Goal: Book appointment/travel/reservation

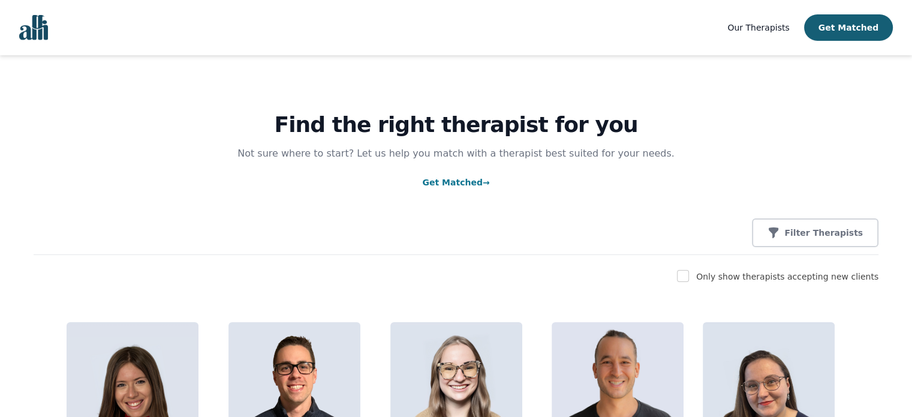
click at [43, 27] on img "Global" at bounding box center [33, 27] width 29 height 25
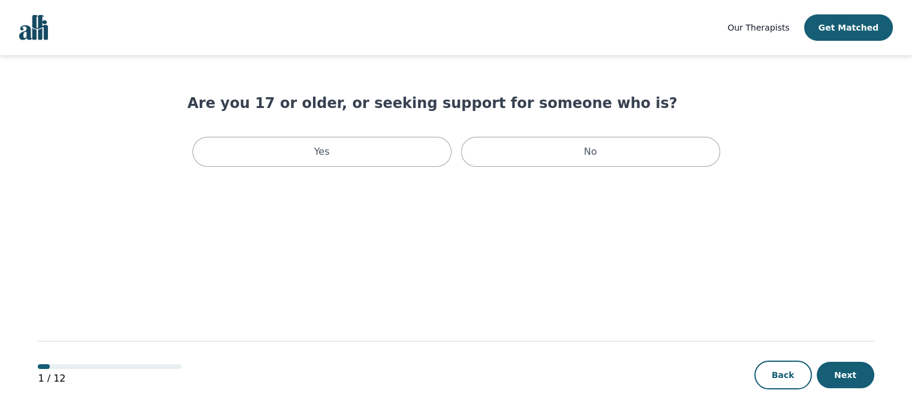
scroll to position [1, 0]
click at [367, 152] on div "Yes" at bounding box center [321, 152] width 259 height 30
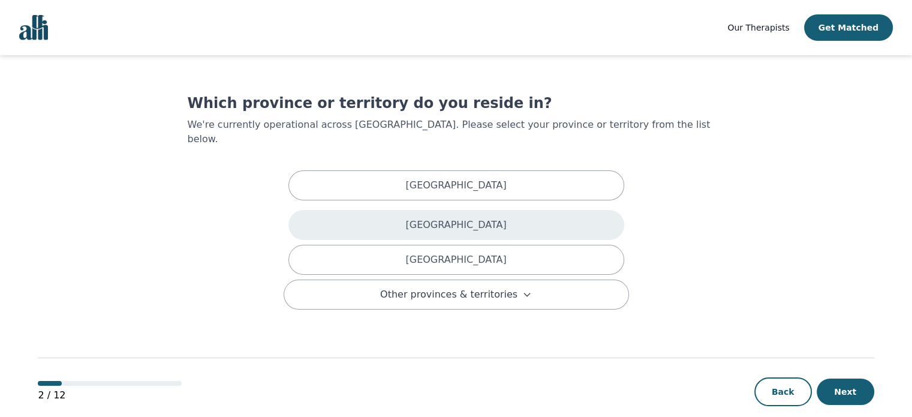
click at [429, 218] on p "[GEOGRAPHIC_DATA]" at bounding box center [455, 225] width 101 height 14
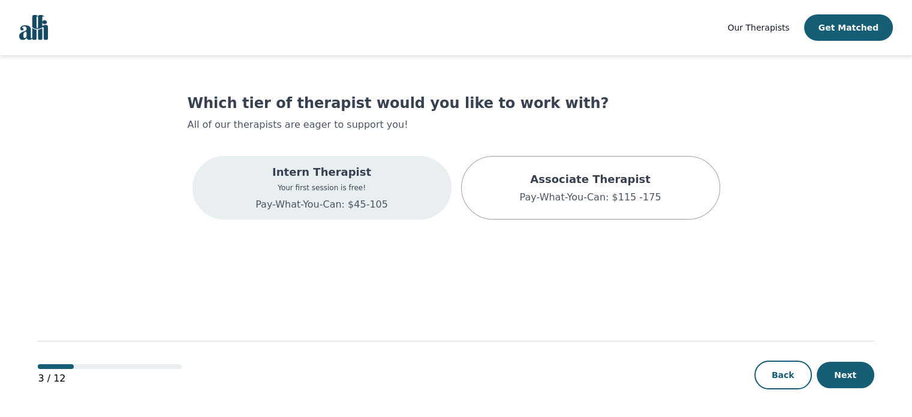
click at [345, 197] on p "Pay-What-You-Can: $45-105" at bounding box center [321, 204] width 133 height 14
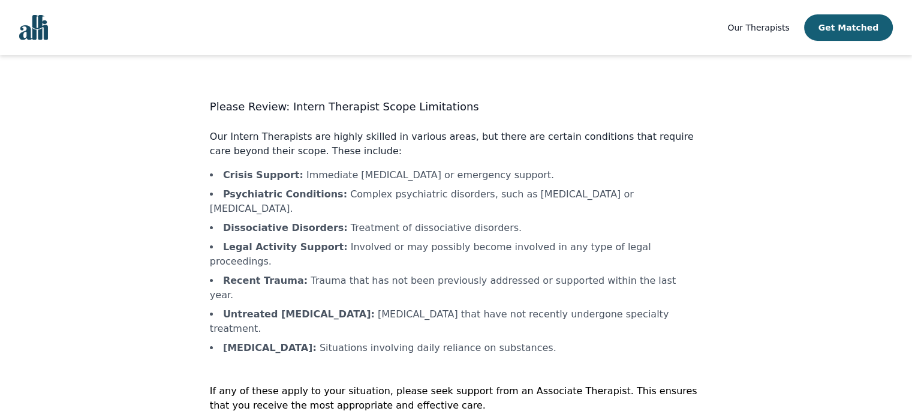
scroll to position [1, 0]
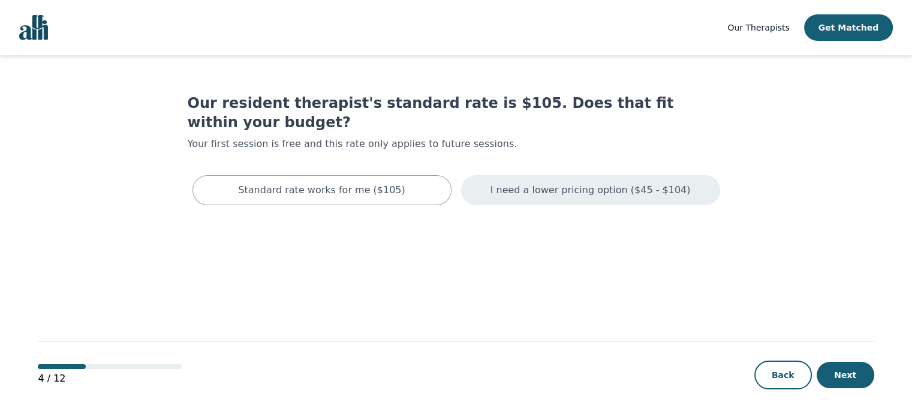
click at [570, 183] on p "I need a lower pricing option ($45 - $104)" at bounding box center [590, 190] width 200 height 14
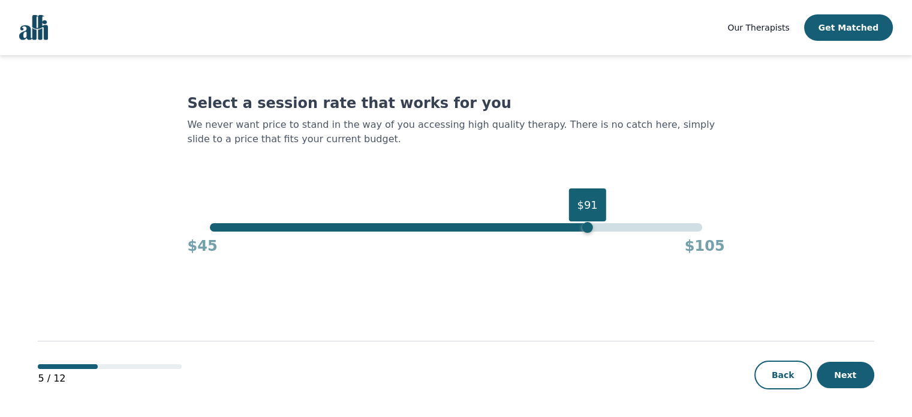
drag, startPoint x: 703, startPoint y: 231, endPoint x: 576, endPoint y: 242, distance: 127.6
click at [576, 242] on div "$91 $45 $105" at bounding box center [456, 239] width 537 height 32
drag, startPoint x: 580, startPoint y: 231, endPoint x: 549, endPoint y: 229, distance: 30.6
click at [549, 229] on div "$86" at bounding box center [546, 227] width 11 height 11
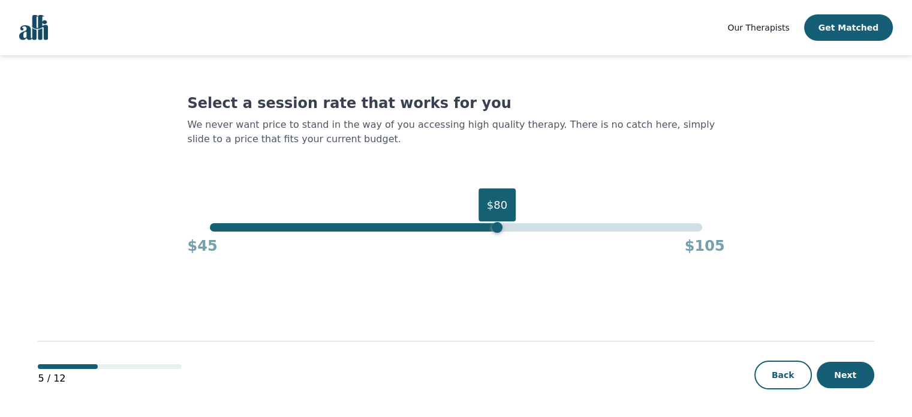
drag, startPoint x: 549, startPoint y: 229, endPoint x: 492, endPoint y: 231, distance: 57.0
click at [492, 231] on div "$80" at bounding box center [497, 227] width 11 height 11
click at [492, 231] on div "$79" at bounding box center [488, 227] width 11 height 11
drag, startPoint x: 489, startPoint y: 227, endPoint x: 458, endPoint y: 230, distance: 31.3
click at [458, 230] on div "$75" at bounding box center [455, 227] width 11 height 11
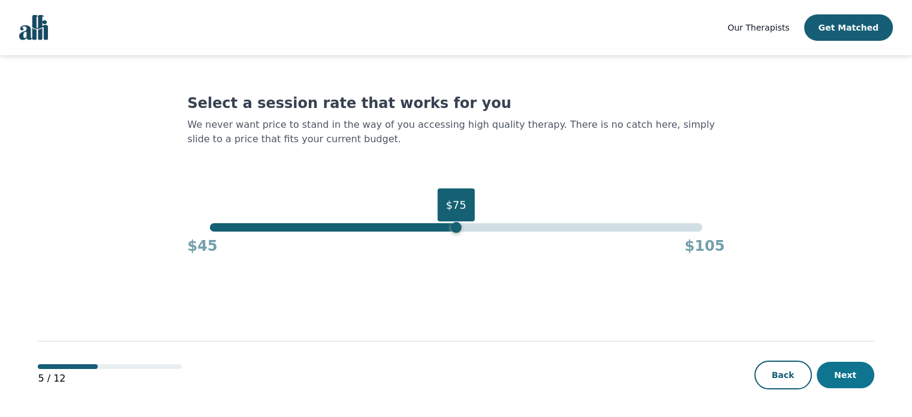
click at [861, 381] on button "Next" at bounding box center [846, 375] width 58 height 26
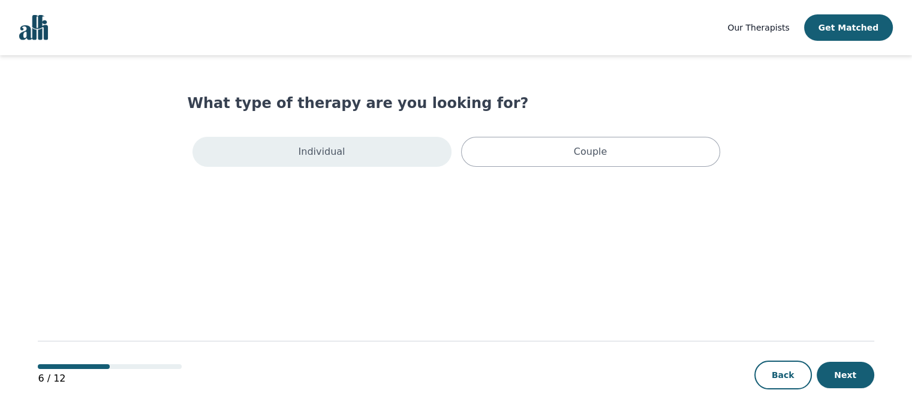
click at [372, 163] on div "Individual" at bounding box center [321, 152] width 259 height 30
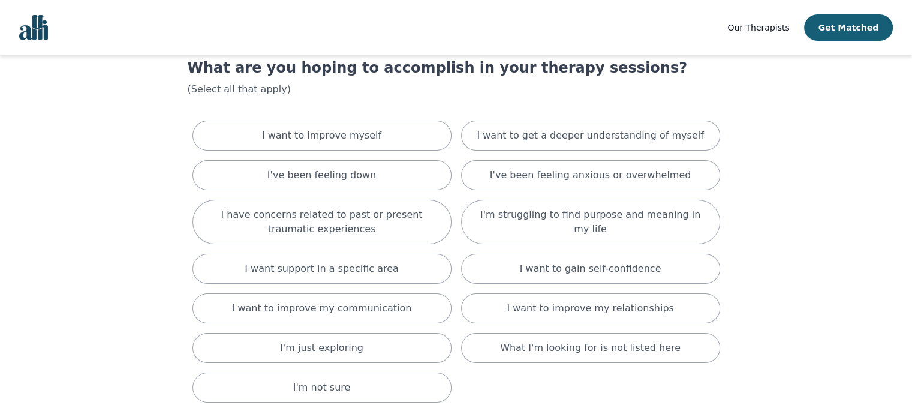
scroll to position [36, 0]
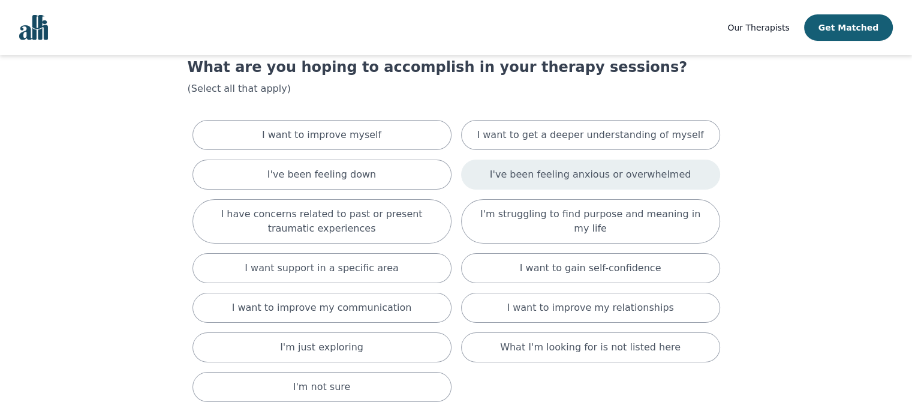
click at [520, 184] on div "I've been feeling anxious or overwhelmed" at bounding box center [590, 174] width 259 height 30
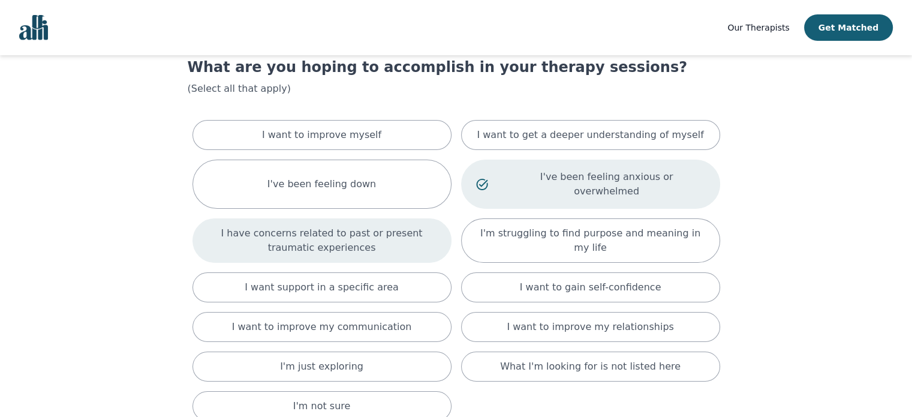
click at [398, 235] on p "I have concerns related to past or present traumatic experiences" at bounding box center [321, 240] width 229 height 29
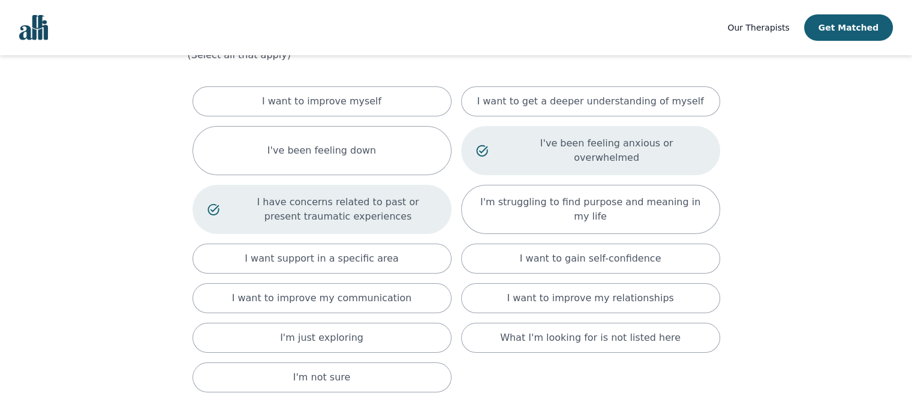
scroll to position [71, 0]
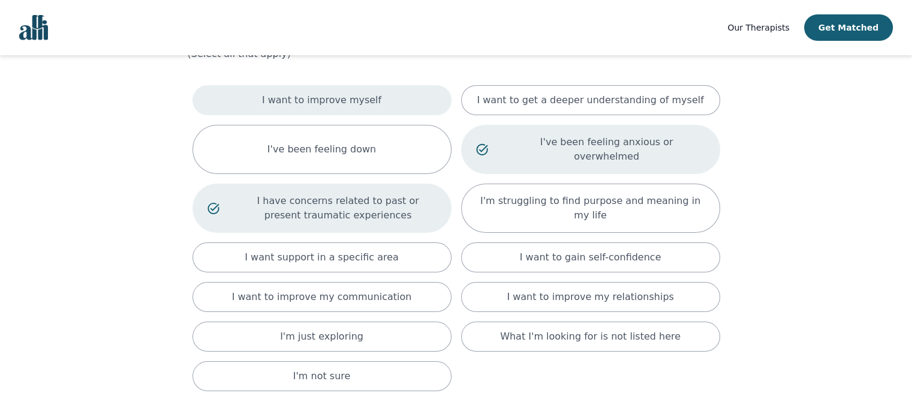
click at [321, 107] on div "I want to improve myself" at bounding box center [321, 100] width 259 height 30
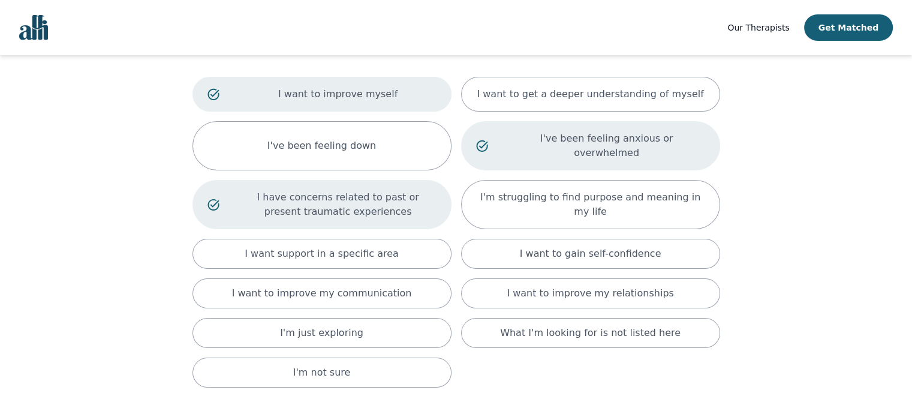
scroll to position [83, 0]
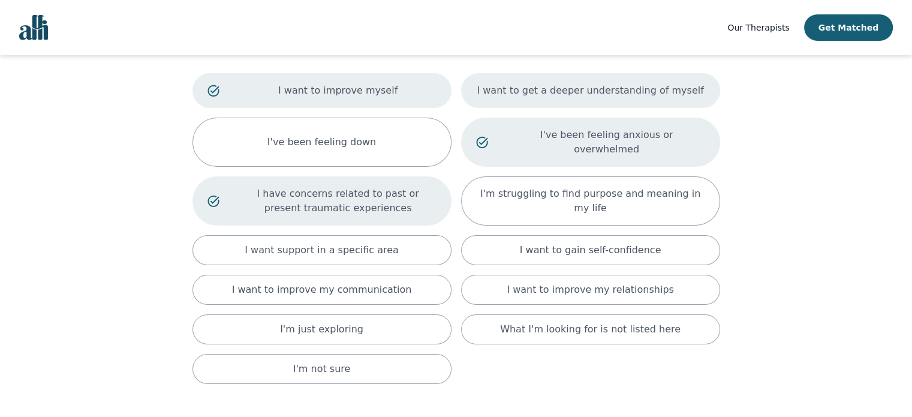
click at [582, 82] on div "I want to get a deeper understanding of myself" at bounding box center [590, 90] width 259 height 35
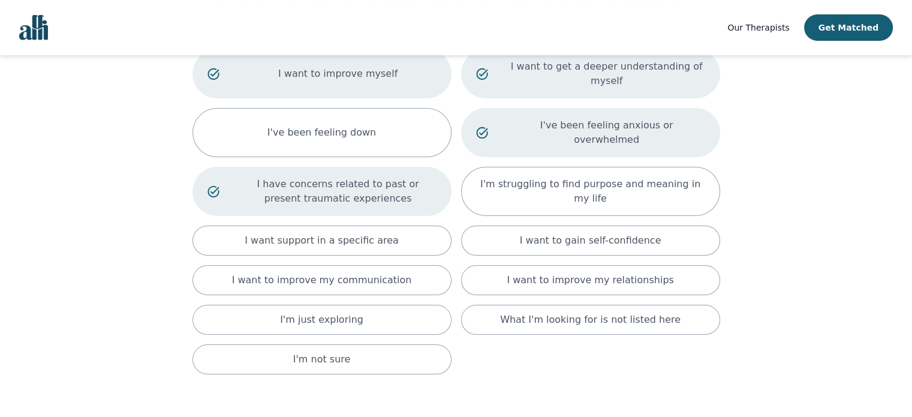
scroll to position [136, 0]
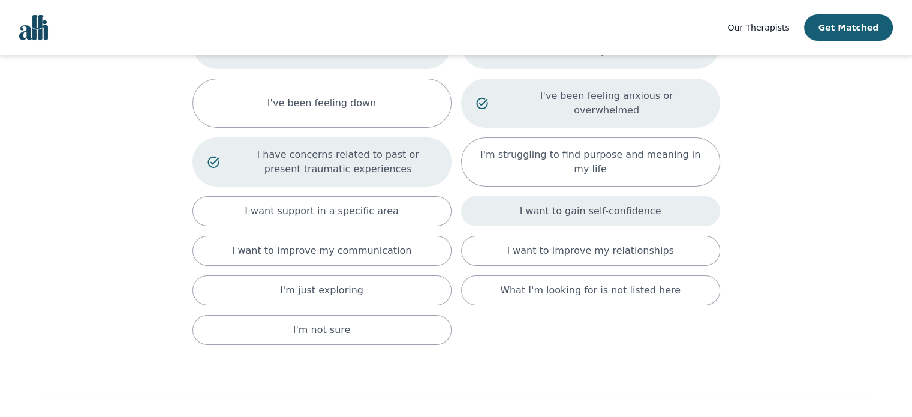
click at [585, 204] on p "I want to gain self-confidence" at bounding box center [591, 211] width 142 height 14
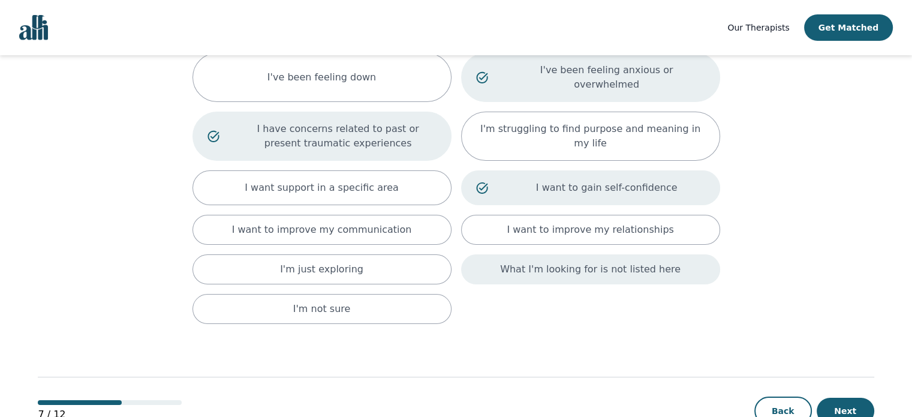
scroll to position [168, 0]
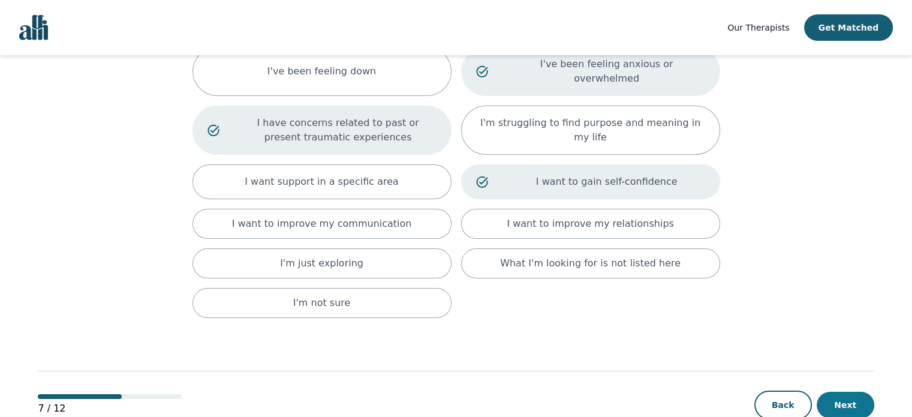
click at [841, 392] on button "Next" at bounding box center [846, 405] width 58 height 26
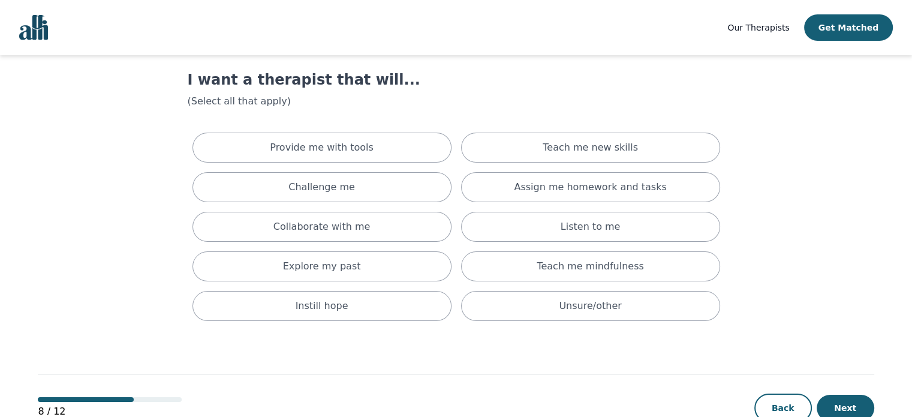
scroll to position [41, 0]
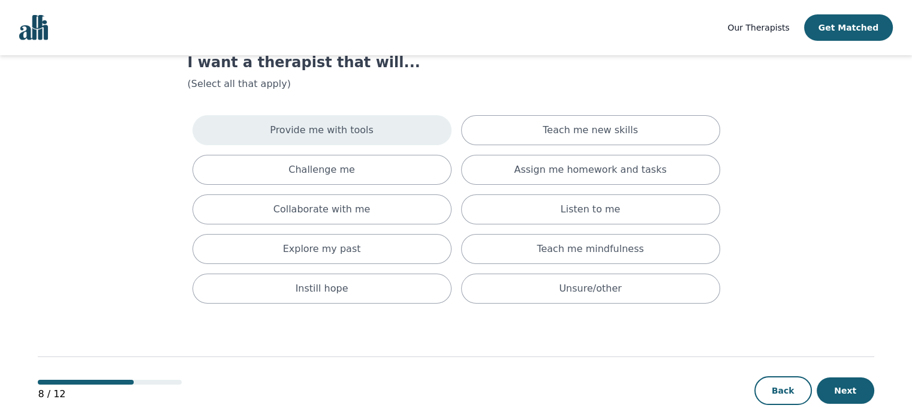
click at [289, 136] on p "Provide me with tools" at bounding box center [322, 130] width 104 height 14
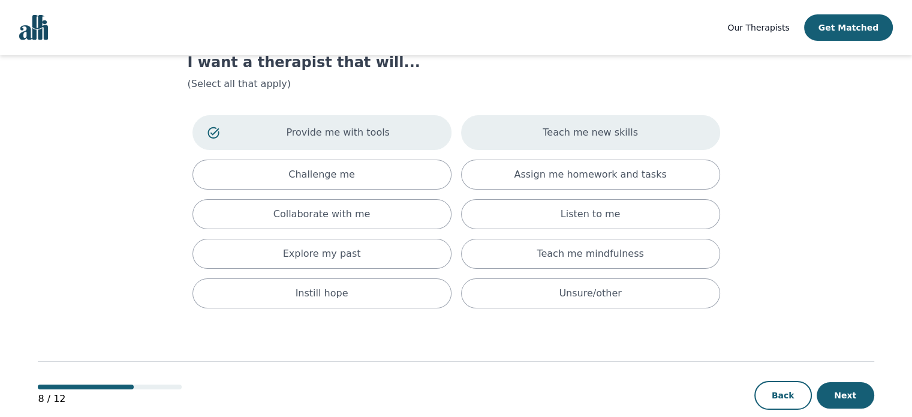
click at [537, 134] on div "Teach me new skills" at bounding box center [590, 132] width 259 height 35
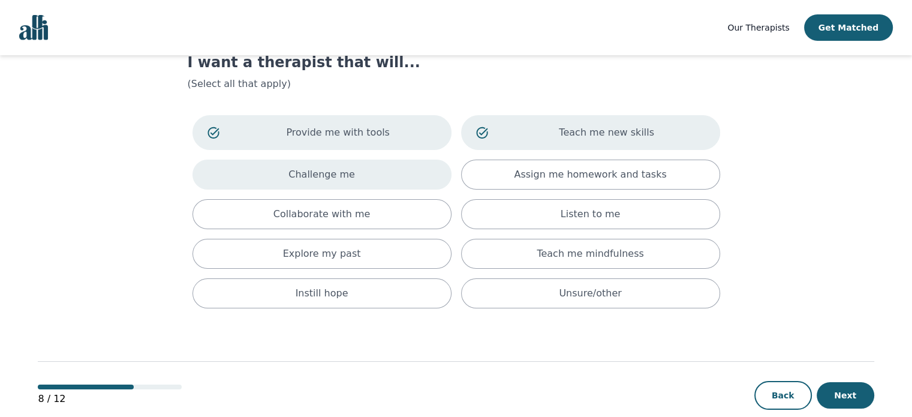
click at [397, 170] on div "Challenge me" at bounding box center [321, 174] width 259 height 30
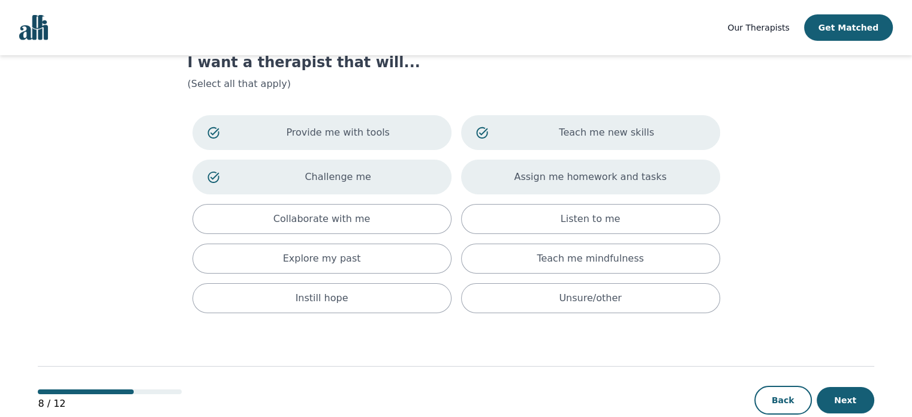
click at [552, 185] on div "Assign me homework and tasks" at bounding box center [590, 176] width 259 height 35
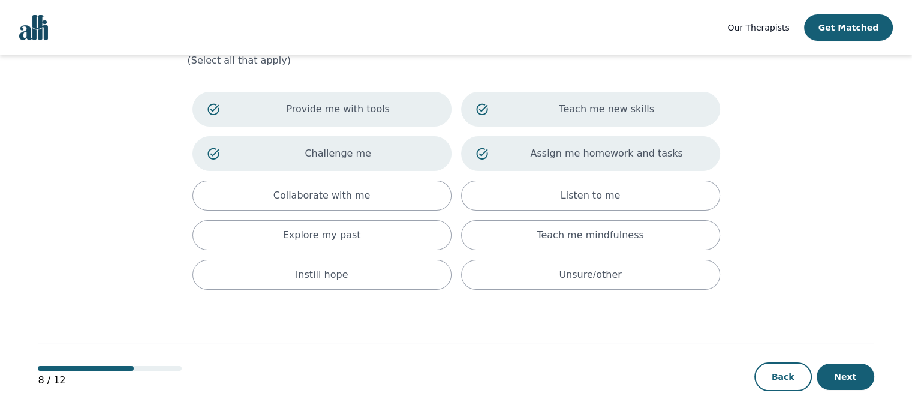
scroll to position [65, 0]
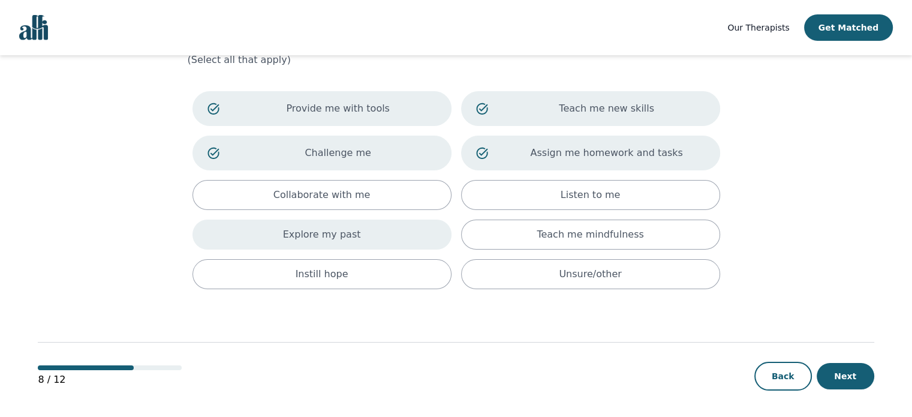
click at [343, 231] on p "Explore my past" at bounding box center [322, 234] width 78 height 14
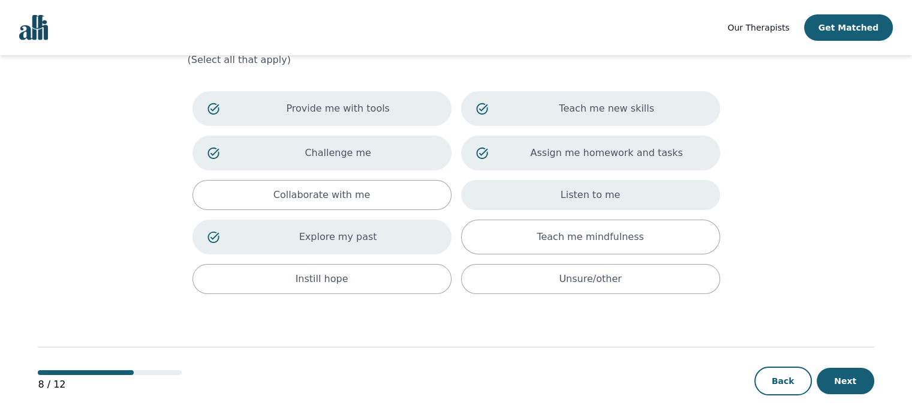
click at [515, 194] on div "Listen to me" at bounding box center [590, 195] width 259 height 30
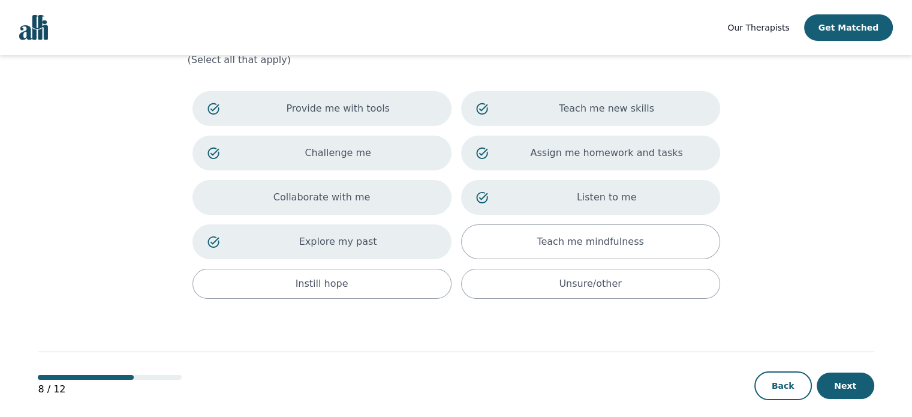
click at [362, 191] on p "Collaborate with me" at bounding box center [321, 197] width 97 height 14
click at [363, 281] on div "Instill hope" at bounding box center [321, 284] width 259 height 30
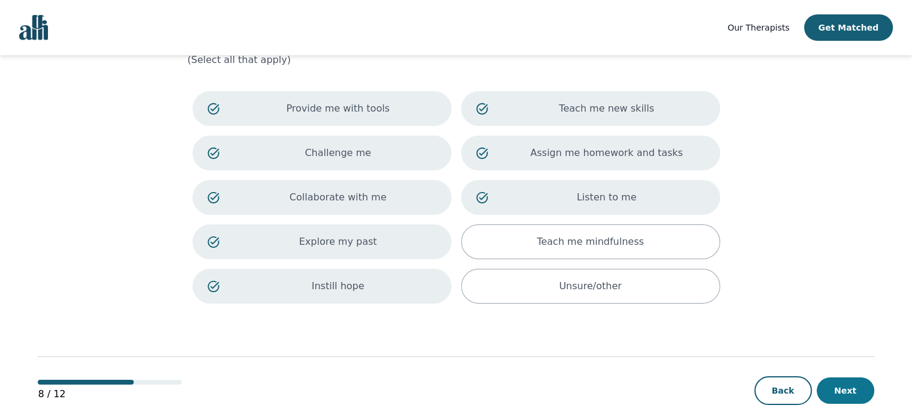
click at [840, 389] on button "Next" at bounding box center [846, 390] width 58 height 26
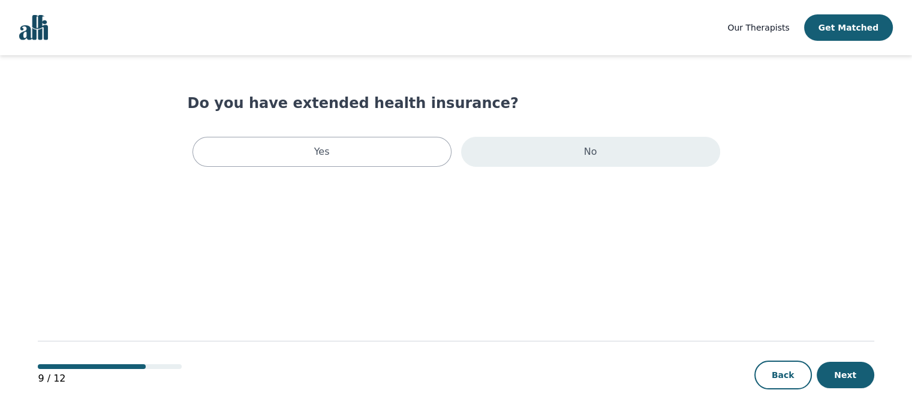
click at [537, 150] on div "No" at bounding box center [590, 152] width 259 height 30
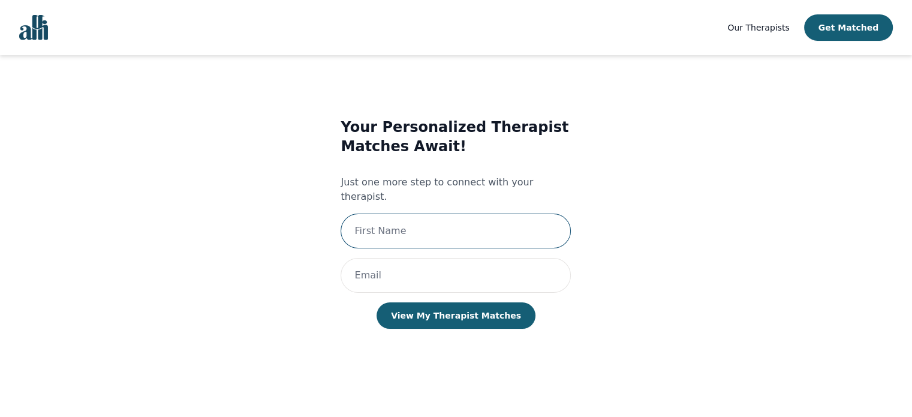
click at [387, 218] on input "text" at bounding box center [456, 230] width 230 height 35
type input "[PERSON_NAME]"
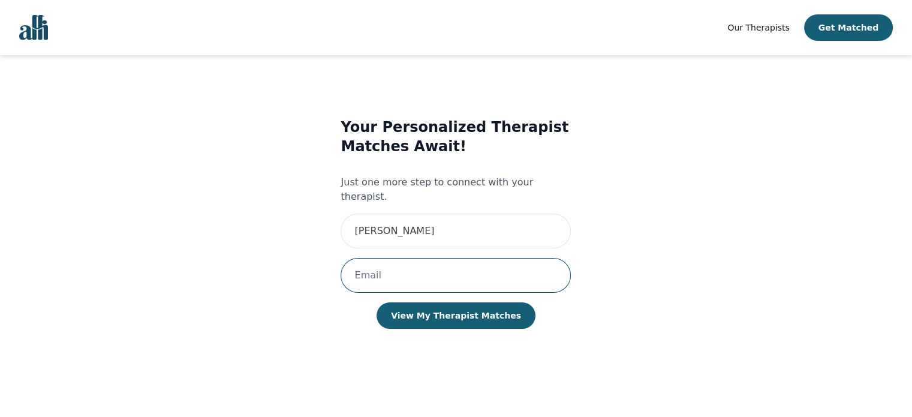
type input "G"
type input "Fair"
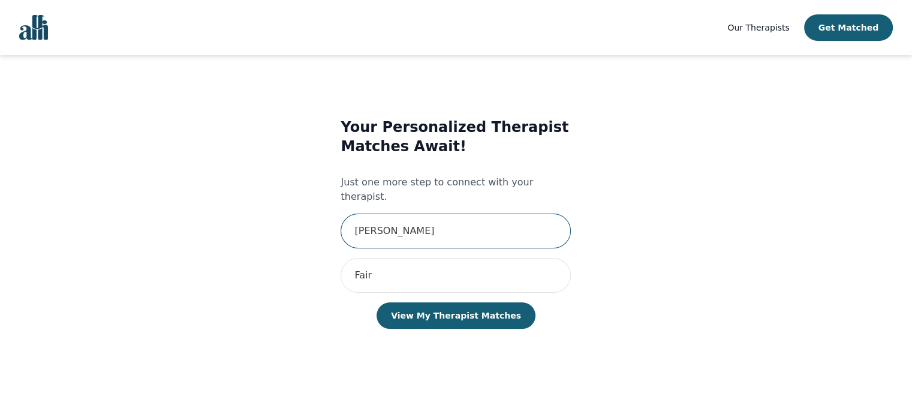
click at [398, 218] on input "[PERSON_NAME]" at bounding box center [456, 230] width 230 height 35
type input "[PERSON_NAME]"
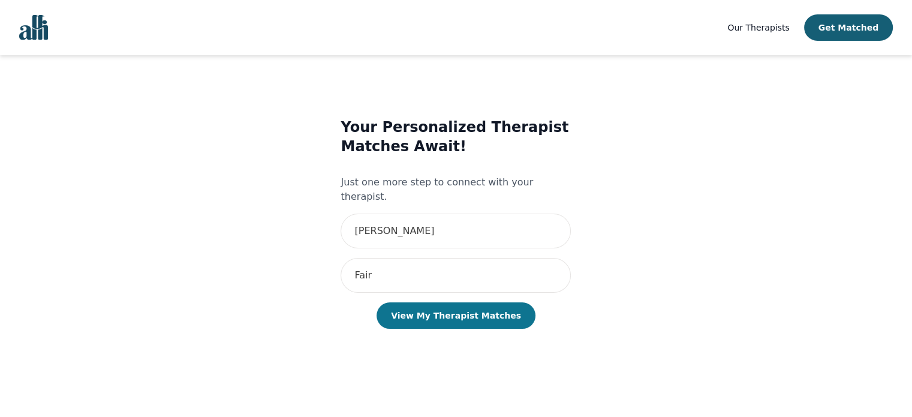
click at [449, 304] on button "View My Therapist Matches" at bounding box center [456, 315] width 159 height 26
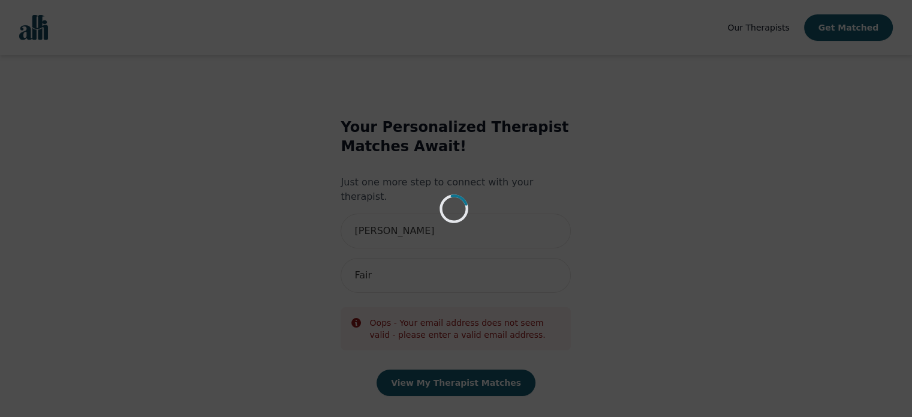
click at [403, 223] on div "Loading..." at bounding box center [456, 208] width 912 height 417
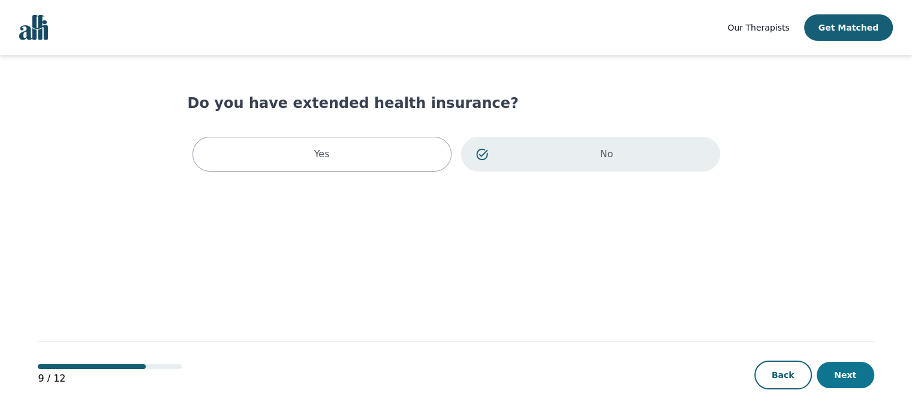
click at [849, 381] on button "Next" at bounding box center [846, 375] width 58 height 26
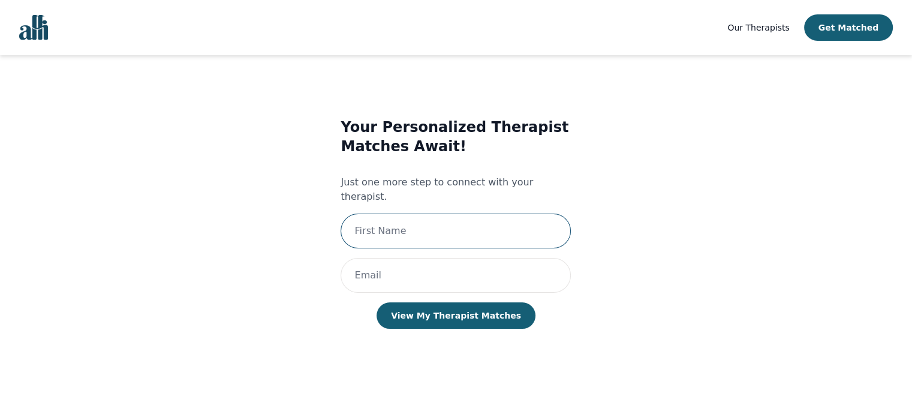
click at [396, 220] on input "text" at bounding box center [456, 230] width 230 height 35
type input "[PERSON_NAME]"
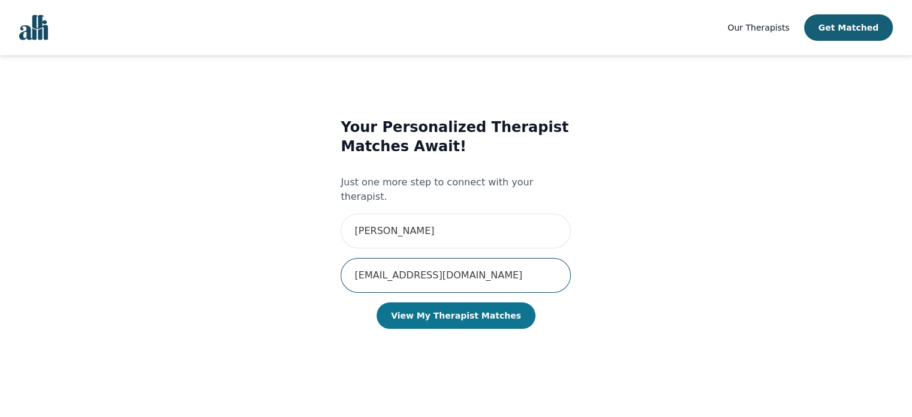
type input "[EMAIL_ADDRESS][DOMAIN_NAME]"
click at [428, 302] on button "View My Therapist Matches" at bounding box center [456, 315] width 159 height 26
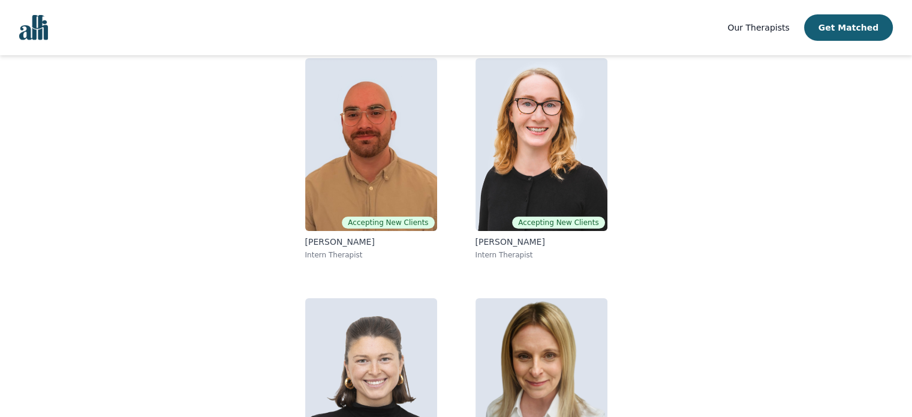
scroll to position [103, 0]
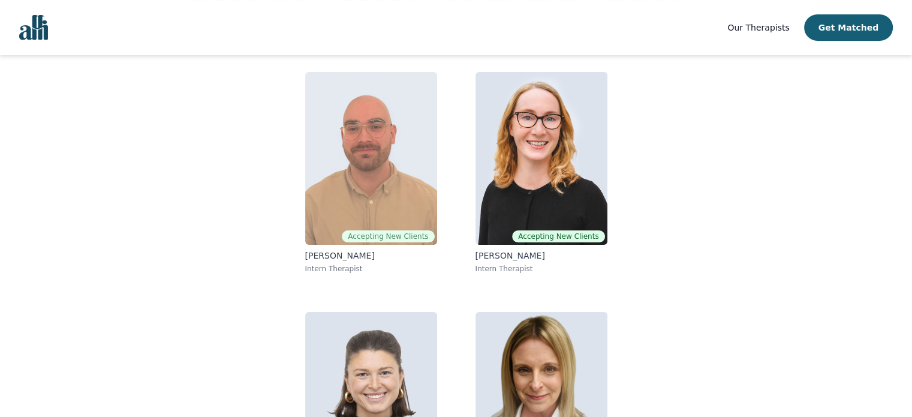
click at [348, 219] on img at bounding box center [371, 158] width 132 height 173
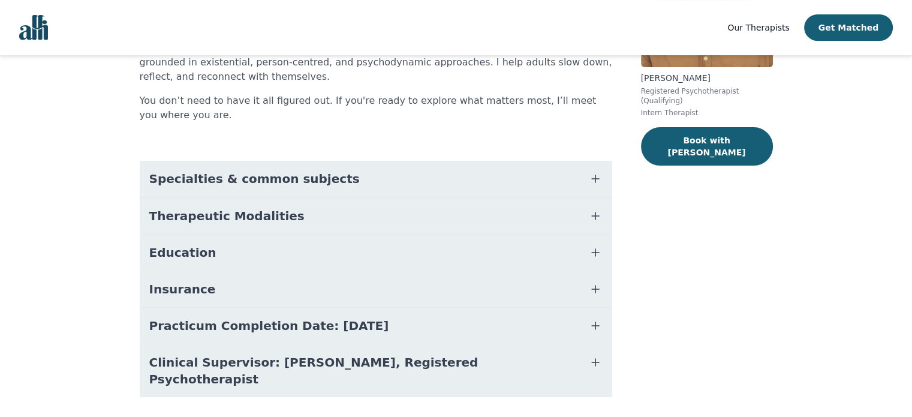
scroll to position [191, 0]
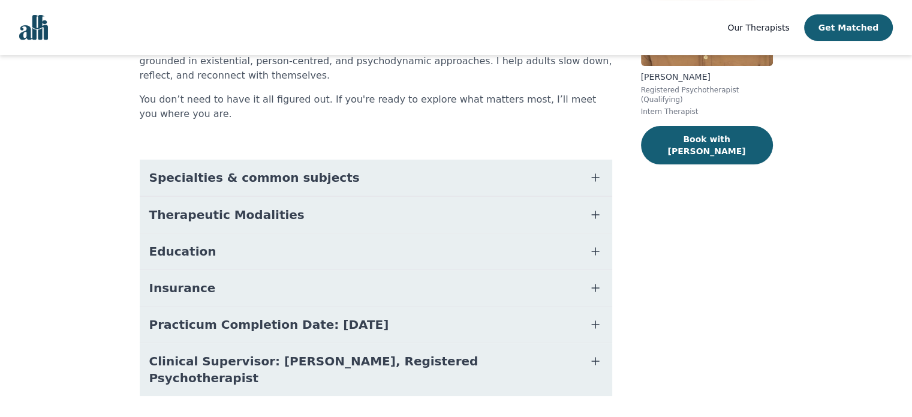
click at [602, 174] on button "Specialties & common subjects" at bounding box center [376, 177] width 472 height 36
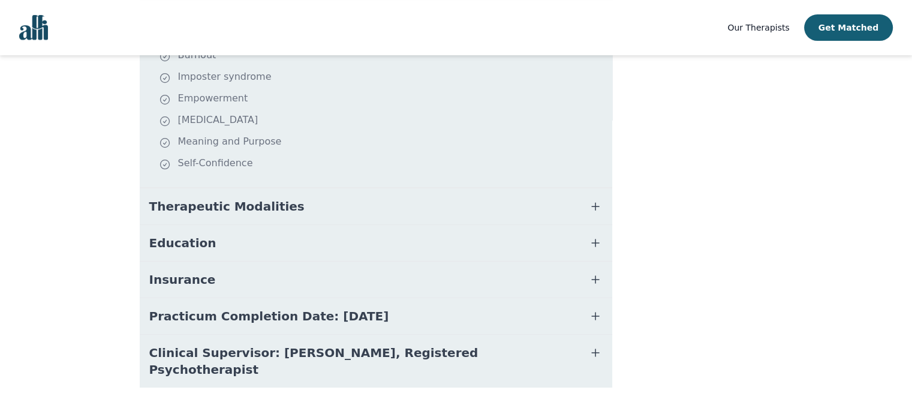
scroll to position [434, 0]
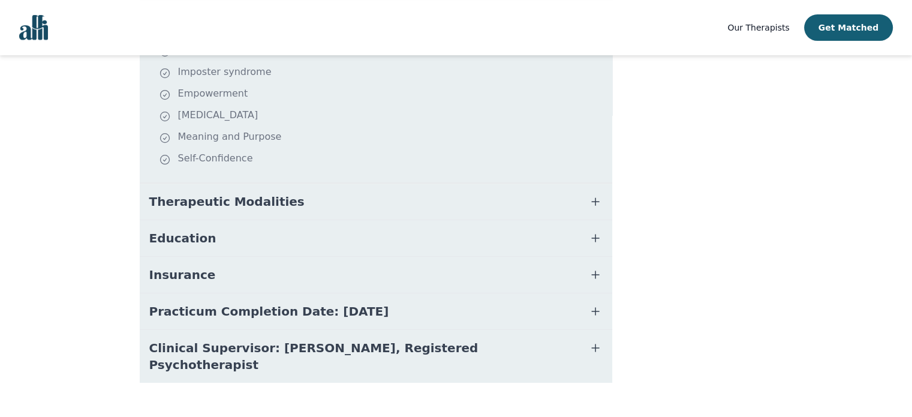
click at [600, 196] on icon "button" at bounding box center [595, 201] width 14 height 14
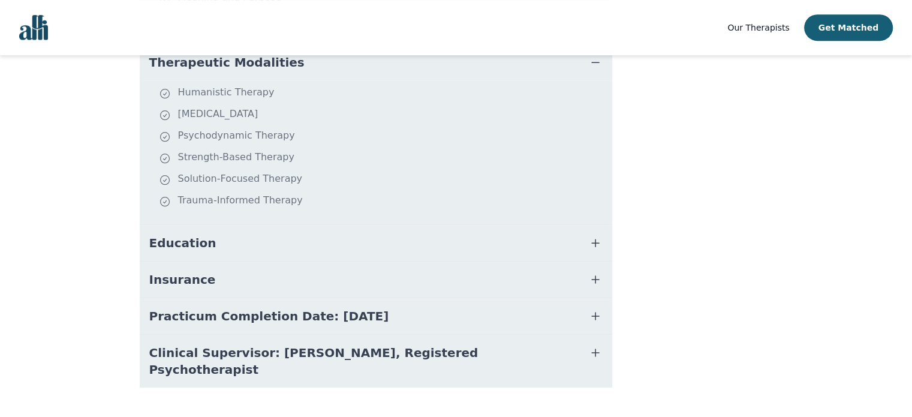
scroll to position [583, 0]
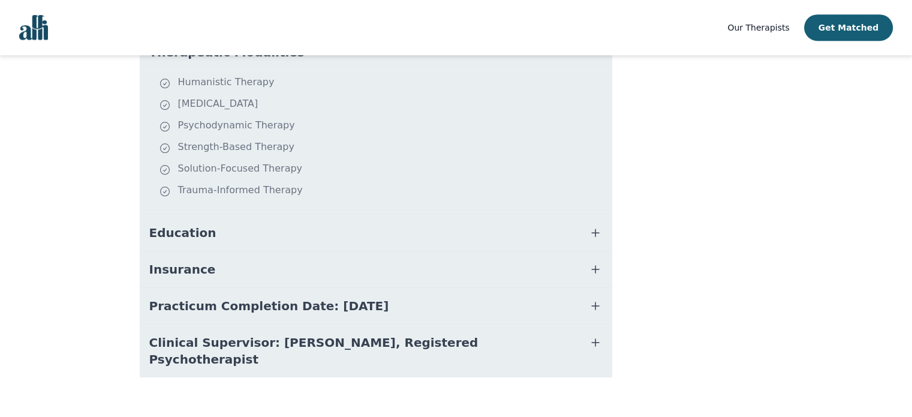
click at [595, 231] on icon "button" at bounding box center [595, 232] width 7 height 7
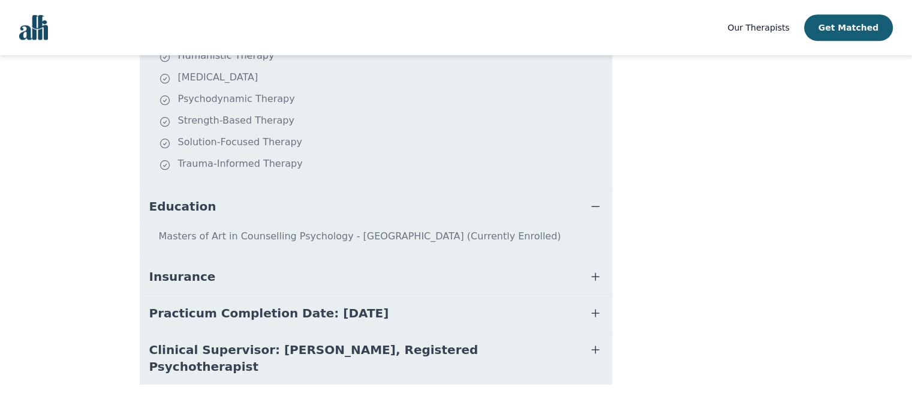
scroll to position [617, 0]
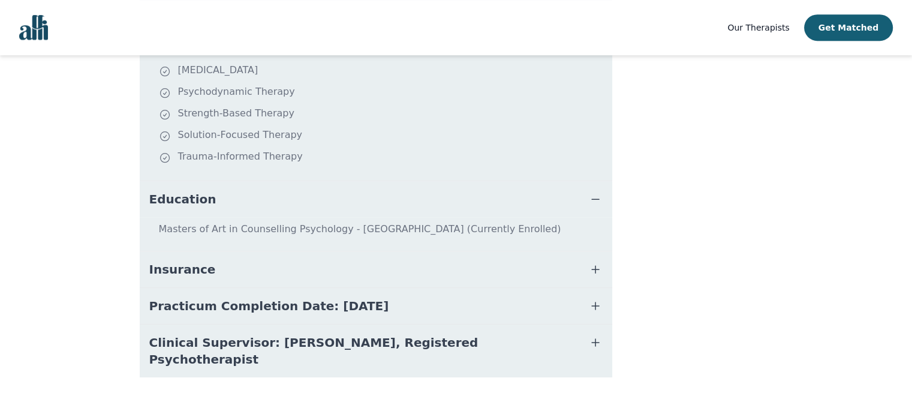
click at [591, 269] on icon "button" at bounding box center [595, 269] width 14 height 14
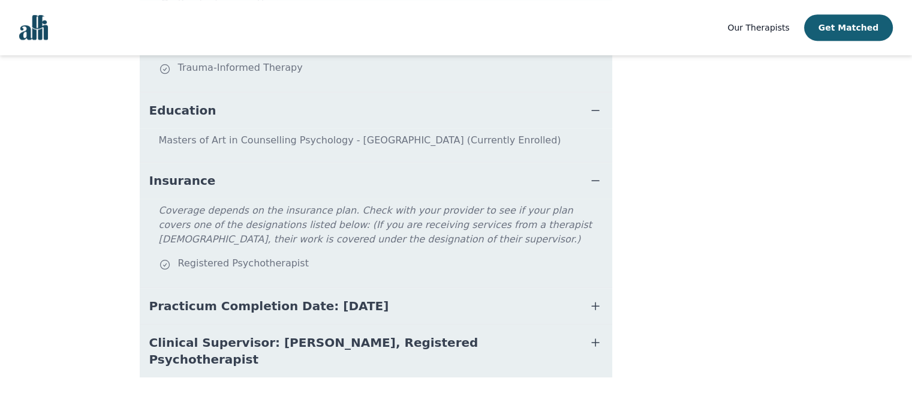
scroll to position [705, 0]
click at [597, 306] on icon "button" at bounding box center [595, 306] width 14 height 14
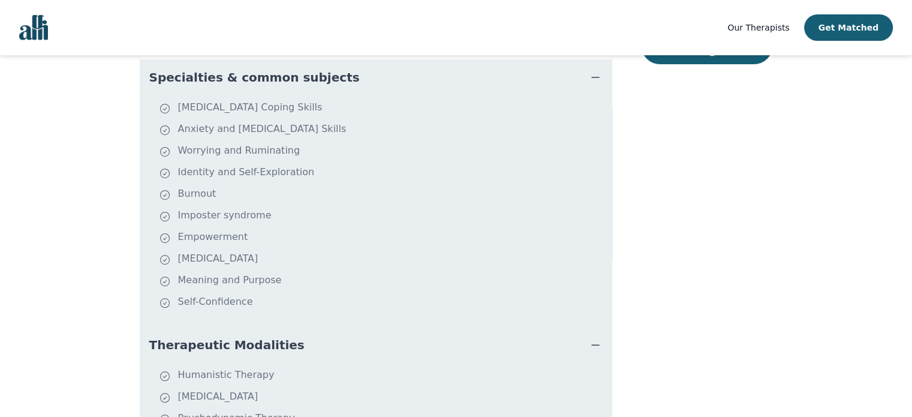
scroll to position [0, 0]
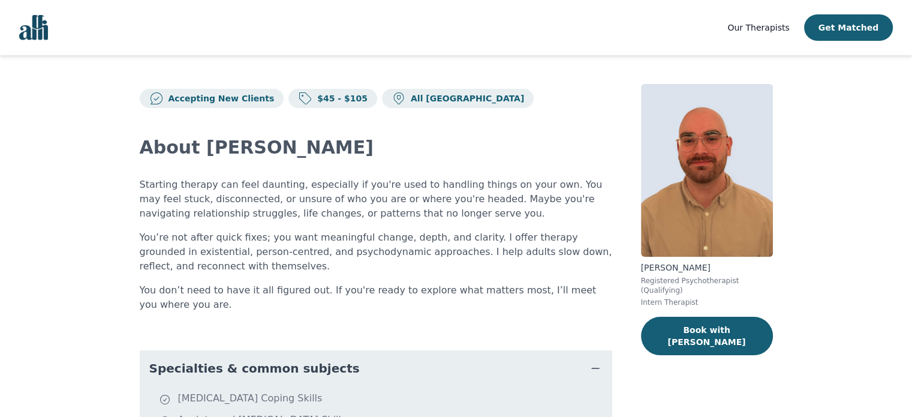
scroll to position [103, 0]
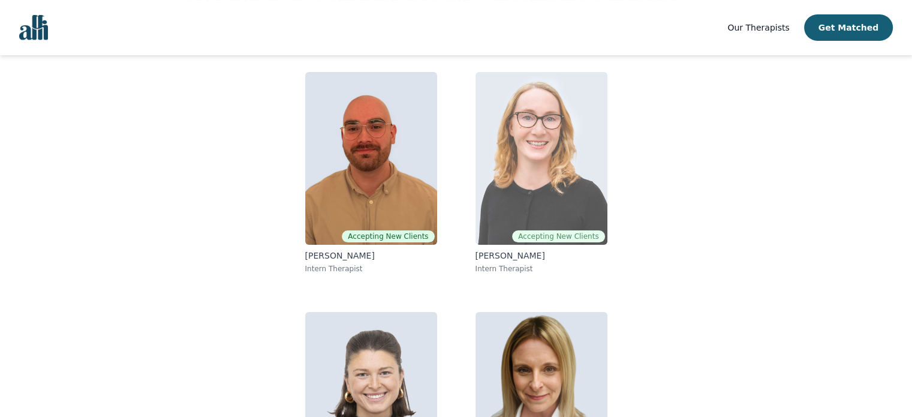
click at [494, 199] on img at bounding box center [541, 158] width 132 height 173
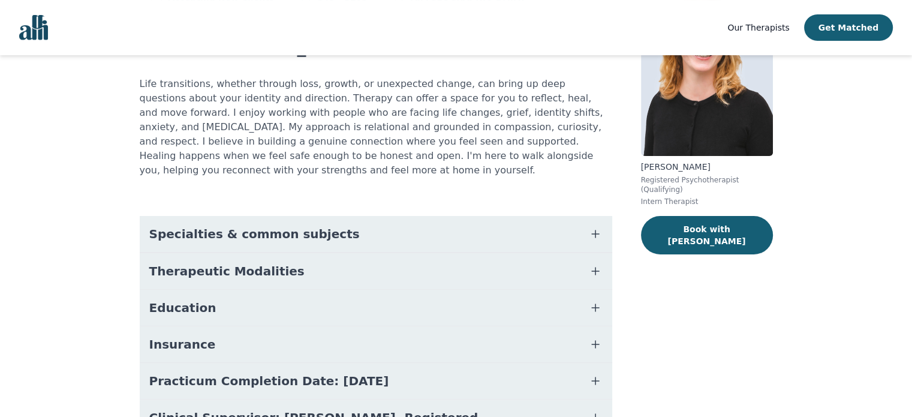
scroll to position [102, 0]
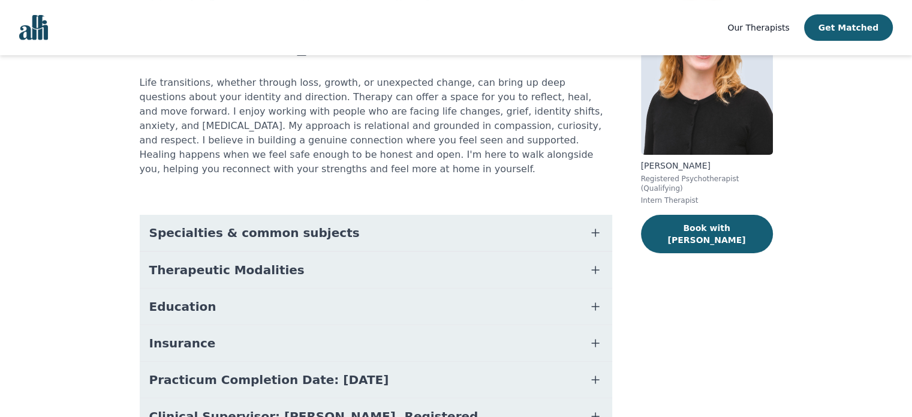
click at [597, 225] on icon "button" at bounding box center [595, 232] width 14 height 14
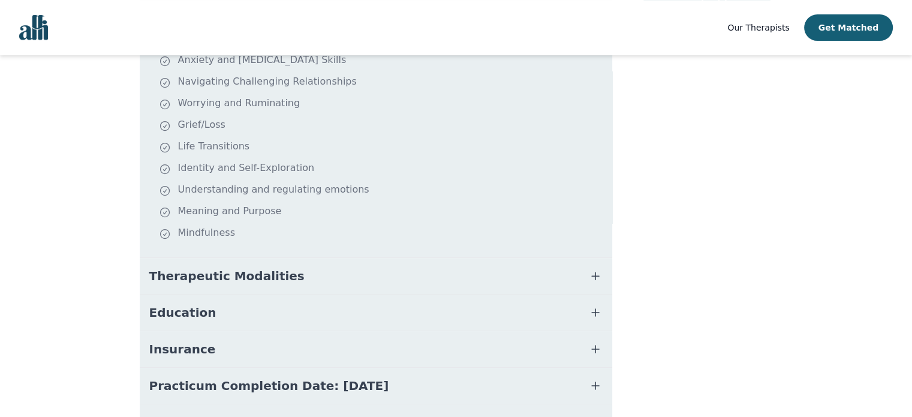
scroll to position [327, 0]
click at [597, 267] on icon "button" at bounding box center [595, 274] width 14 height 14
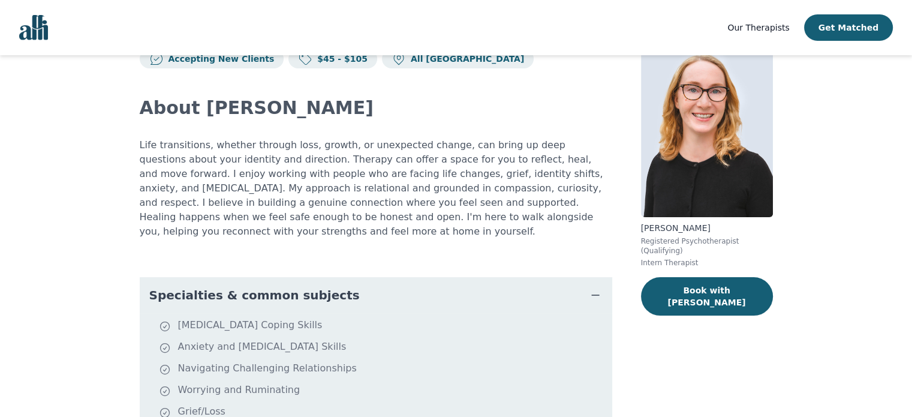
scroll to position [19, 0]
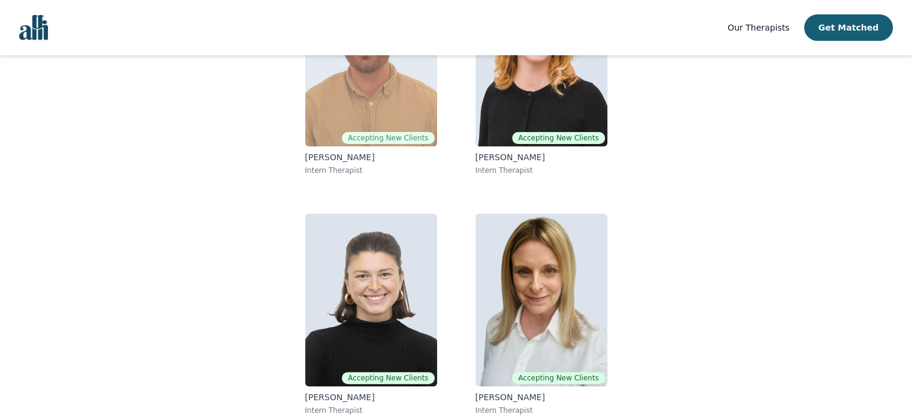
scroll to position [209, 0]
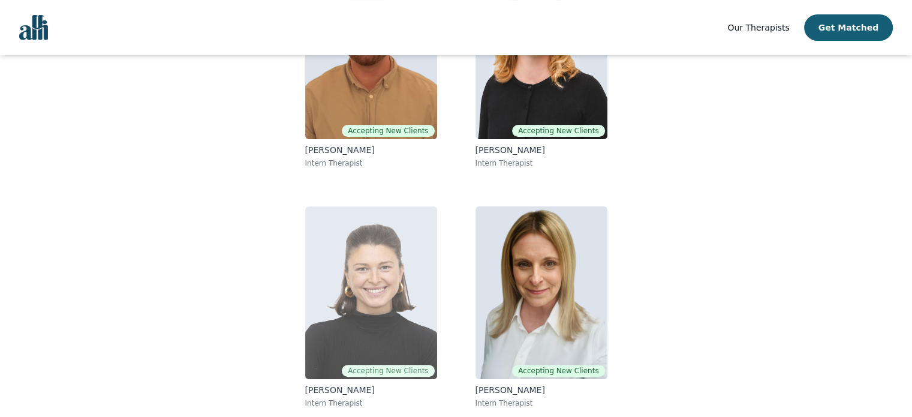
click at [383, 316] on img at bounding box center [371, 292] width 132 height 173
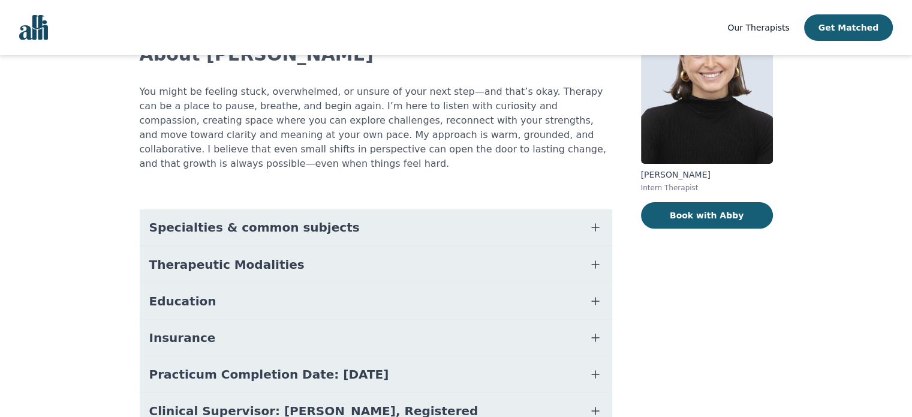
scroll to position [94, 0]
click at [598, 219] on icon "button" at bounding box center [595, 226] width 14 height 14
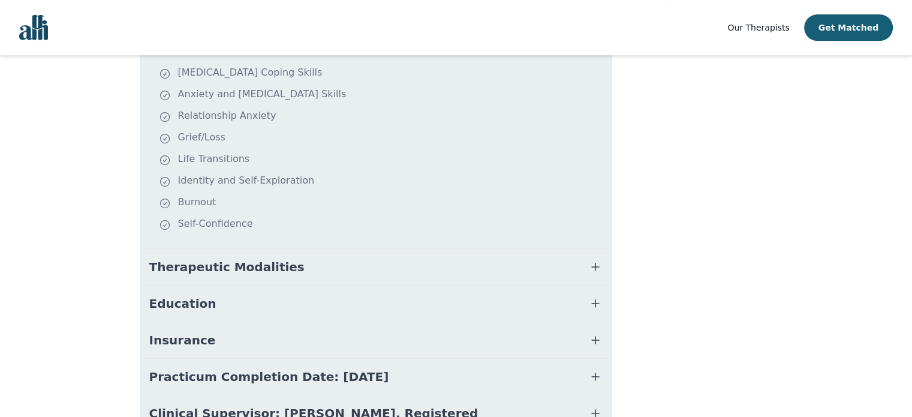
scroll to position [278, 0]
click at [599, 259] on icon "button" at bounding box center [595, 266] width 14 height 14
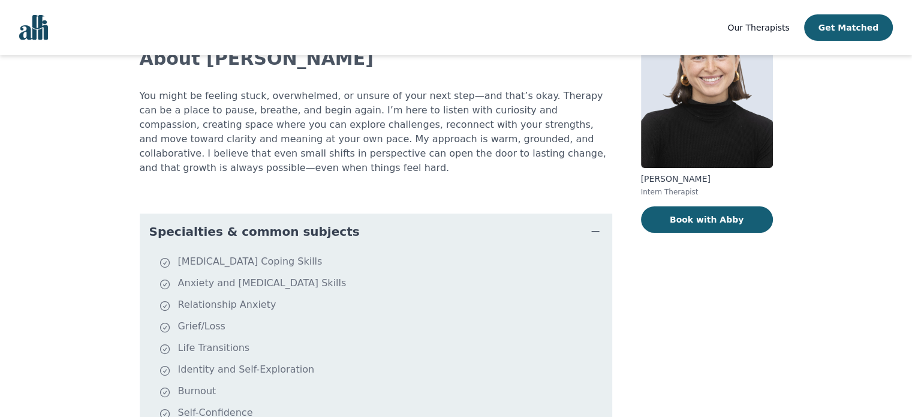
scroll to position [0, 0]
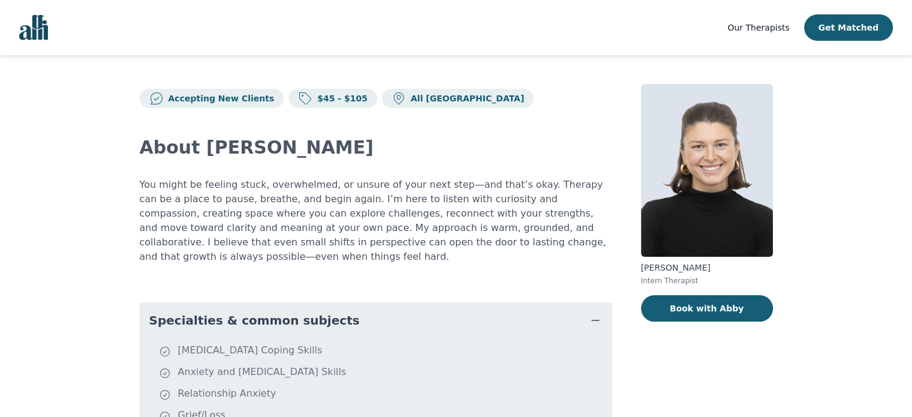
scroll to position [185, 0]
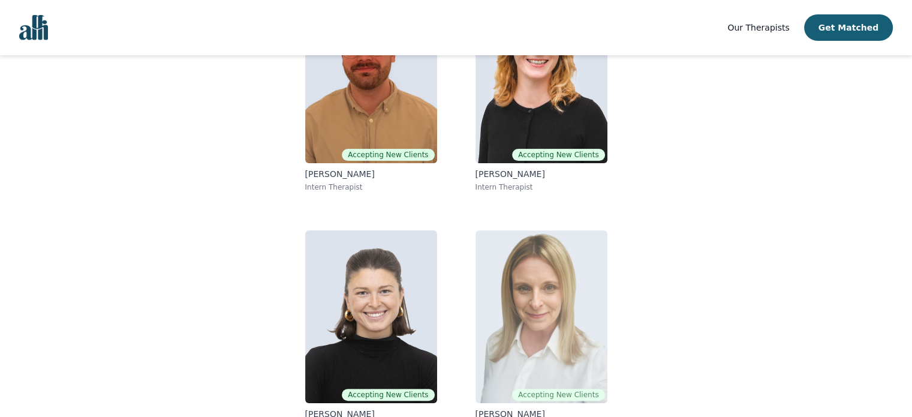
click at [562, 336] on img at bounding box center [541, 316] width 132 height 173
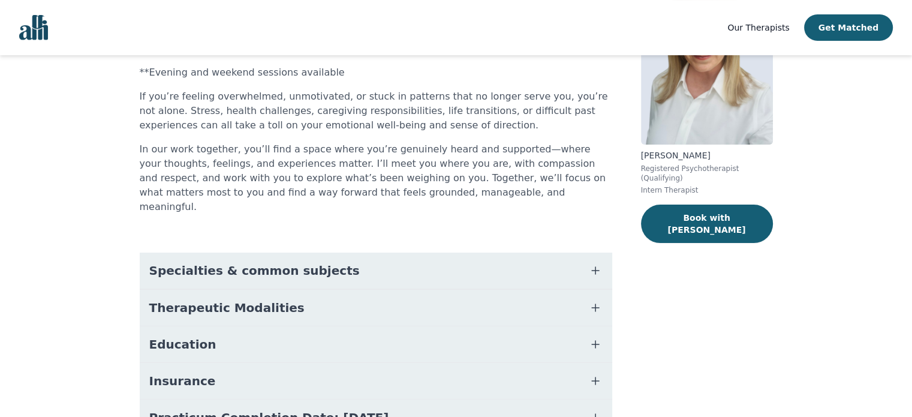
scroll to position [115, 0]
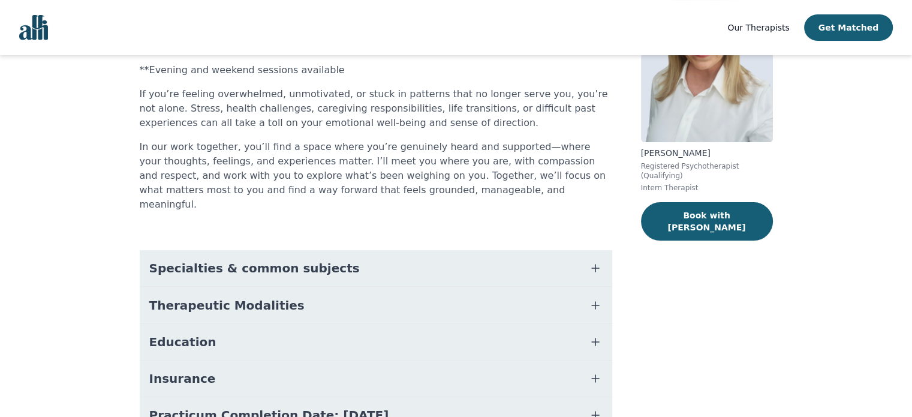
click at [598, 261] on icon "button" at bounding box center [595, 268] width 14 height 14
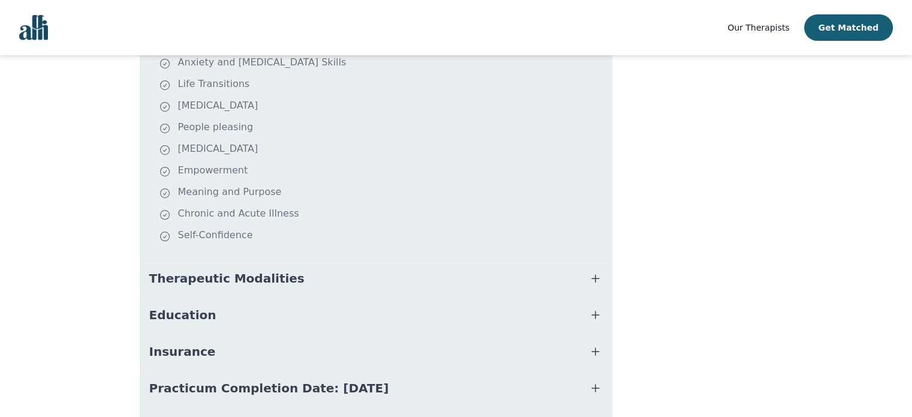
scroll to position [377, 0]
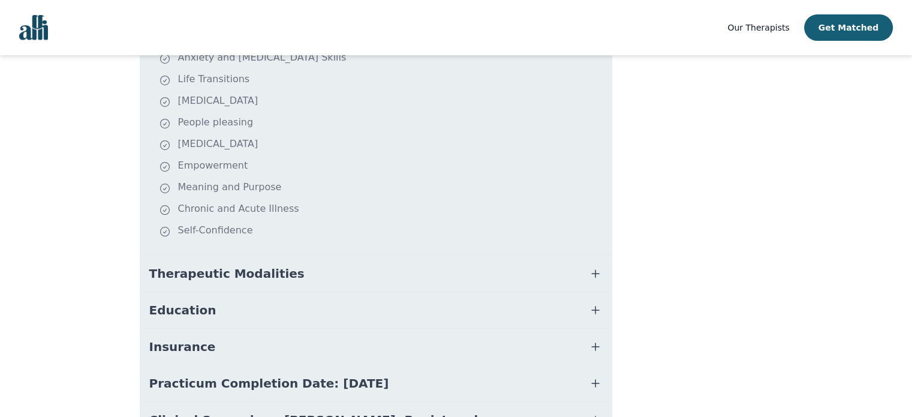
click at [591, 266] on icon "button" at bounding box center [595, 273] width 14 height 14
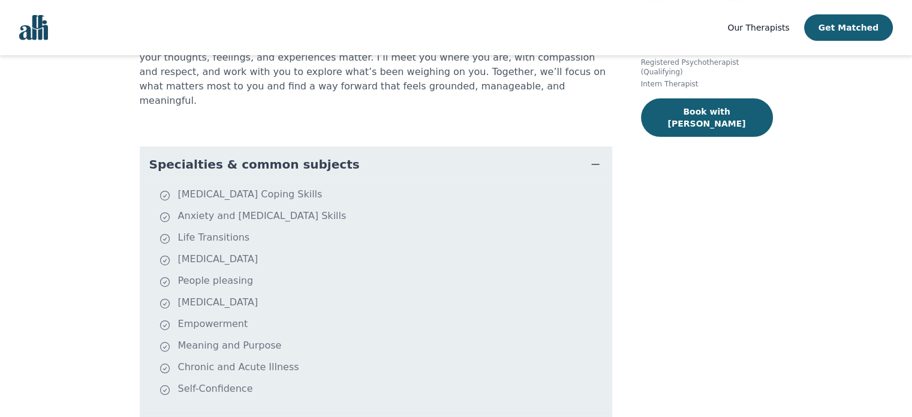
scroll to position [0, 0]
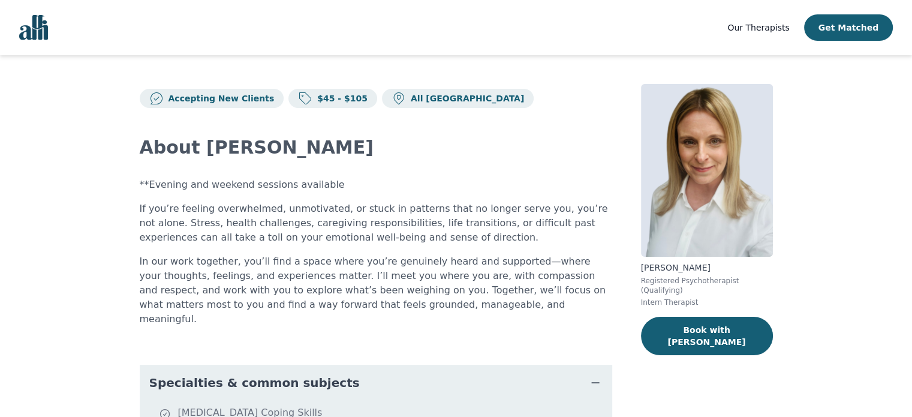
scroll to position [185, 0]
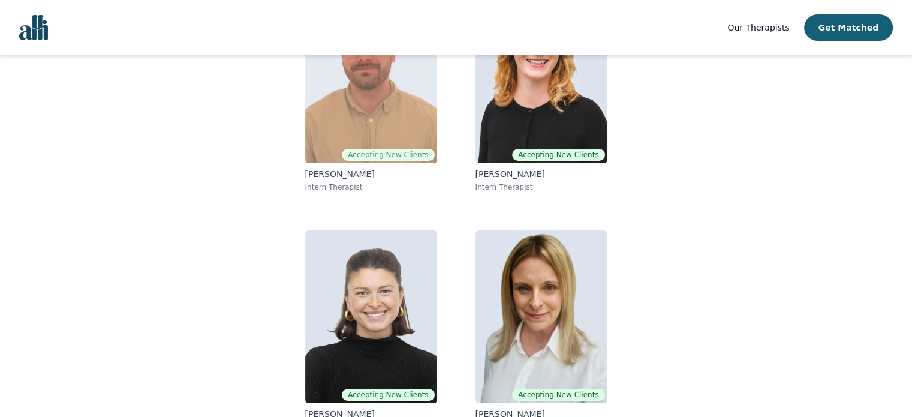
click at [348, 113] on img at bounding box center [371, 76] width 132 height 173
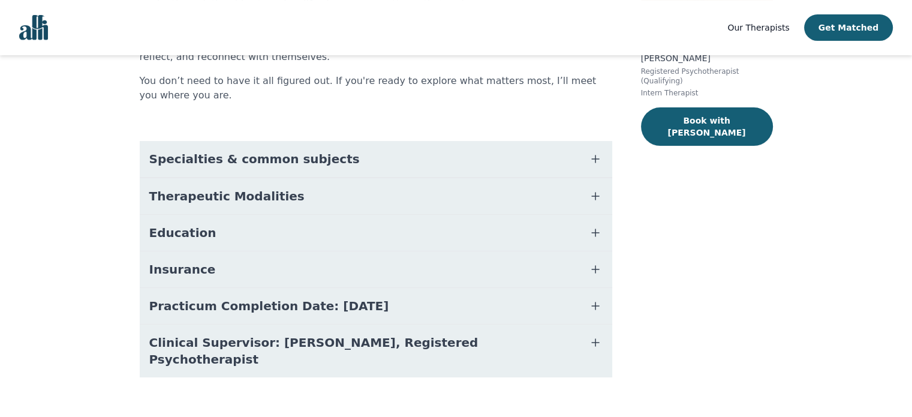
scroll to position [209, 0]
click at [600, 193] on icon "button" at bounding box center [595, 196] width 14 height 14
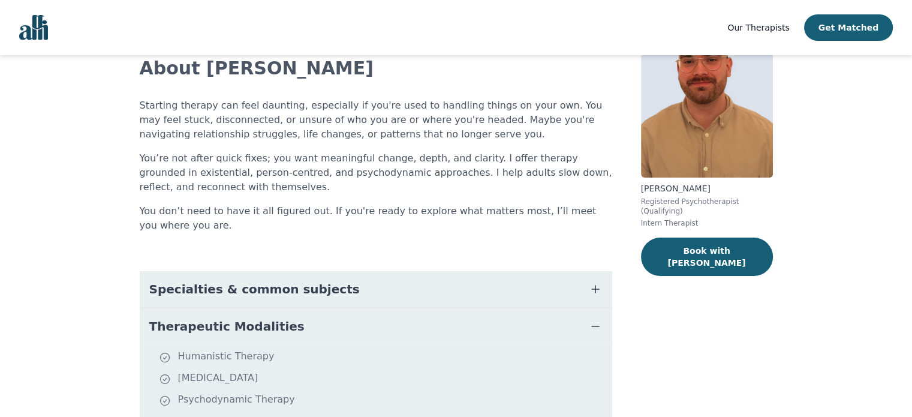
scroll to position [67, 0]
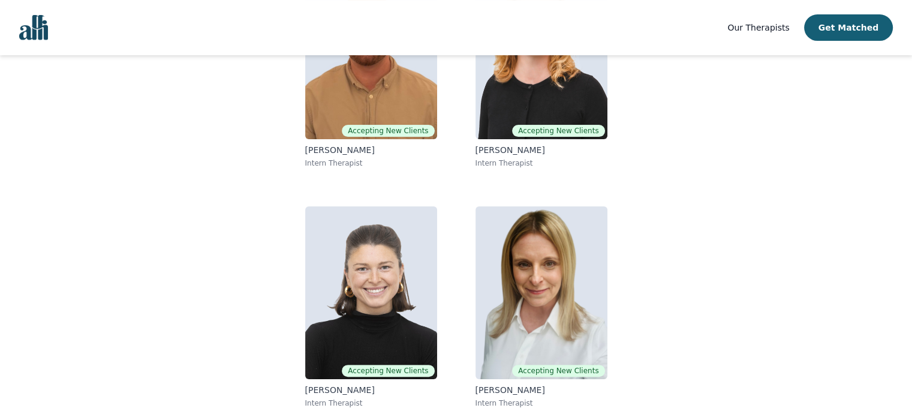
scroll to position [209, 0]
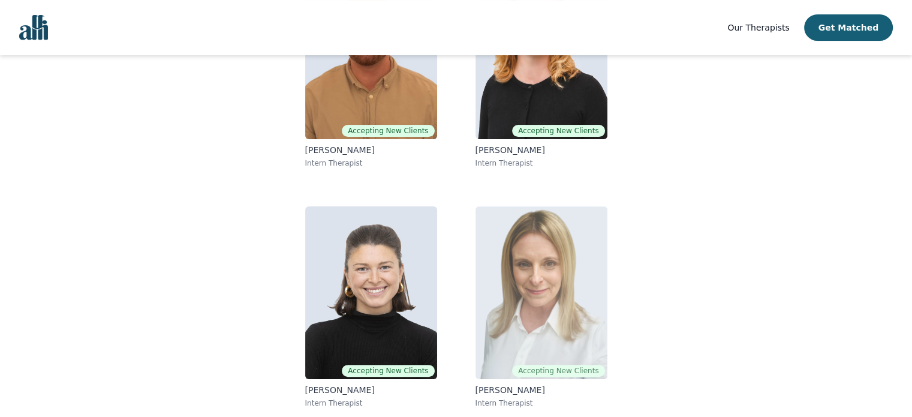
click at [556, 312] on img at bounding box center [541, 292] width 132 height 173
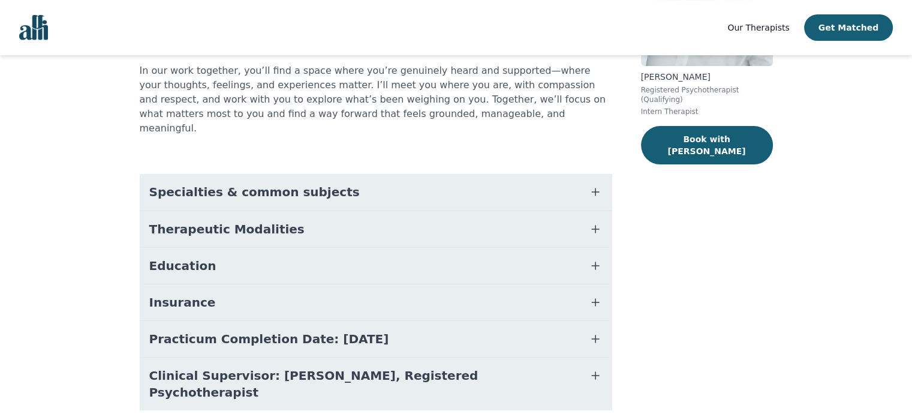
scroll to position [206, 0]
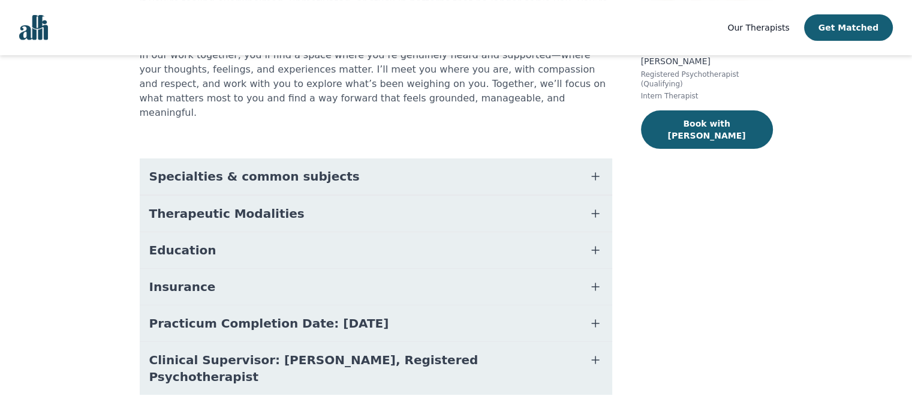
click at [594, 206] on icon "button" at bounding box center [595, 213] width 14 height 14
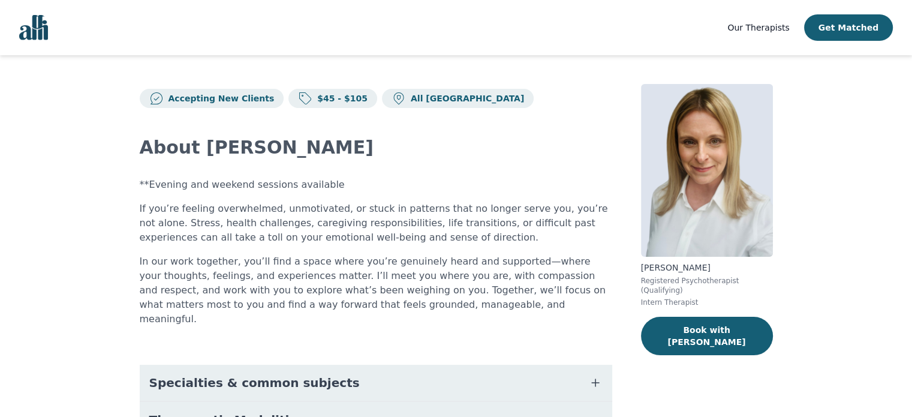
scroll to position [1, 0]
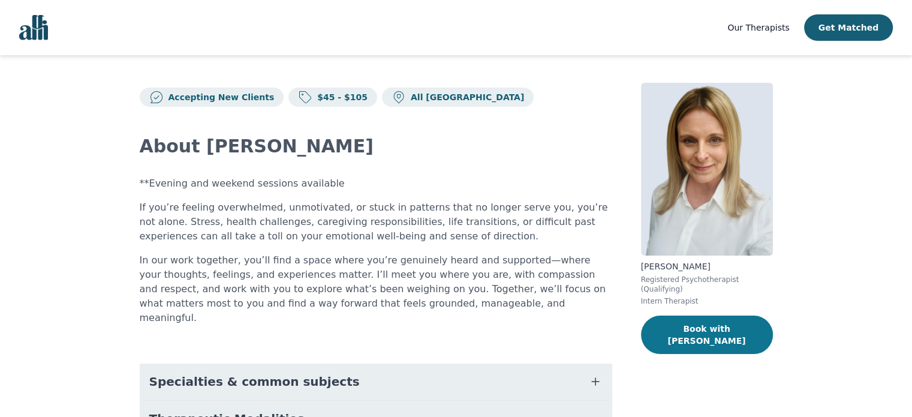
click at [718, 326] on button "Book with [PERSON_NAME]" at bounding box center [707, 334] width 132 height 38
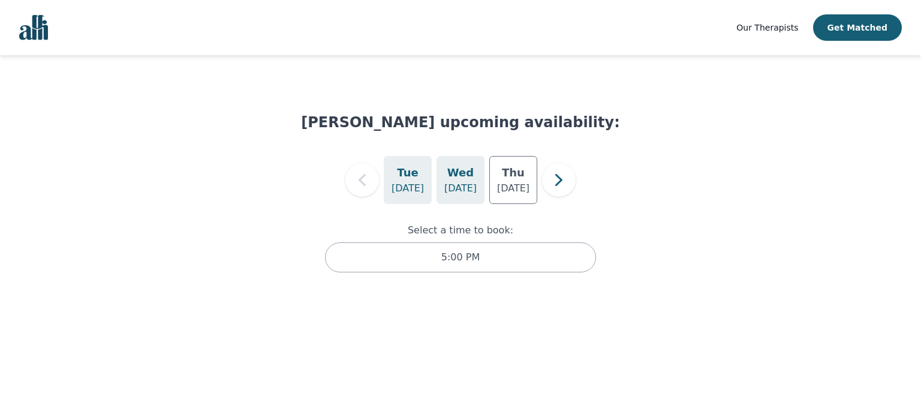
click at [454, 186] on p "[DATE]" at bounding box center [460, 188] width 32 height 14
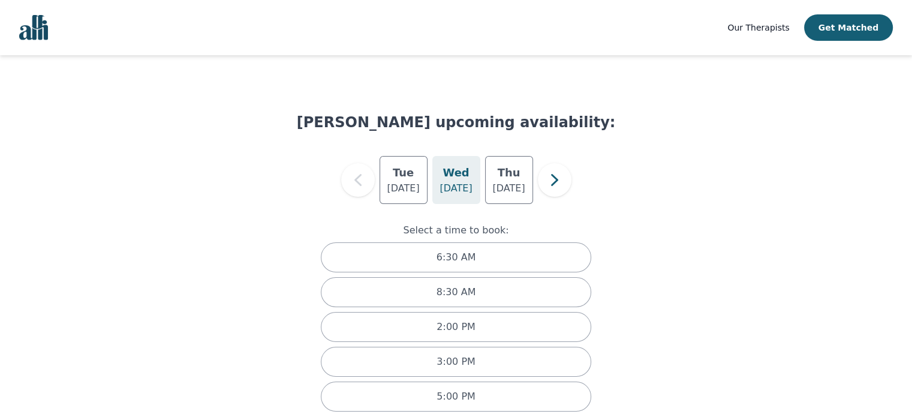
scroll to position [17, 0]
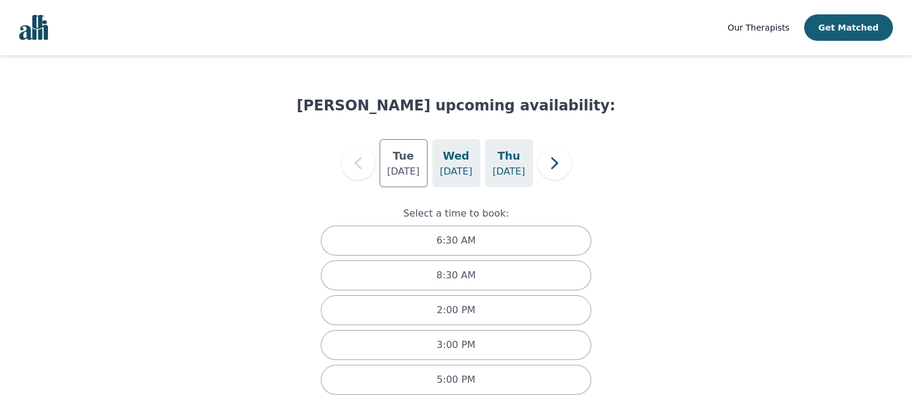
click at [511, 162] on h5 "Thu" at bounding box center [509, 156] width 23 height 17
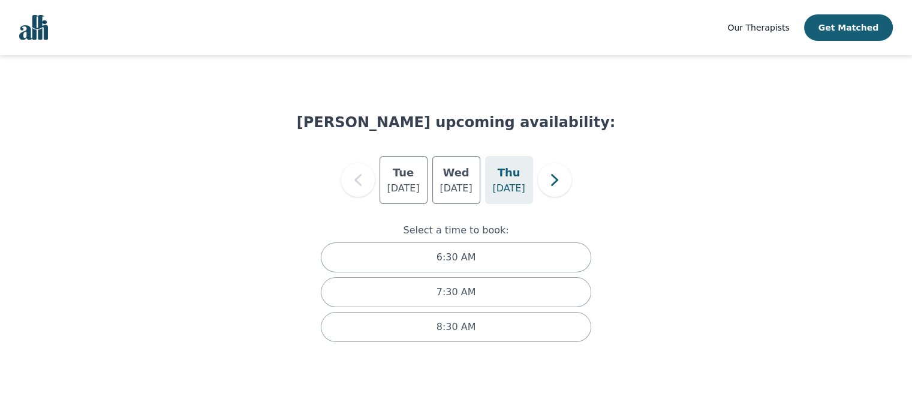
scroll to position [0, 0]
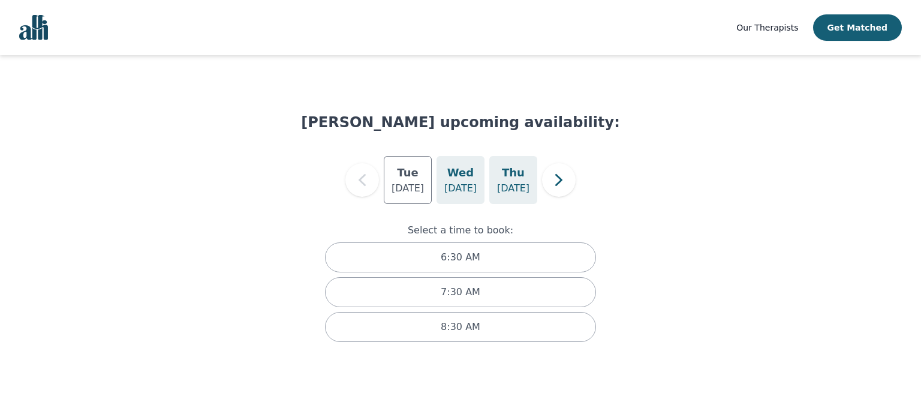
click at [451, 173] on h5 "Wed" at bounding box center [460, 172] width 26 height 17
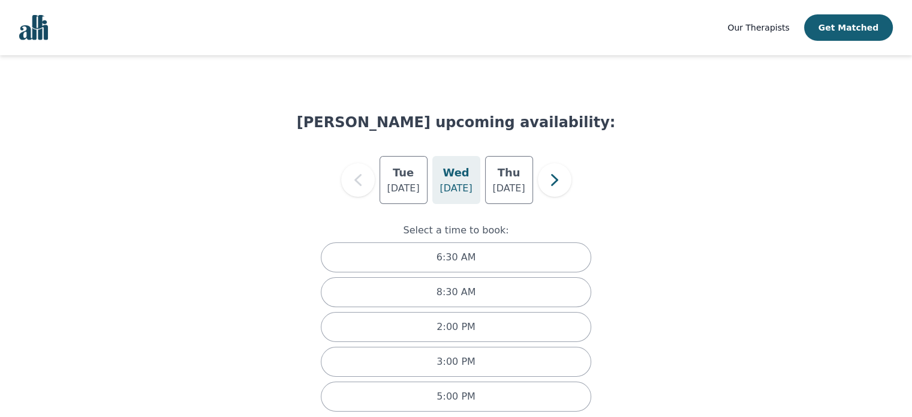
scroll to position [17, 0]
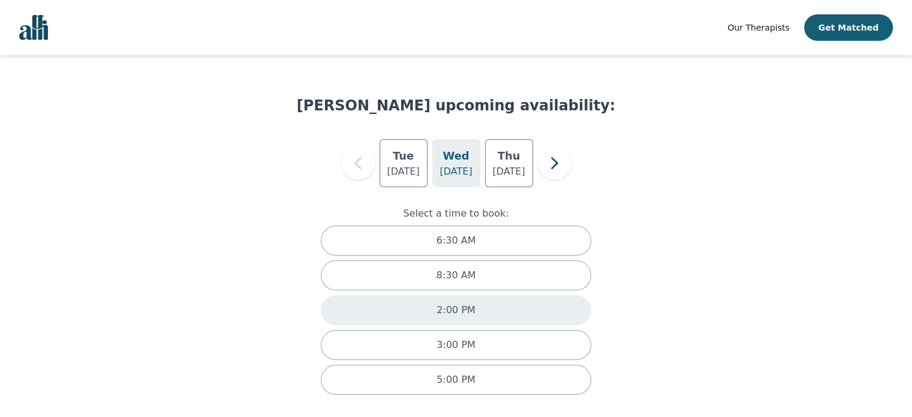
click at [441, 311] on p "2:00 PM" at bounding box center [456, 310] width 38 height 14
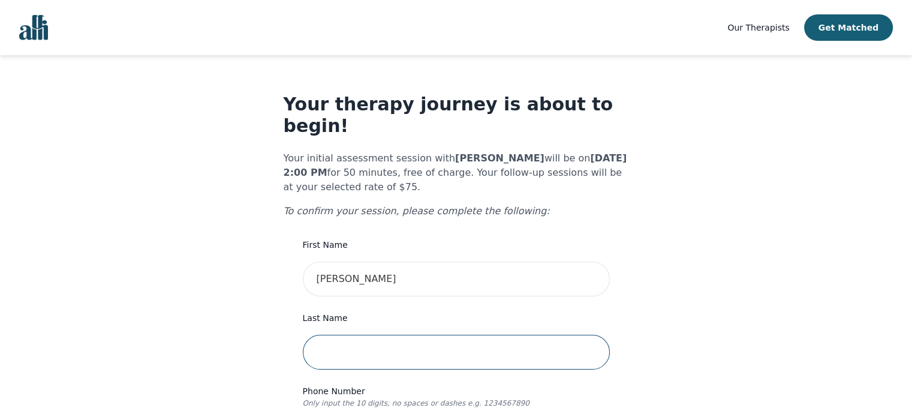
click at [357, 345] on input "text" at bounding box center [456, 352] width 307 height 35
type input "Fair"
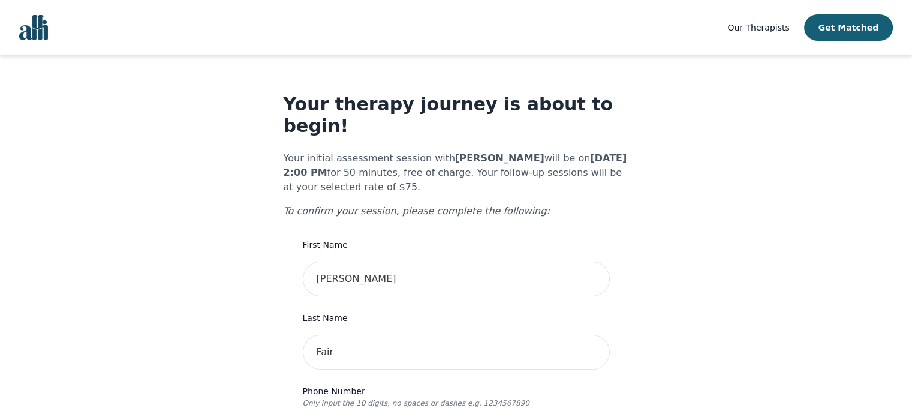
type input "2507773647"
type input "box 476"
type input "[STREET_ADDRESS][PERSON_NAME]"
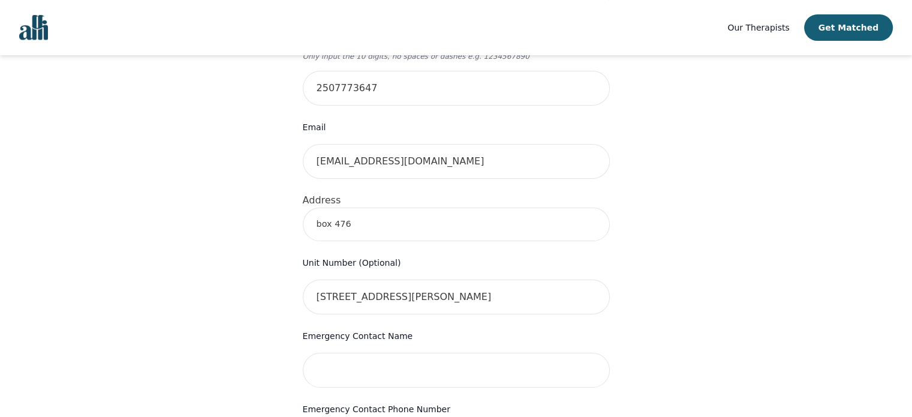
scroll to position [359, 0]
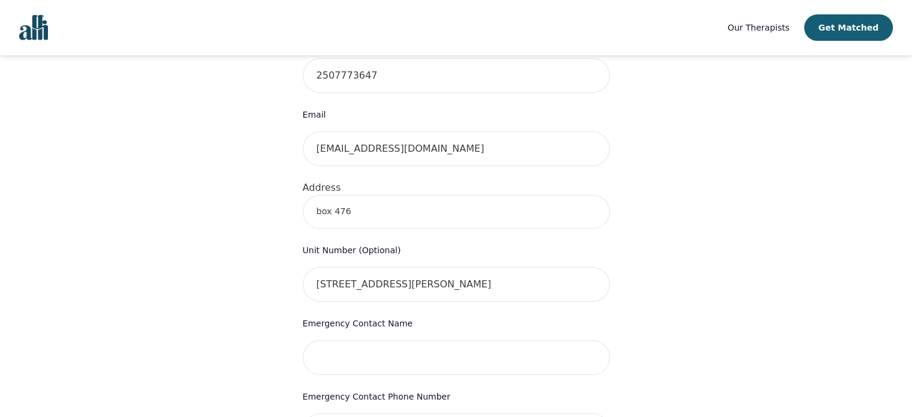
click at [361, 195] on input "box 476" at bounding box center [456, 212] width 307 height 34
click at [213, 250] on div "Your therapy journey is about to begin! Your initial assessment session with [P…" at bounding box center [455, 234] width 883 height 1076
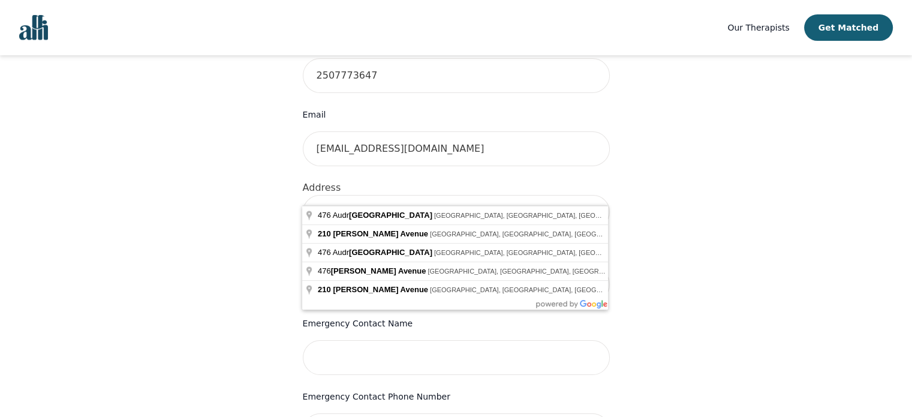
click at [438, 195] on input "box 476, [STREET_ADDRESS][PERSON_NAME]" at bounding box center [456, 212] width 307 height 34
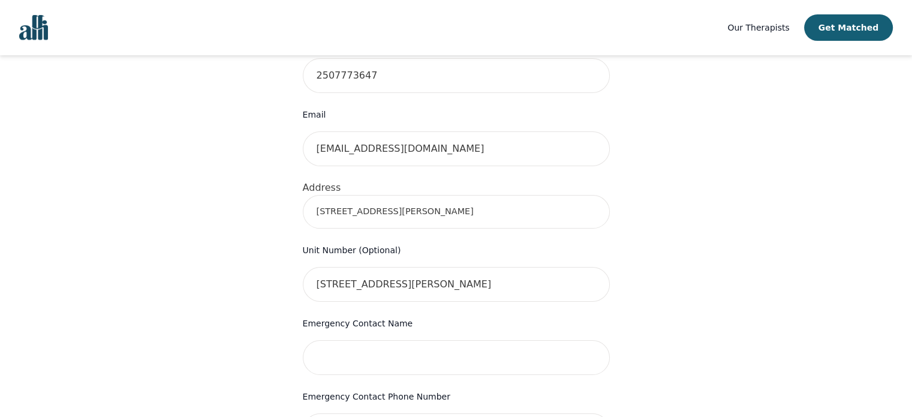
type input "[STREET_ADDRESS][PERSON_NAME]"
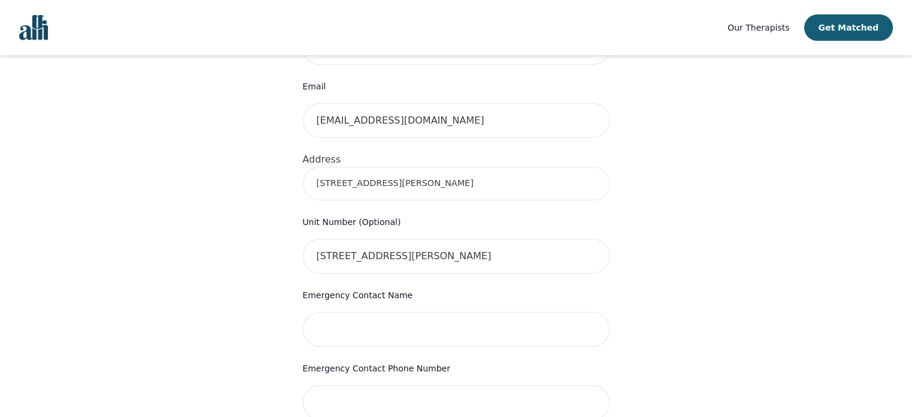
scroll to position [389, 0]
click at [425, 237] on input "[STREET_ADDRESS][PERSON_NAME]" at bounding box center [456, 254] width 307 height 35
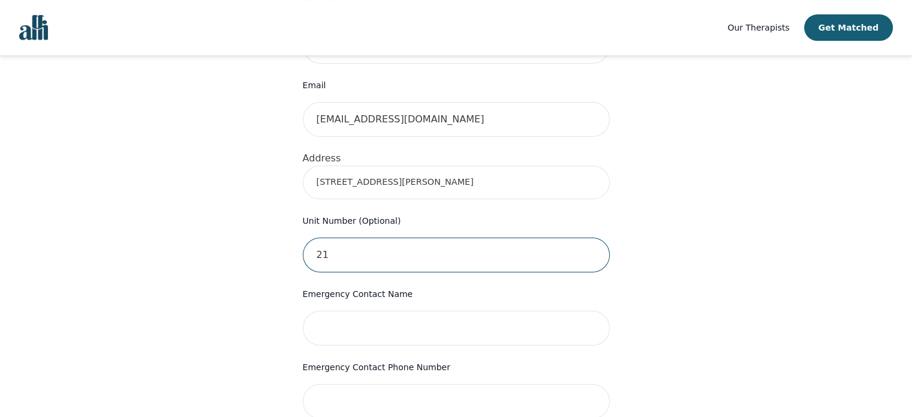
type input "2"
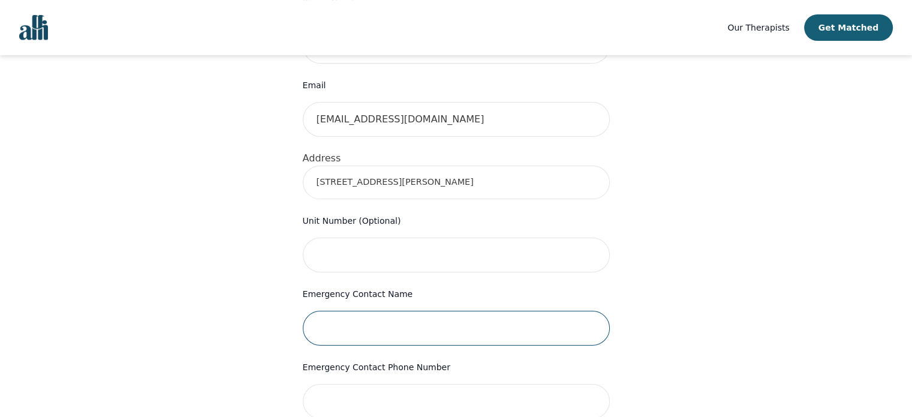
drag, startPoint x: 271, startPoint y: 332, endPoint x: 496, endPoint y: 304, distance: 227.2
click at [496, 311] on input "text" at bounding box center [456, 328] width 307 height 35
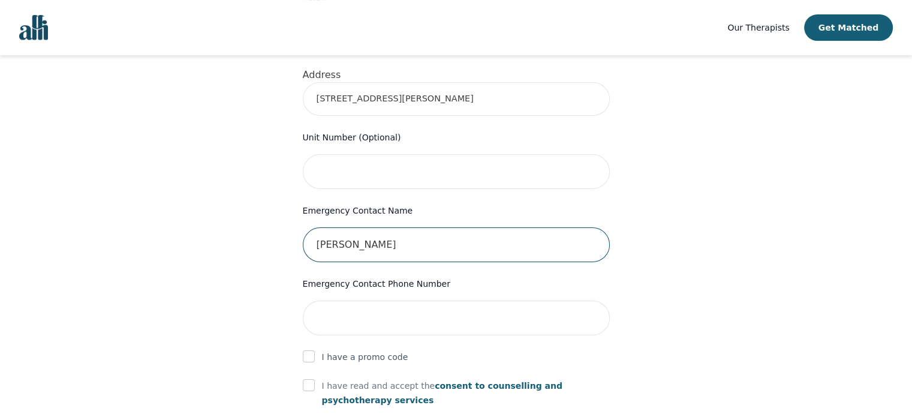
scroll to position [516, 0]
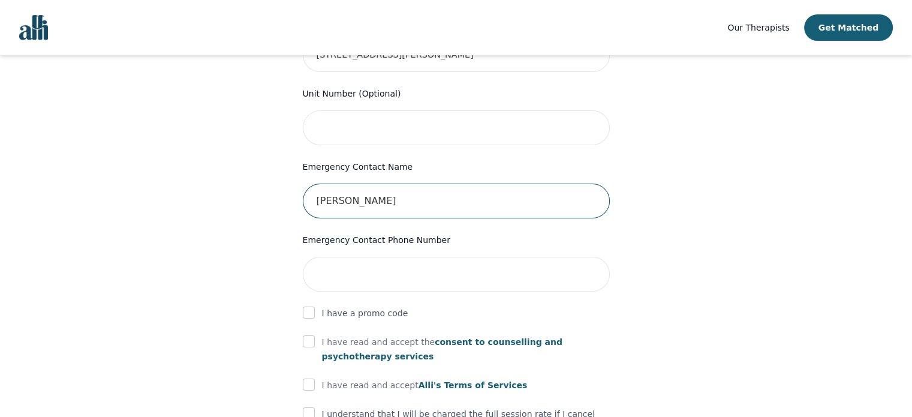
type input "[PERSON_NAME]"
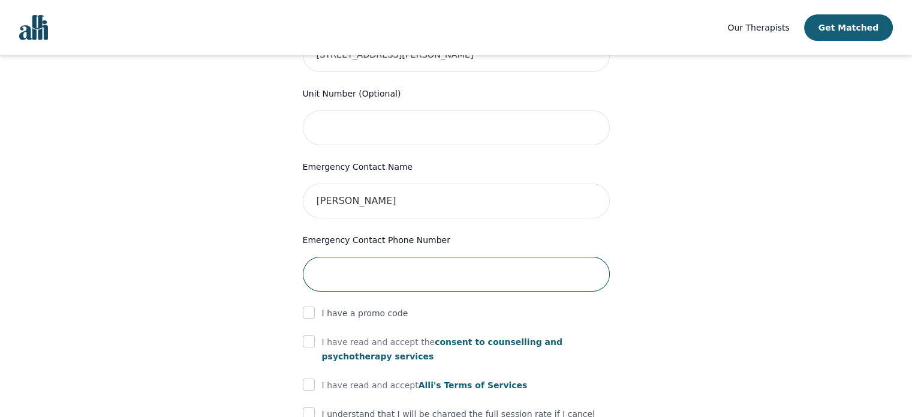
click at [336, 257] on input "tel" at bounding box center [456, 274] width 307 height 35
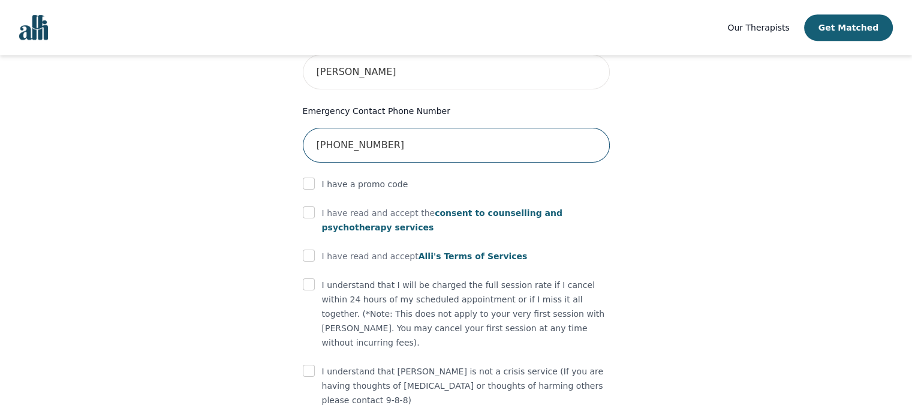
scroll to position [645, 0]
type input "[PHONE_NUMBER]"
click at [312, 206] on input "checkbox" at bounding box center [309, 212] width 12 height 12
checkbox input "true"
click at [307, 249] on input "checkbox" at bounding box center [309, 255] width 12 height 12
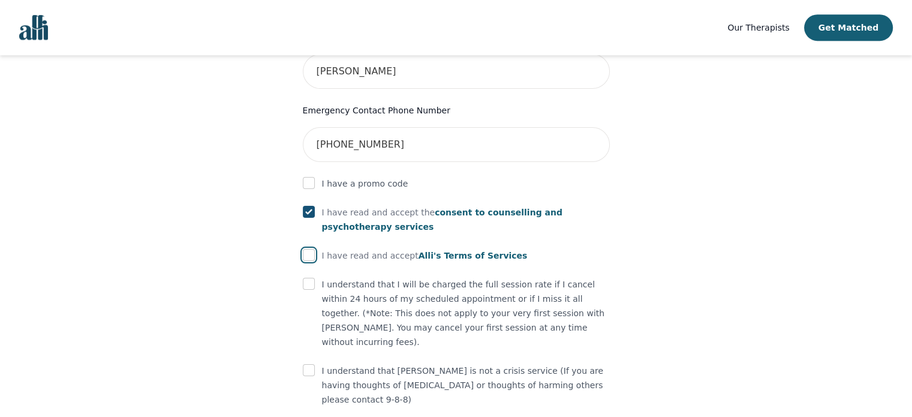
checkbox input "true"
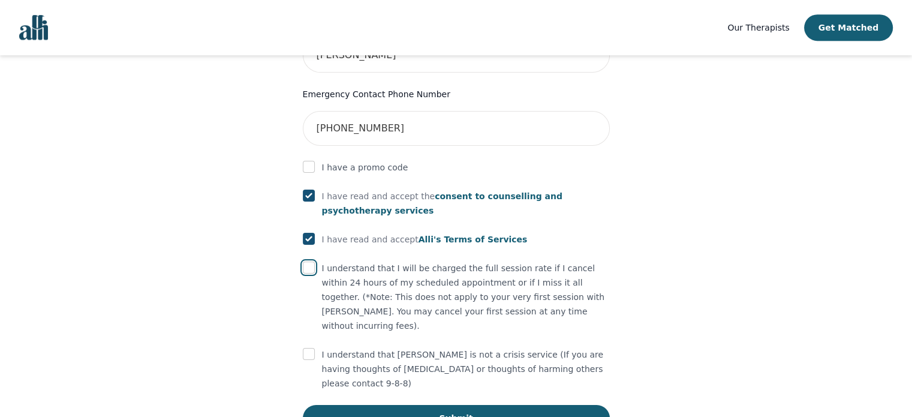
click at [307, 261] on input "checkbox" at bounding box center [309, 267] width 12 height 12
checkbox input "true"
click at [312, 348] on input "checkbox" at bounding box center [309, 354] width 12 height 12
checkbox input "true"
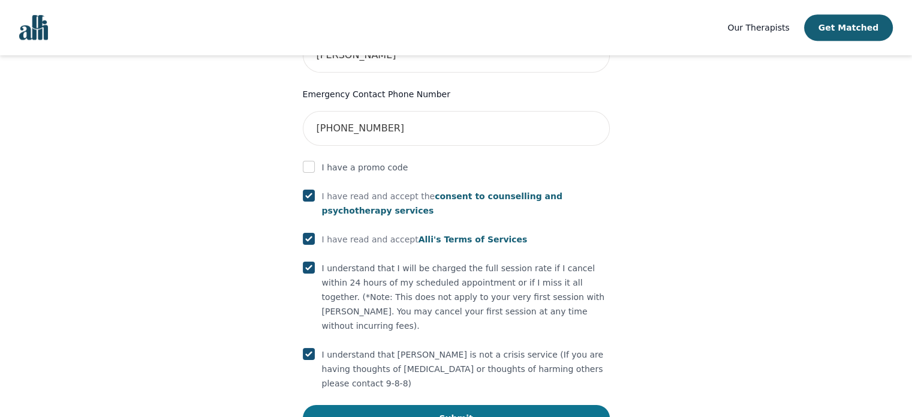
click at [465, 405] on button "Submit" at bounding box center [456, 418] width 307 height 26
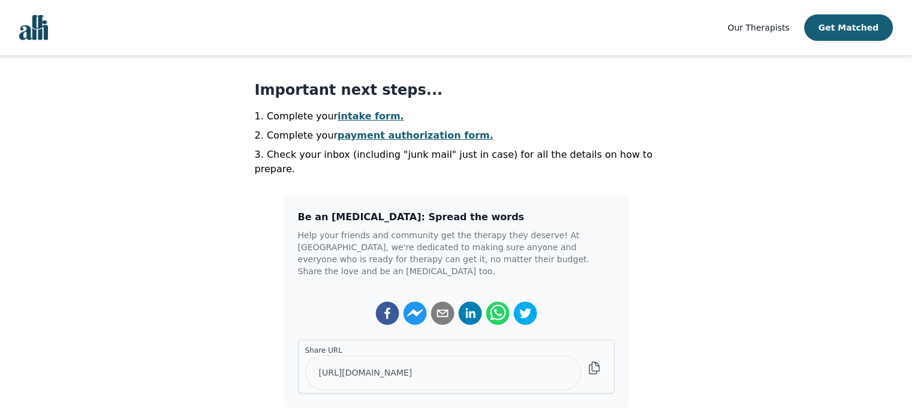
scroll to position [273, 0]
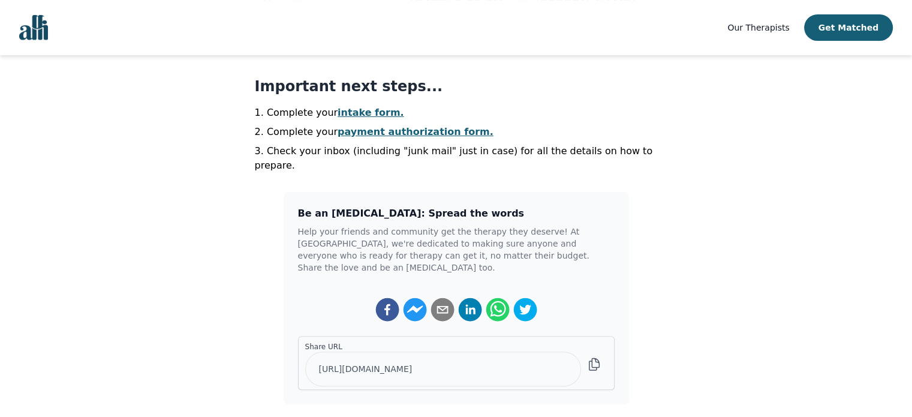
click at [363, 110] on link "intake form." at bounding box center [371, 112] width 67 height 11
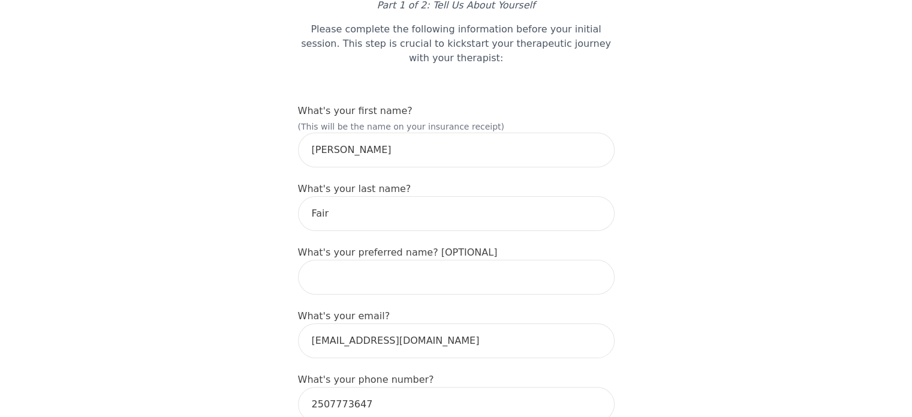
scroll to position [108, 0]
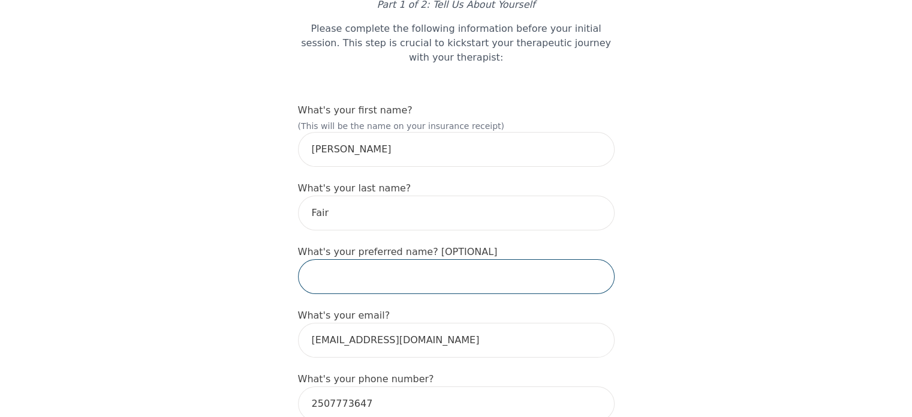
click at [323, 259] on input "text" at bounding box center [456, 276] width 317 height 35
type input "[PERSON_NAME]"
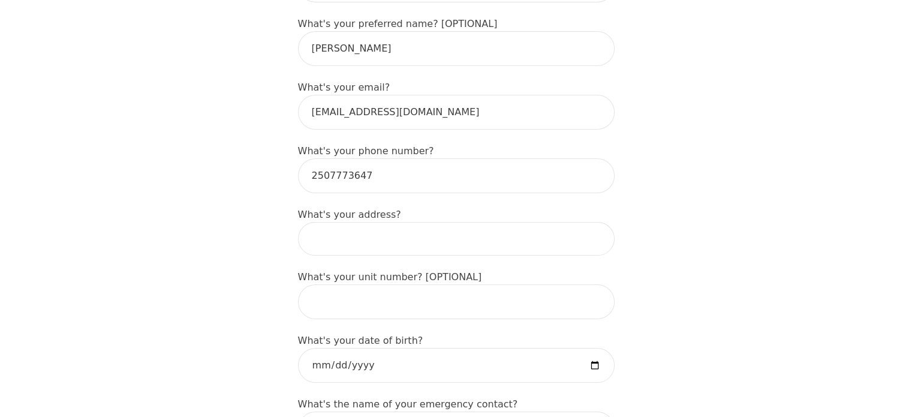
scroll to position [340, 0]
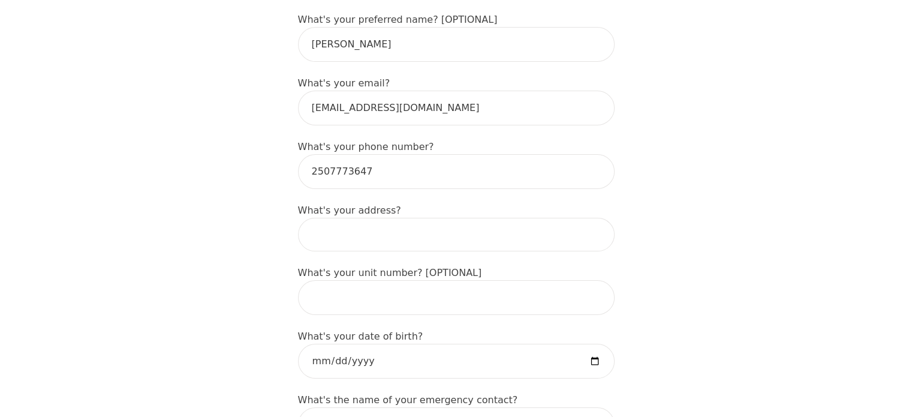
click at [321, 218] on input at bounding box center [456, 235] width 317 height 34
type input "box 476"
type input "[STREET_ADDRESS][PERSON_NAME]"
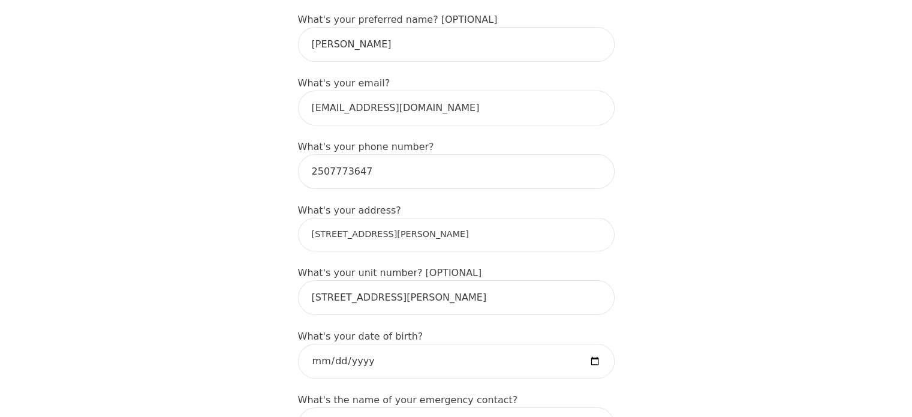
type input "[STREET_ADDRESS][PERSON_NAME]"
click at [404, 280] on input "[STREET_ADDRESS][PERSON_NAME]" at bounding box center [456, 297] width 317 height 35
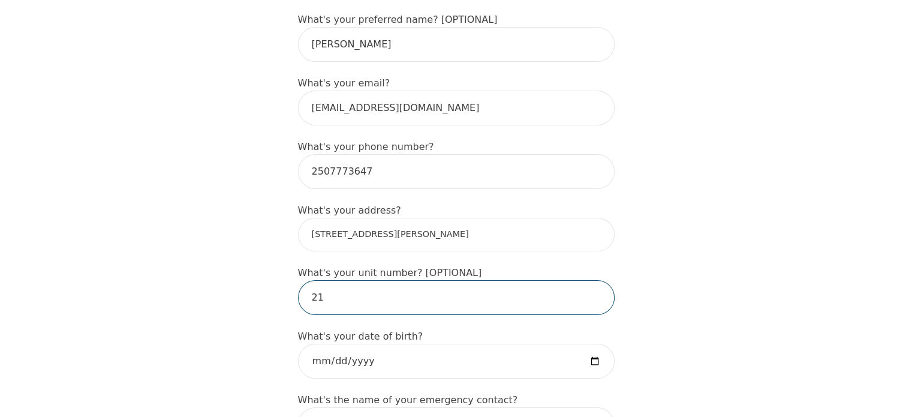
type input "2"
click at [324, 344] on input "date" at bounding box center [456, 361] width 317 height 35
type input "[DATE]"
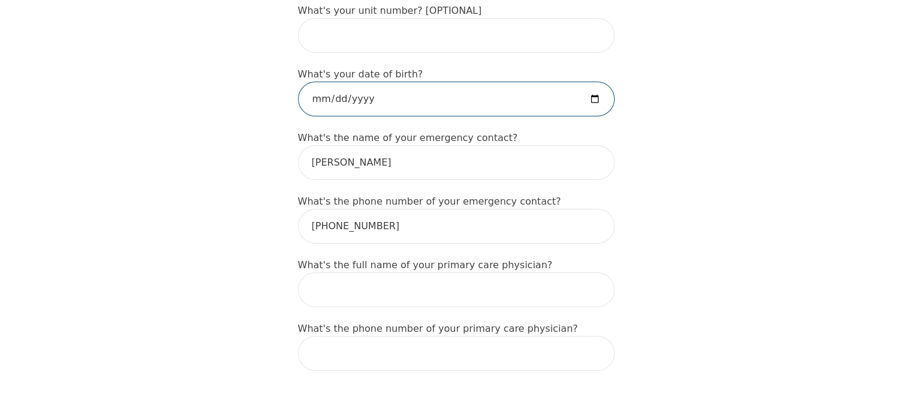
scroll to position [604, 0]
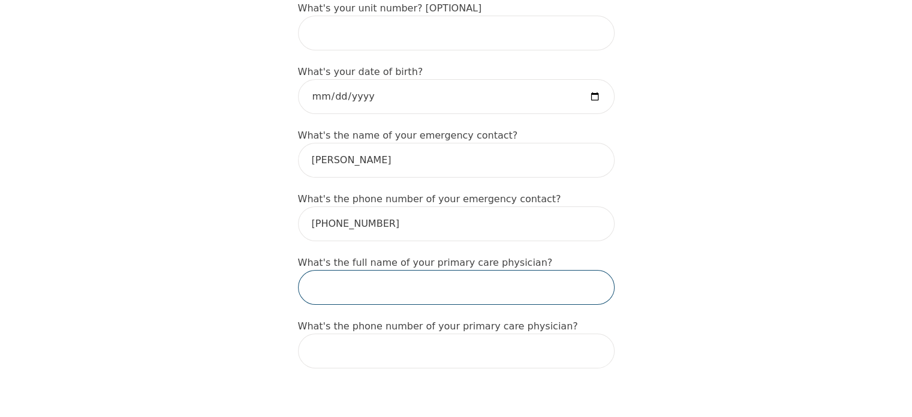
click at [354, 270] on input "text" at bounding box center [456, 287] width 317 height 35
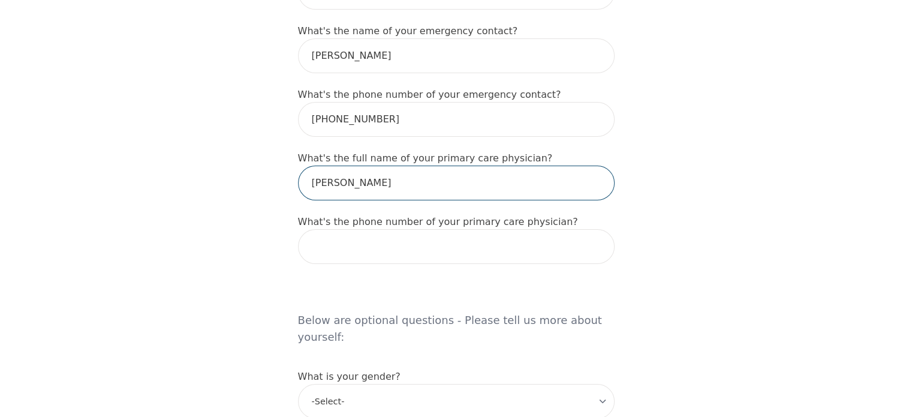
scroll to position [712, 0]
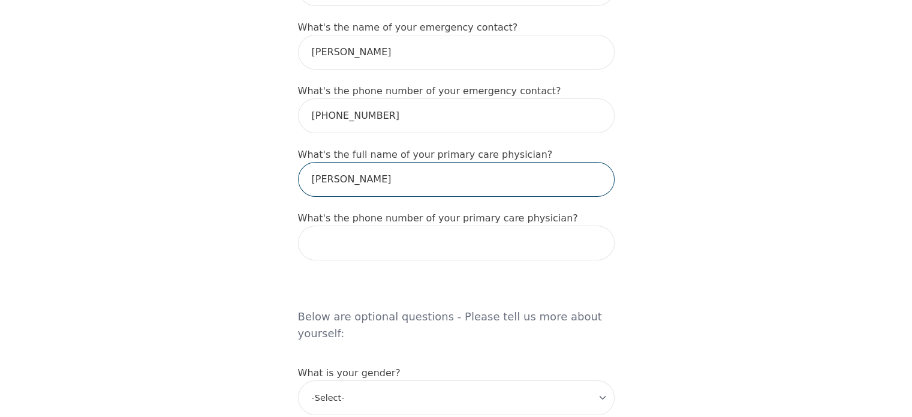
type input "[PERSON_NAME]"
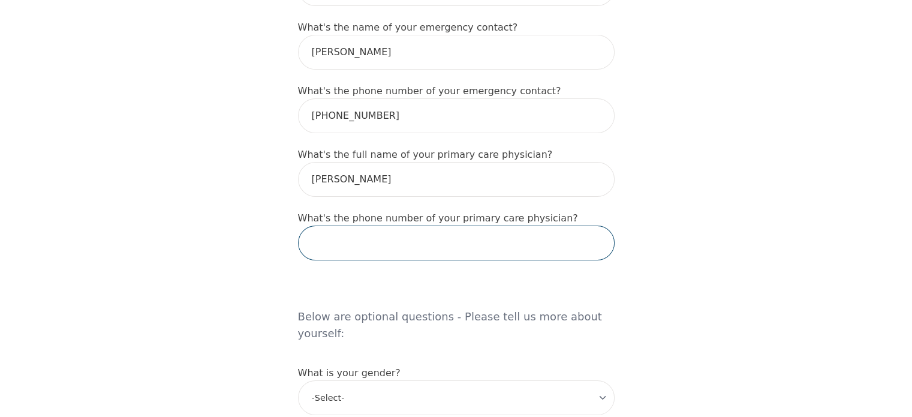
click at [335, 225] on input "tel" at bounding box center [456, 242] width 317 height 35
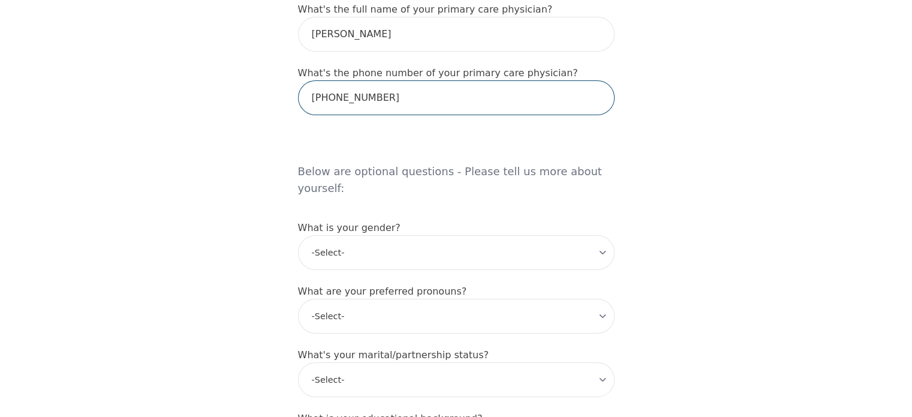
scroll to position [856, 0]
type input "[PHONE_NUMBER]"
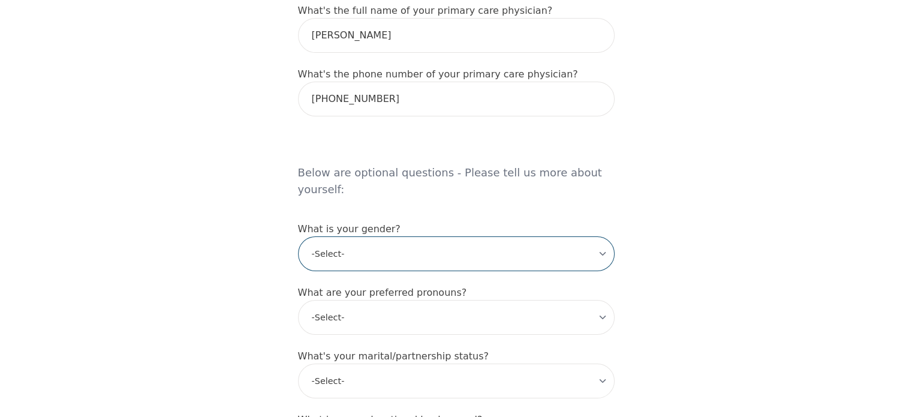
click at [612, 236] on select "-Select- [DEMOGRAPHIC_DATA] [DEMOGRAPHIC_DATA] [DEMOGRAPHIC_DATA] [DEMOGRAPHIC_…" at bounding box center [456, 253] width 317 height 35
select select "[DEMOGRAPHIC_DATA]"
click at [298, 236] on select "-Select- [DEMOGRAPHIC_DATA] [DEMOGRAPHIC_DATA] [DEMOGRAPHIC_DATA] [DEMOGRAPHIC_…" at bounding box center [456, 253] width 317 height 35
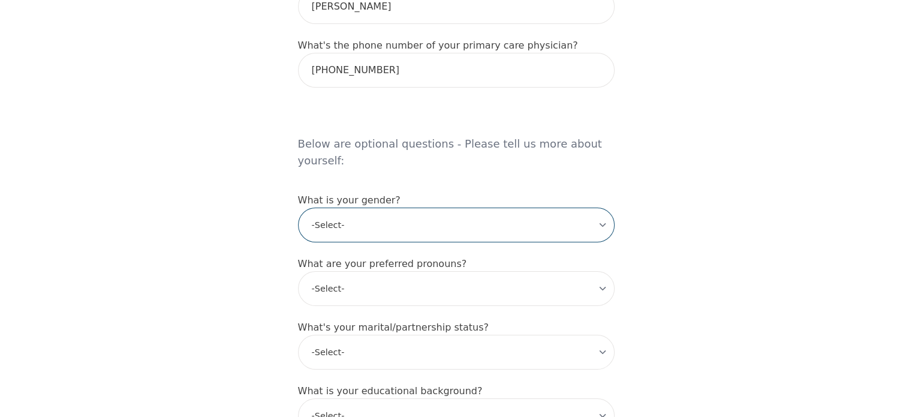
scroll to position [889, 0]
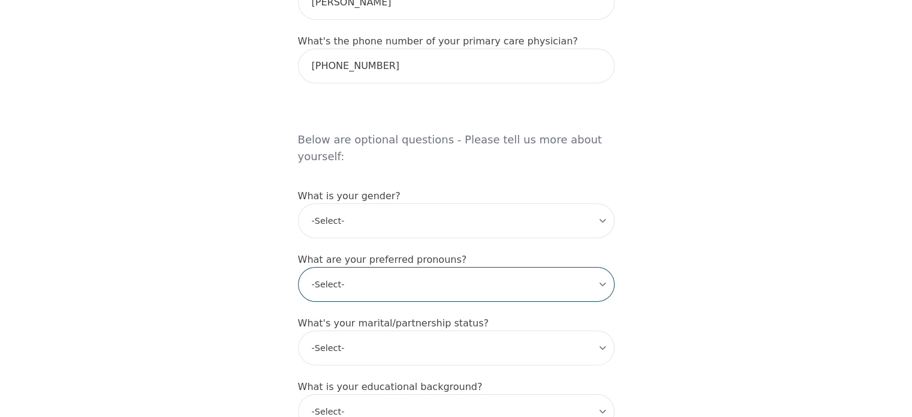
click at [591, 267] on select "-Select- he/him she/her they/them ze/zir xe/xem ey/em ve/ver tey/ter e/e per/pe…" at bounding box center [456, 284] width 317 height 35
select select "she/her"
click at [298, 267] on select "-Select- he/him she/her they/them ze/zir xe/xem ey/em ve/ver tey/ter e/e per/pe…" at bounding box center [456, 284] width 317 height 35
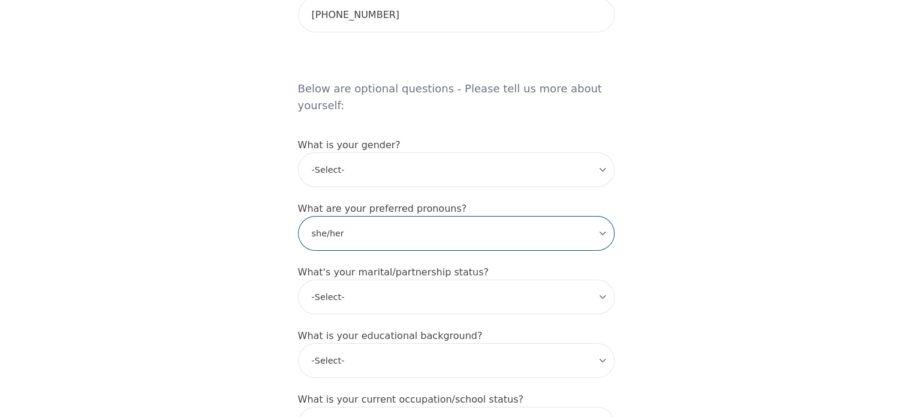
scroll to position [961, 0]
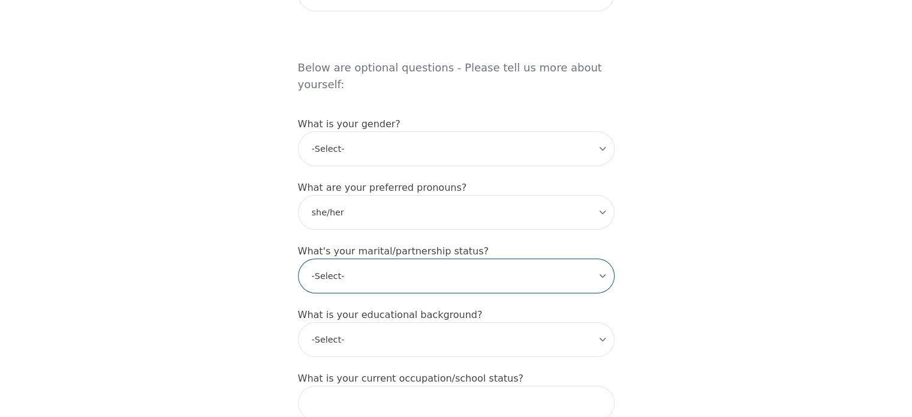
click at [607, 258] on select "-Select- Single Partnered Married Common Law Widowed Separated Divorced" at bounding box center [456, 275] width 317 height 35
select select "Separated"
click at [298, 258] on select "-Select- Single Partnered Married Common Law Widowed Separated Divorced" at bounding box center [456, 275] width 317 height 35
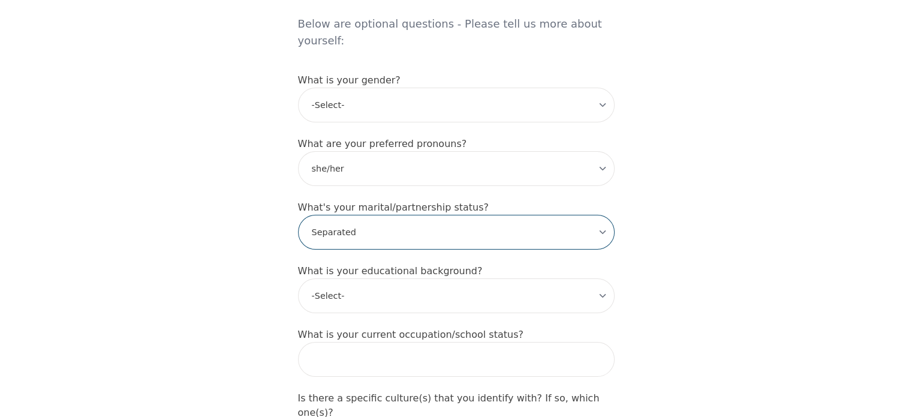
scroll to position [1010, 0]
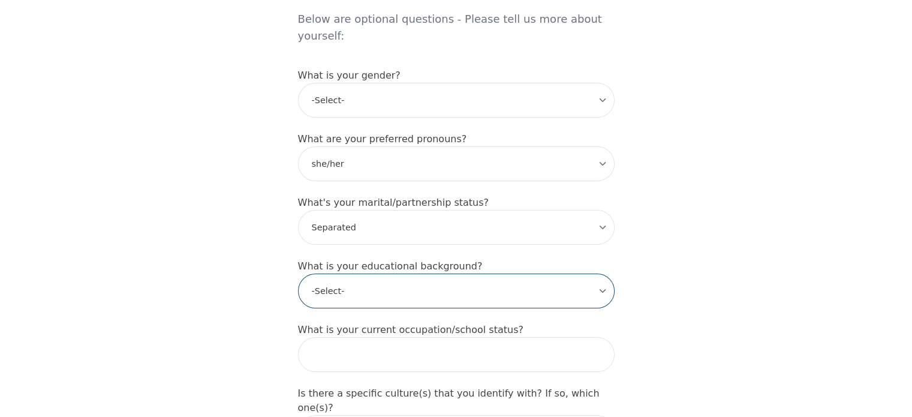
click at [603, 273] on select "-Select- Less than high school High school Associate degree Bachelor degree Mas…" at bounding box center [456, 290] width 317 height 35
select select "Associate degree"
click at [298, 273] on select "-Select- Less than high school High school Associate degree Bachelor degree Mas…" at bounding box center [456, 290] width 317 height 35
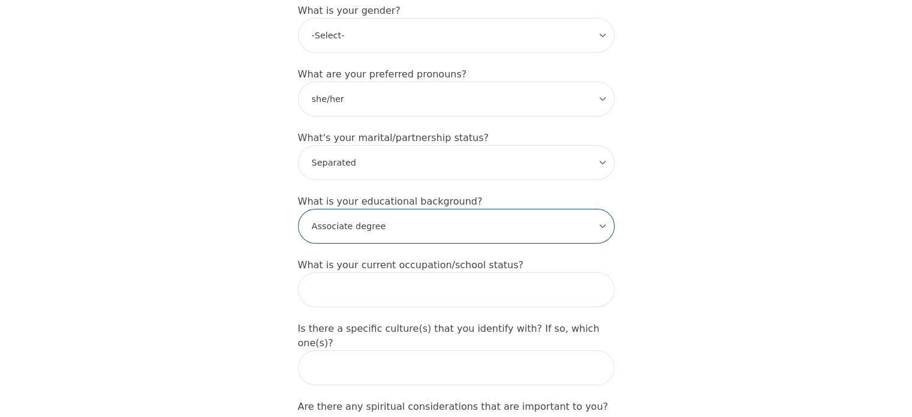
scroll to position [1079, 0]
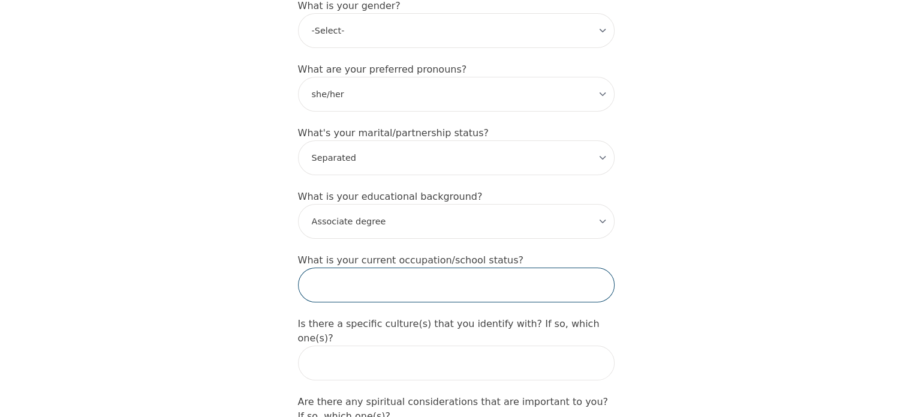
click at [390, 267] on input "text" at bounding box center [456, 284] width 317 height 35
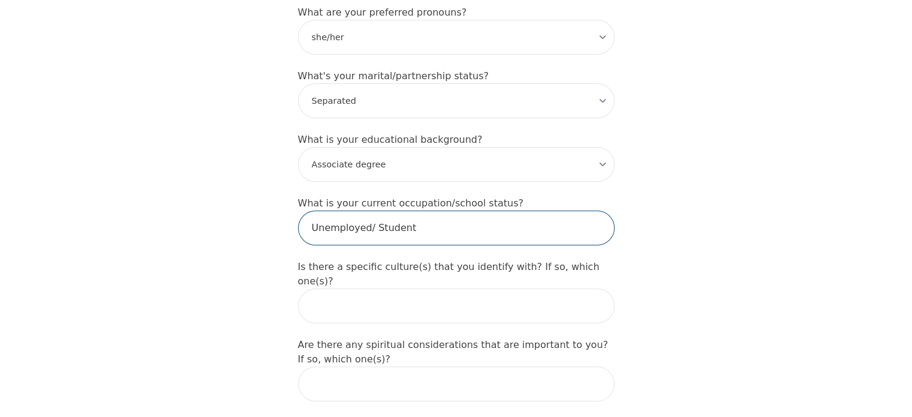
scroll to position [1137, 0]
type input "Unemployed/ Student"
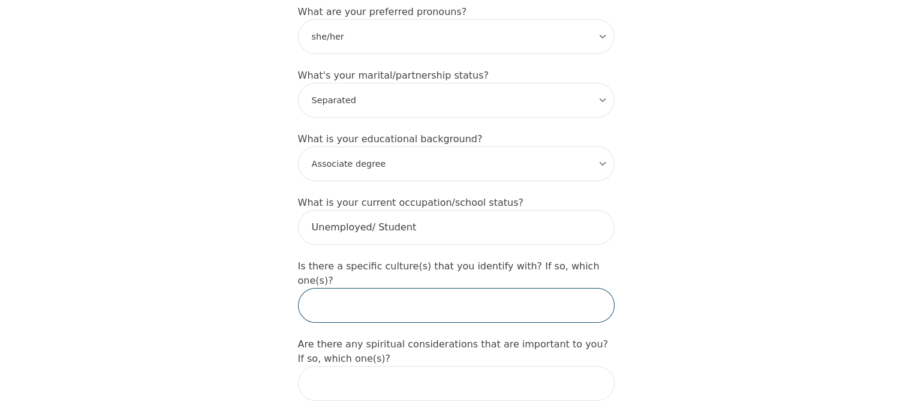
click at [431, 288] on input "text" at bounding box center [456, 305] width 317 height 35
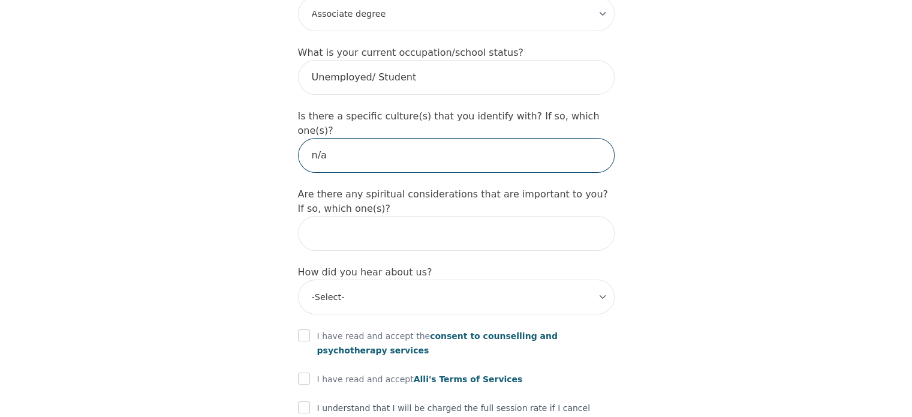
scroll to position [1288, 0]
type input "n/a"
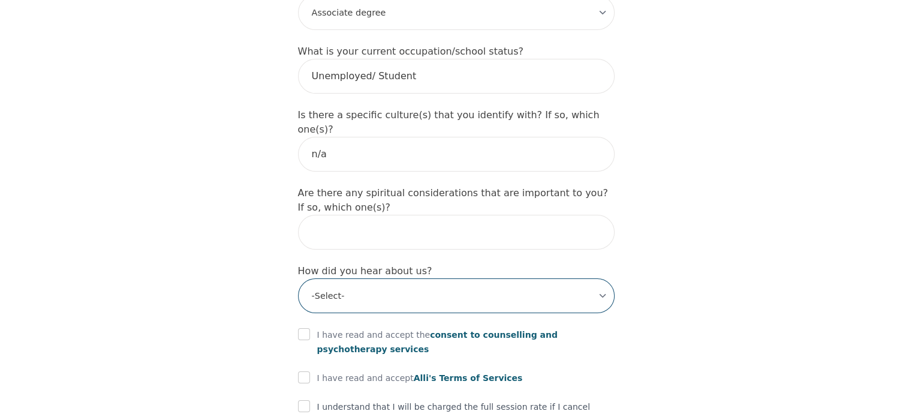
click at [431, 278] on select "-Select- Physician/Specialist Friend Facebook Instagram Google Search Google Ad…" at bounding box center [456, 295] width 317 height 35
click at [298, 278] on select "-Select- Physician/Specialist Friend Facebook Instagram Google Search Google Ad…" at bounding box center [456, 295] width 317 height 35
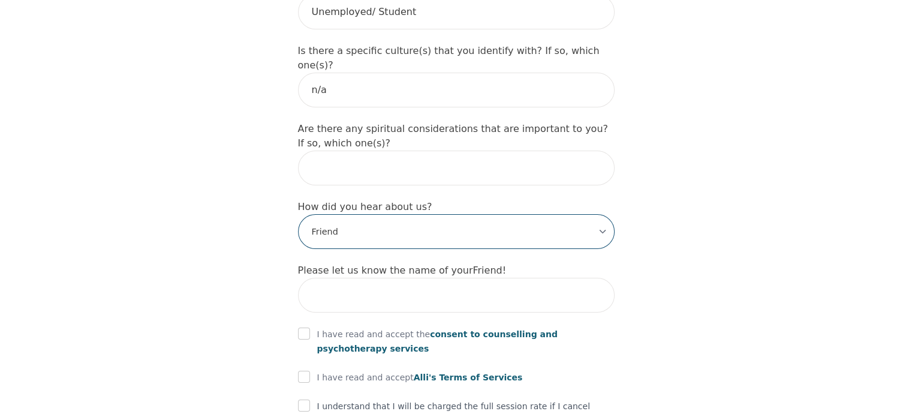
scroll to position [1359, 0]
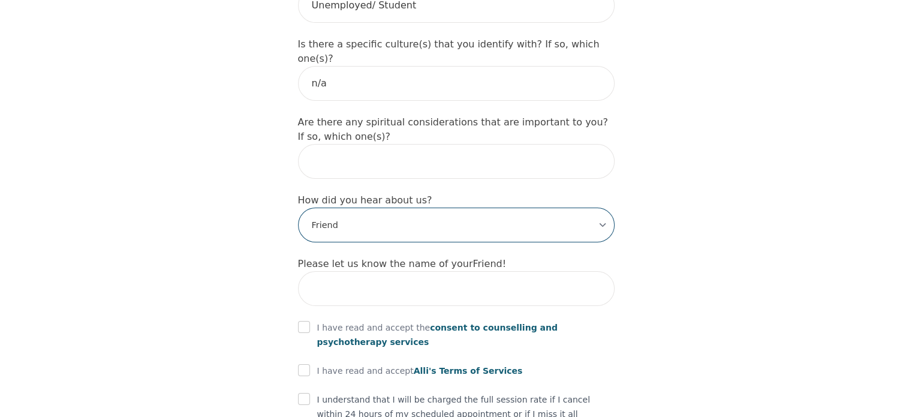
click at [429, 207] on select "-Select- Physician/Specialist Friend Facebook Instagram Google Search Google Ad…" at bounding box center [456, 224] width 317 height 35
select select "Google Search"
click at [298, 207] on select "-Select- Physician/Specialist Friend Facebook Instagram Google Search Google Ad…" at bounding box center [456, 224] width 317 height 35
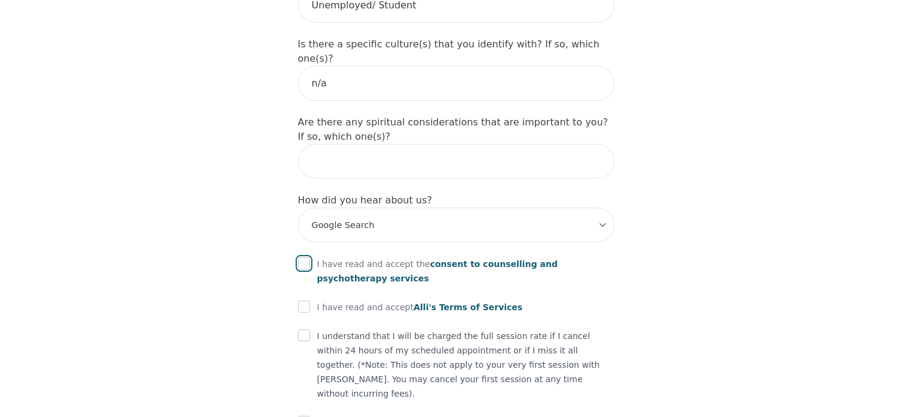
click at [301, 257] on input "checkbox" at bounding box center [304, 263] width 12 height 12
checkbox input "true"
click at [299, 300] on input "checkbox" at bounding box center [304, 306] width 12 height 12
checkbox input "true"
click at [300, 329] on input "checkbox" at bounding box center [304, 335] width 12 height 12
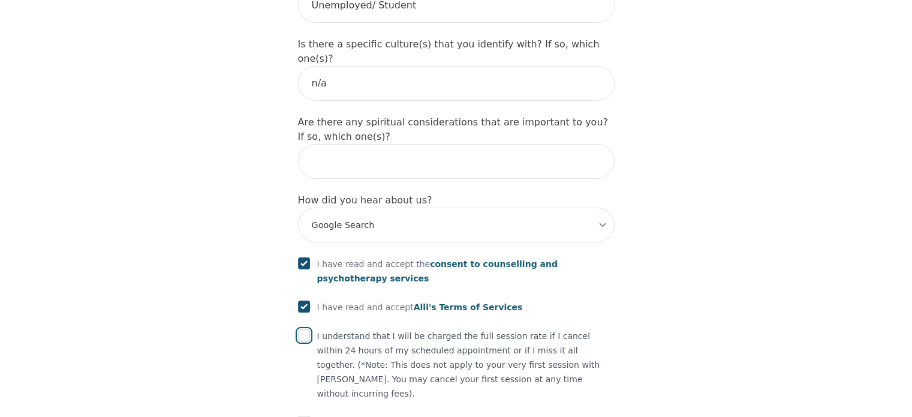
checkbox input "true"
click at [302, 416] on input "checkbox" at bounding box center [304, 422] width 12 height 12
checkbox input "true"
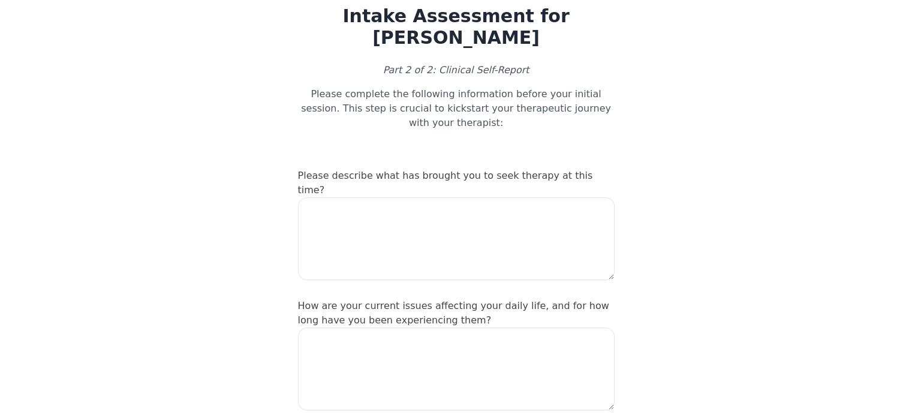
scroll to position [43, 0]
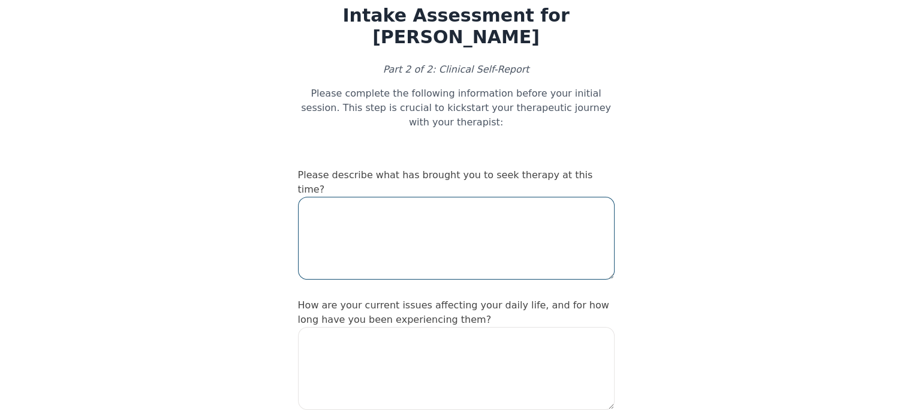
click at [349, 197] on textarea at bounding box center [456, 238] width 317 height 83
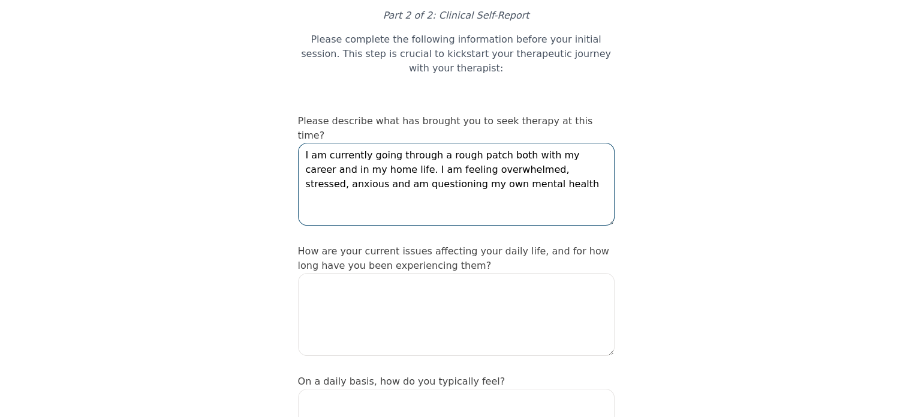
scroll to position [108, 0]
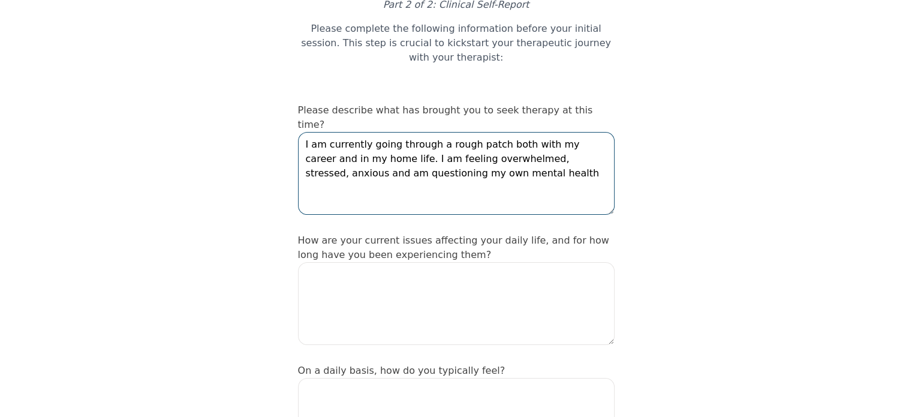
type textarea "I am currently going through a rough patch both with my career and in my home l…"
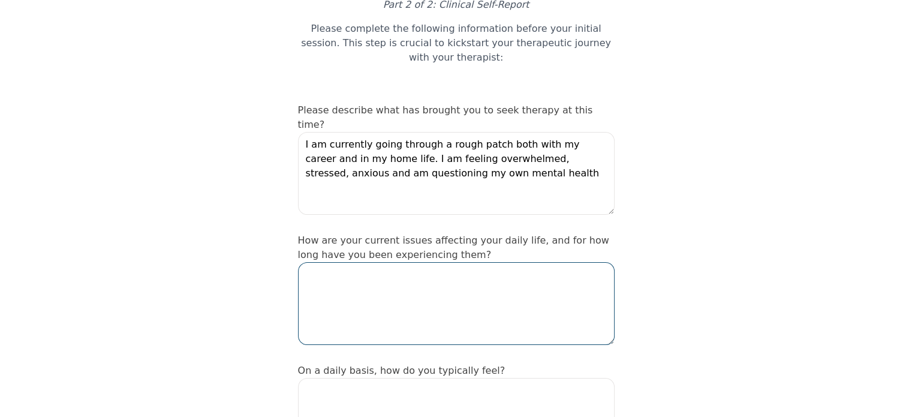
click at [339, 262] on textarea at bounding box center [456, 303] width 317 height 83
type textarea "t"
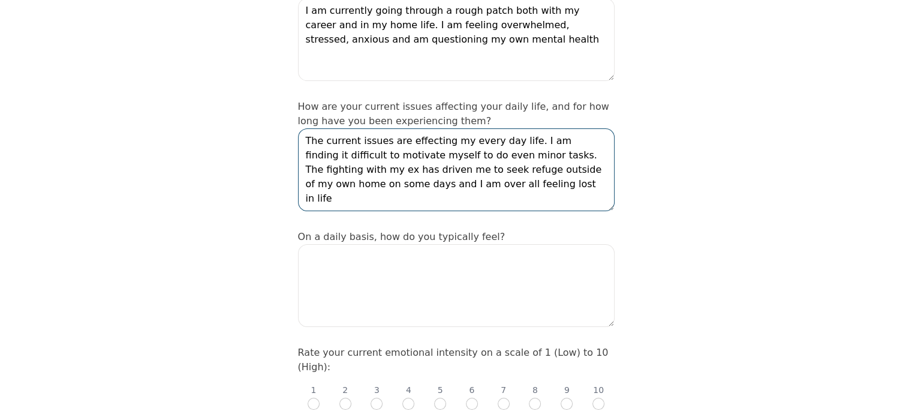
scroll to position [269, 0]
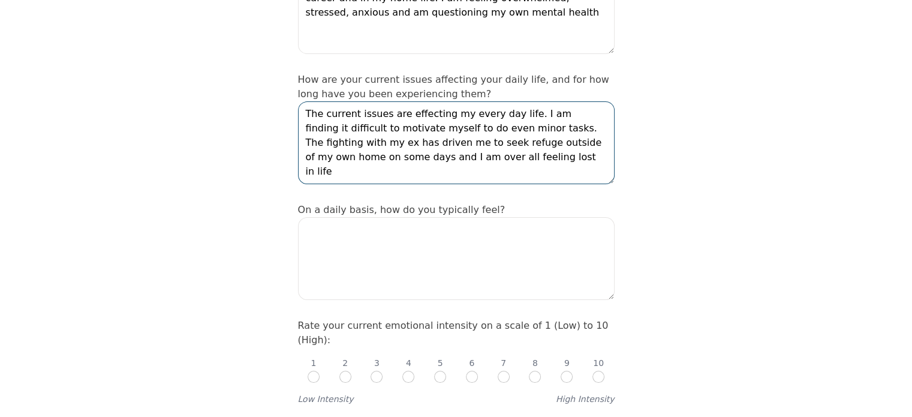
type textarea "The current issues are effecting my every day life. I am finding it difficult t…"
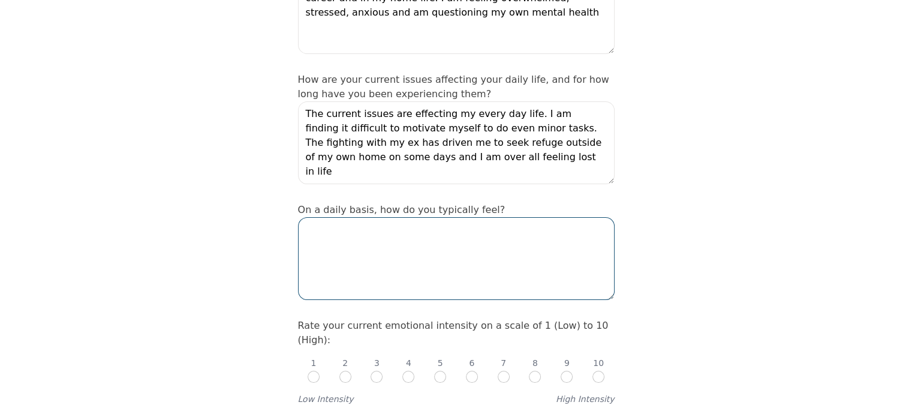
click at [308, 217] on textarea at bounding box center [456, 258] width 317 height 83
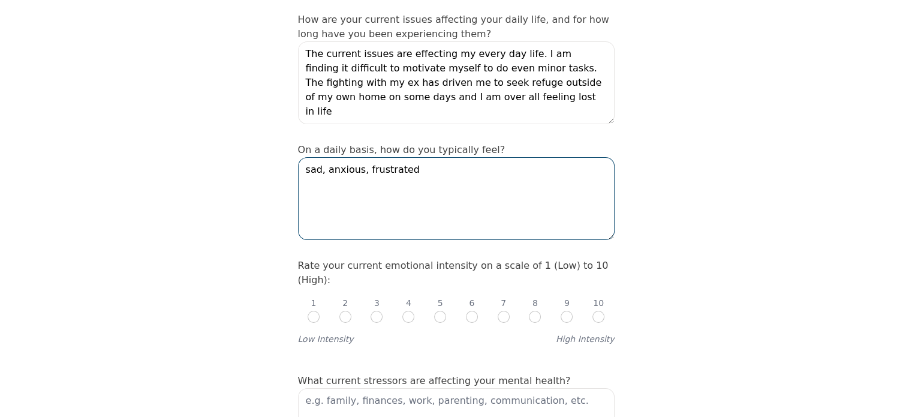
scroll to position [336, 0]
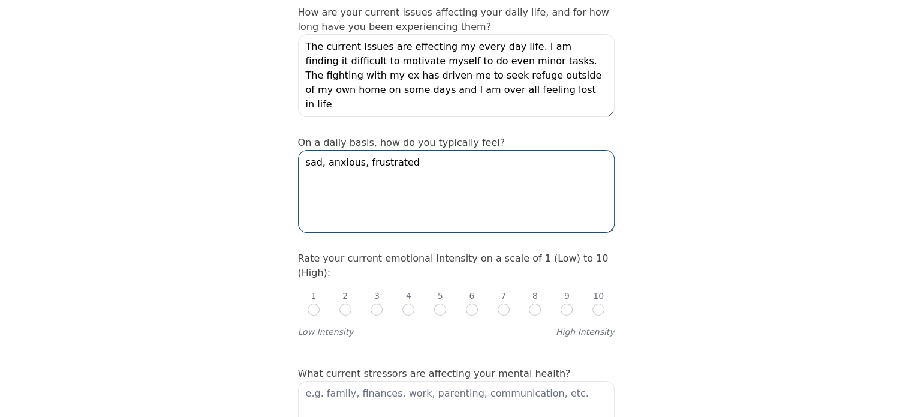
type textarea "sad, anxious, frustrated"
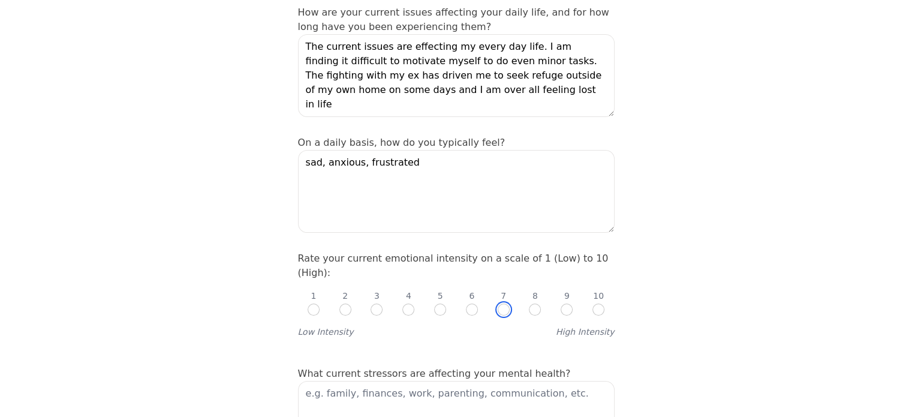
click at [501, 303] on input "radio" at bounding box center [504, 309] width 12 height 12
radio input "true"
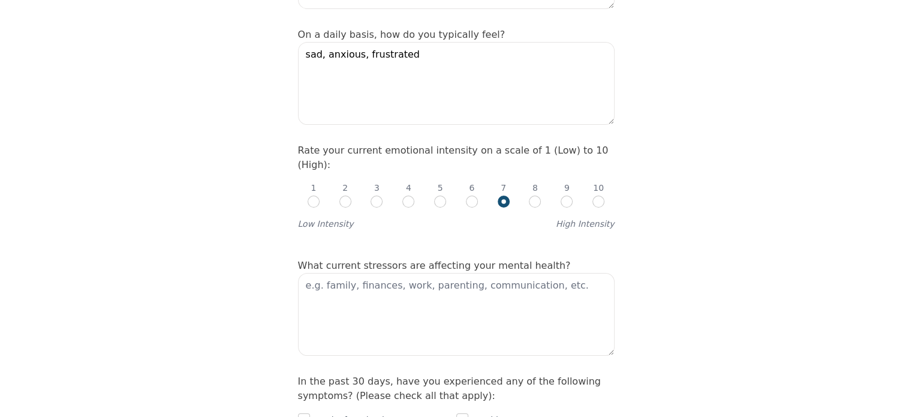
scroll to position [480, 0]
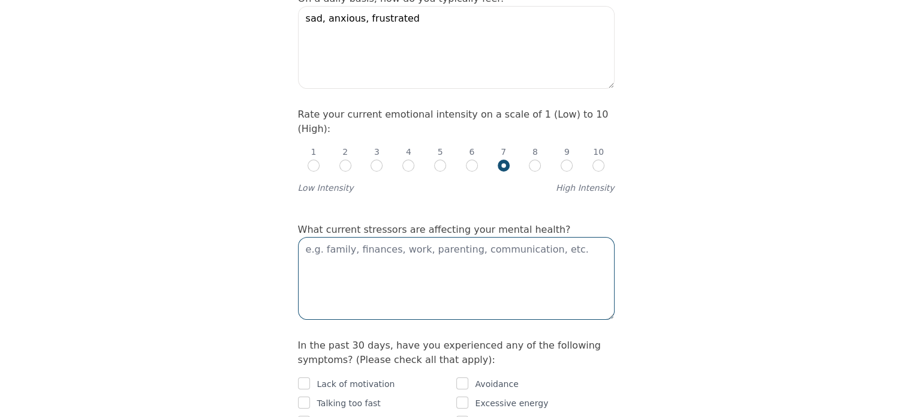
click at [326, 237] on textarea at bounding box center [456, 278] width 317 height 83
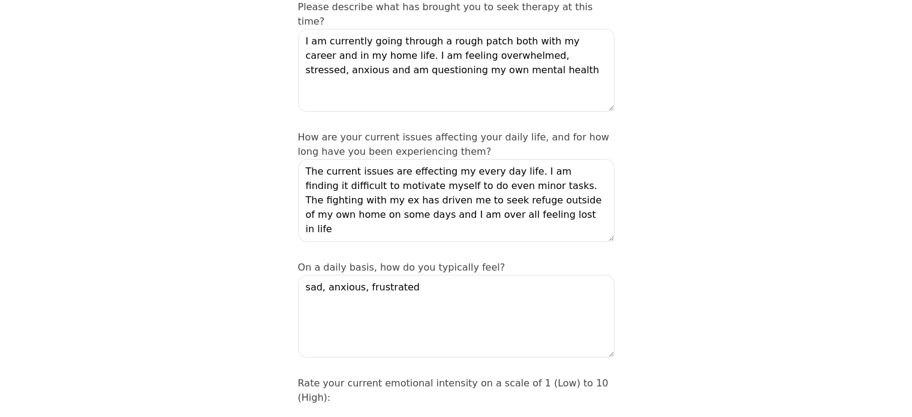
scroll to position [206, 0]
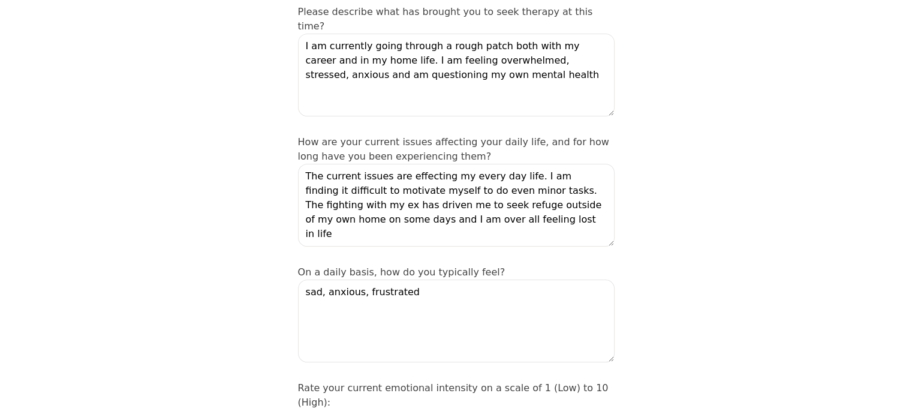
type textarea "my home life, ex partner, work prospects"
click at [422, 164] on textarea "The current issues are effecting my every day life. I am finding it difficult t…" at bounding box center [456, 205] width 317 height 83
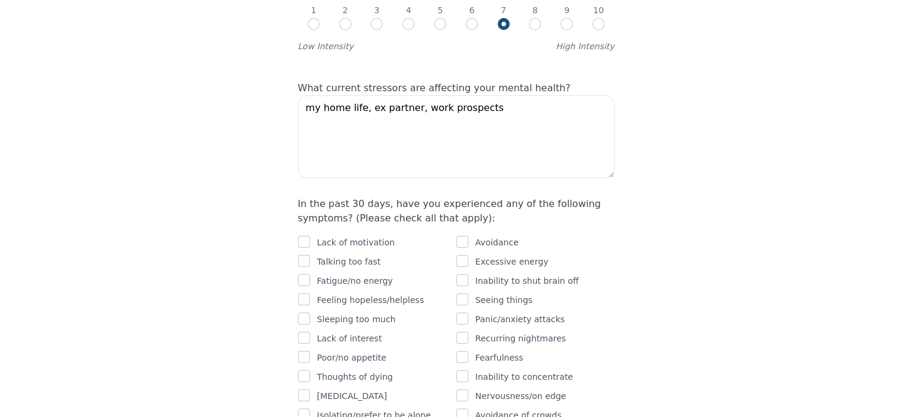
scroll to position [624, 0]
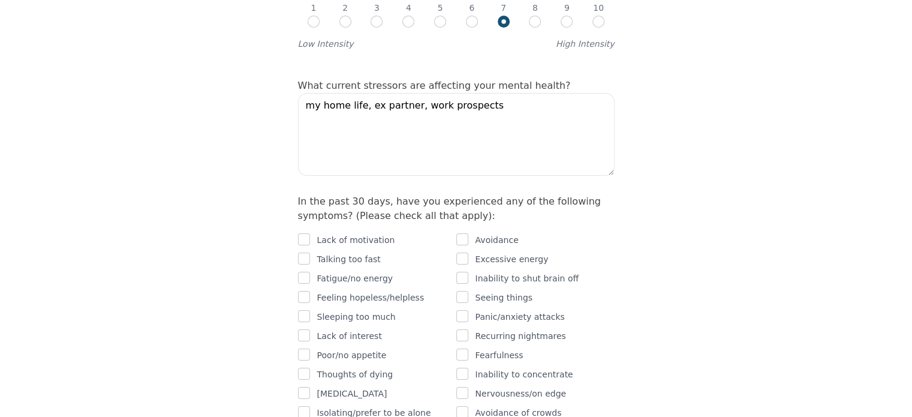
type textarea "The current issues are affecting my everyday life. I am finding it difficult to…"
click at [306, 233] on input "checkbox" at bounding box center [304, 239] width 12 height 12
checkbox input "true"
click at [466, 233] on input "checkbox" at bounding box center [462, 239] width 12 height 12
checkbox input "true"
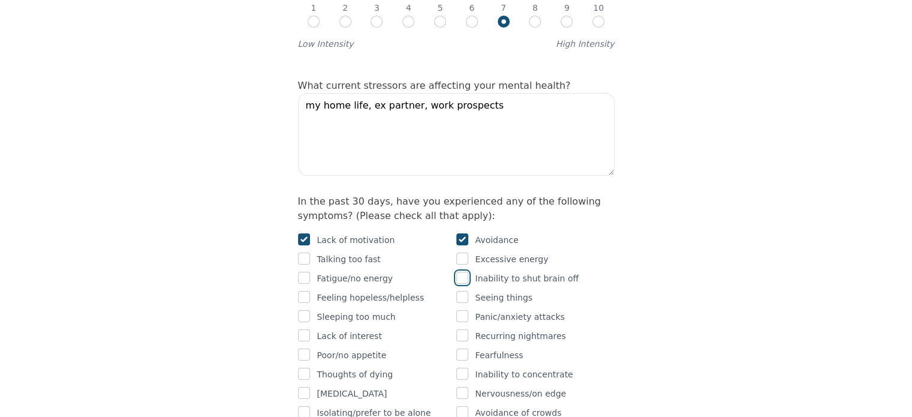
click at [465, 272] on input "checkbox" at bounding box center [462, 278] width 12 height 12
checkbox input "true"
click at [312, 271] on div "Fatigue/no energy" at bounding box center [377, 278] width 158 height 14
click at [305, 272] on input "checkbox" at bounding box center [304, 278] width 12 height 12
checkbox input "true"
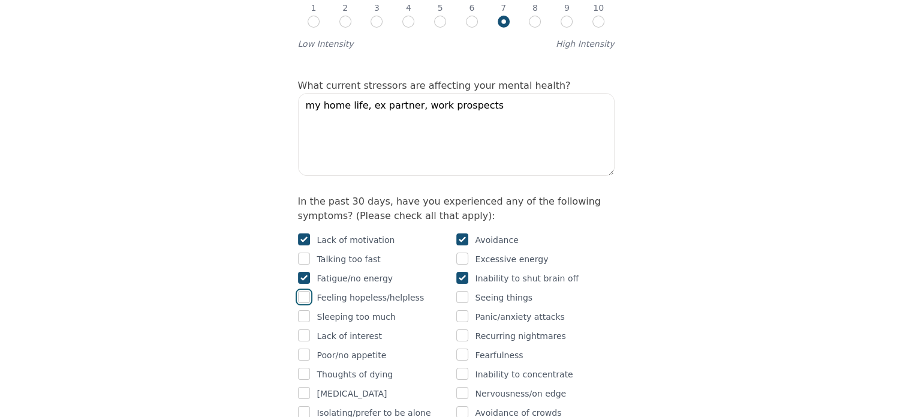
click at [304, 291] on input "checkbox" at bounding box center [304, 297] width 12 height 12
checkbox input "true"
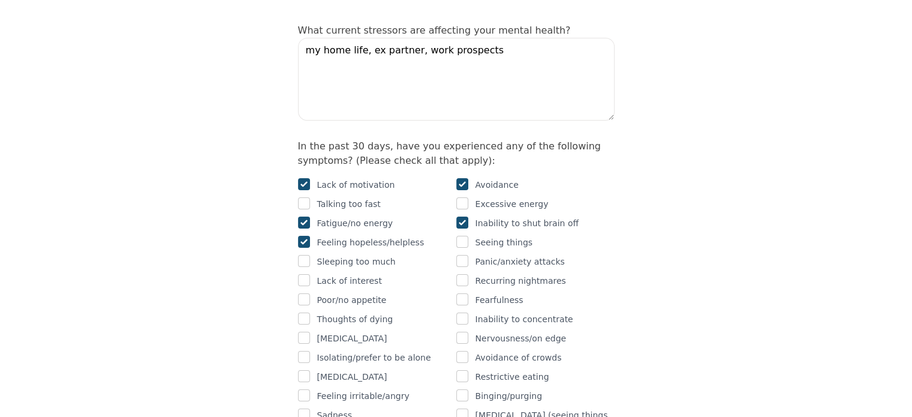
scroll to position [679, 0]
click at [308, 274] on input "checkbox" at bounding box center [304, 280] width 12 height 12
checkbox input "true"
click at [308, 293] on input "checkbox" at bounding box center [304, 299] width 12 height 12
checkbox input "true"
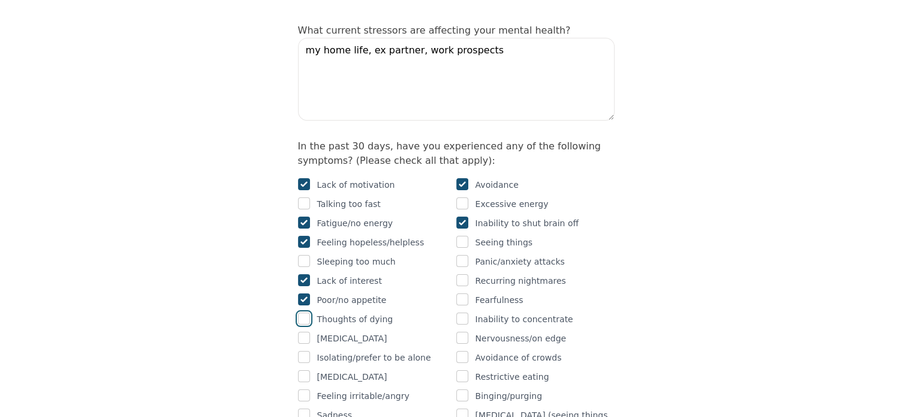
click at [306, 312] on input "checkbox" at bounding box center [304, 318] width 12 height 12
checkbox input "true"
click at [463, 255] on input "checkbox" at bounding box center [462, 261] width 12 height 12
checkbox input "true"
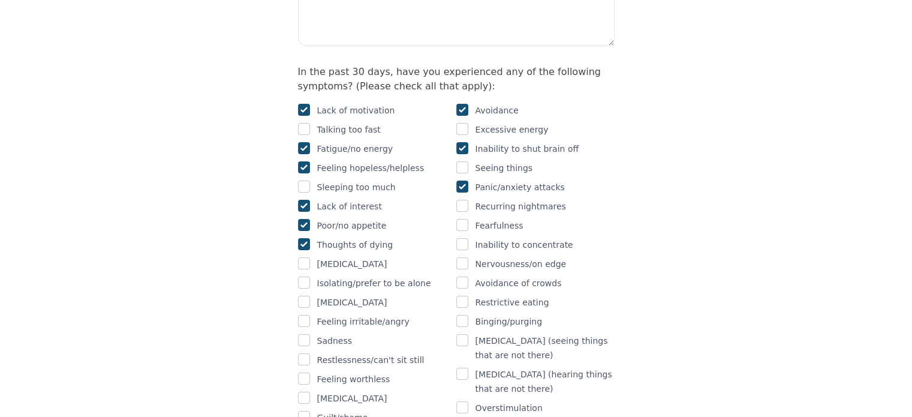
scroll to position [763, 0]
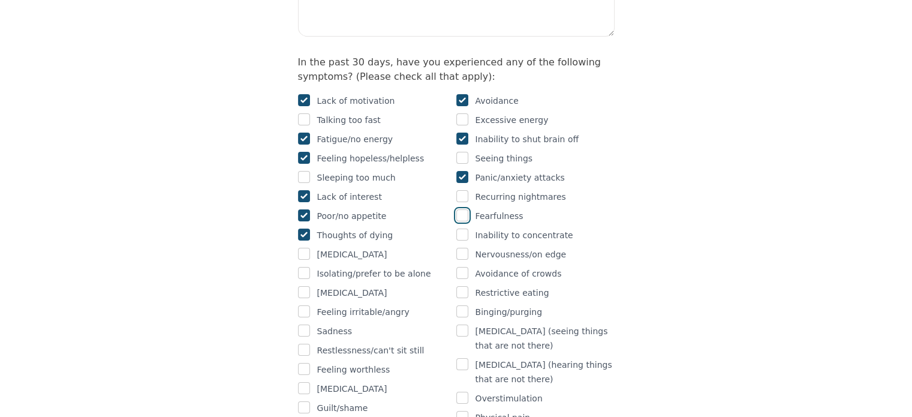
click at [463, 209] on input "checkbox" at bounding box center [462, 215] width 12 height 12
checkbox input "true"
click at [460, 248] on input "checkbox" at bounding box center [462, 254] width 12 height 12
checkbox input "true"
click at [301, 267] on input "checkbox" at bounding box center [304, 273] width 12 height 12
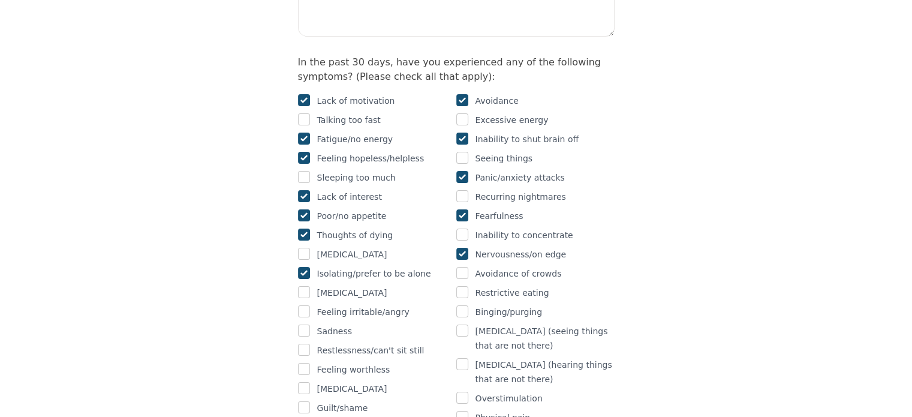
checkbox input "true"
click at [302, 305] on input "checkbox" at bounding box center [304, 311] width 12 height 12
checkbox input "true"
click at [302, 324] on input "checkbox" at bounding box center [304, 330] width 12 height 12
checkbox input "true"
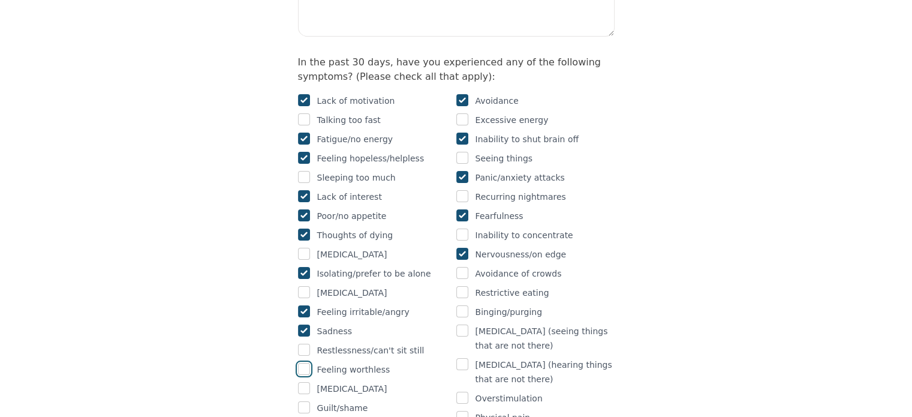
click at [303, 363] on input "checkbox" at bounding box center [304, 369] width 12 height 12
checkbox input "true"
click at [305, 401] on input "checkbox" at bounding box center [304, 407] width 12 height 12
checkbox input "true"
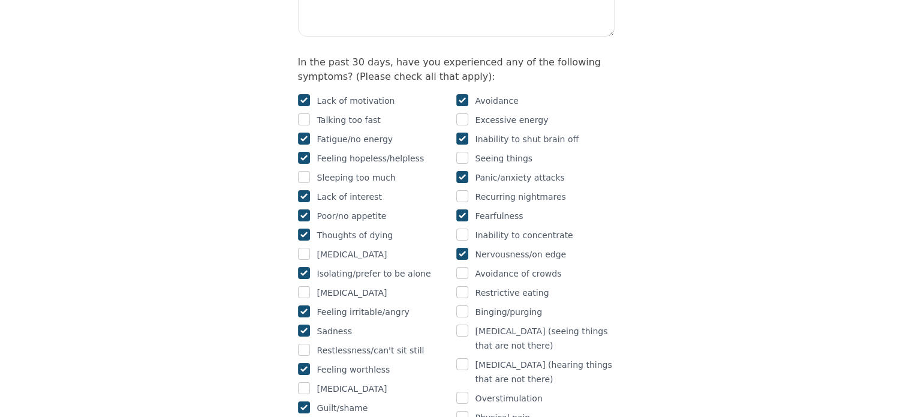
checkbox input "true"
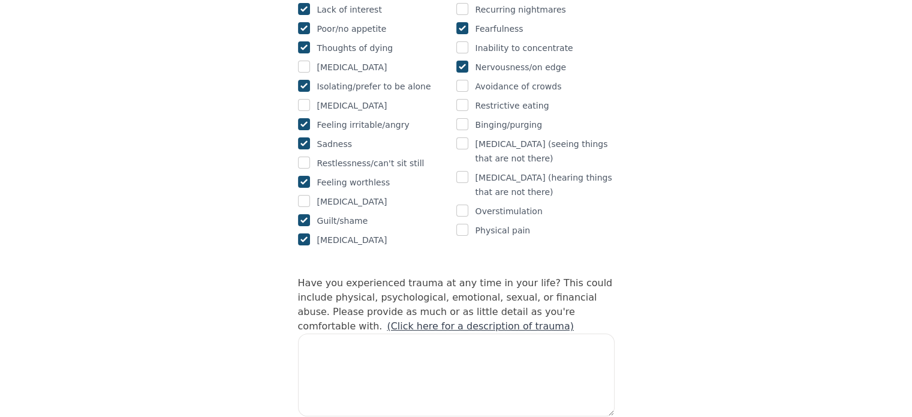
scroll to position [959, 0]
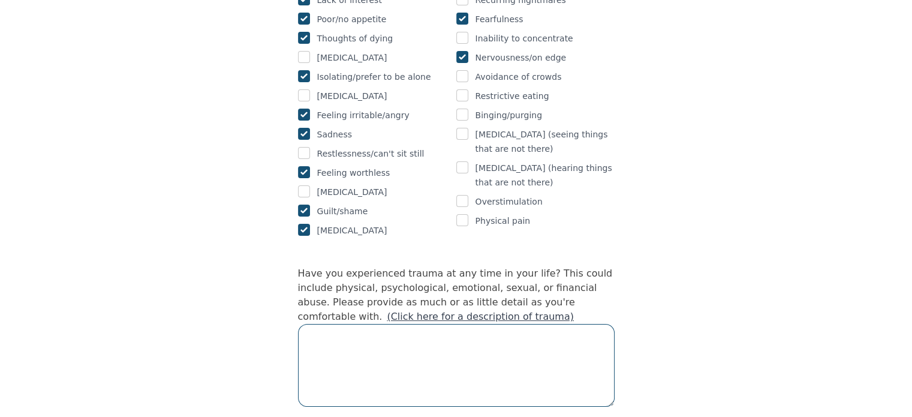
click at [356, 324] on textarea at bounding box center [456, 365] width 317 height 83
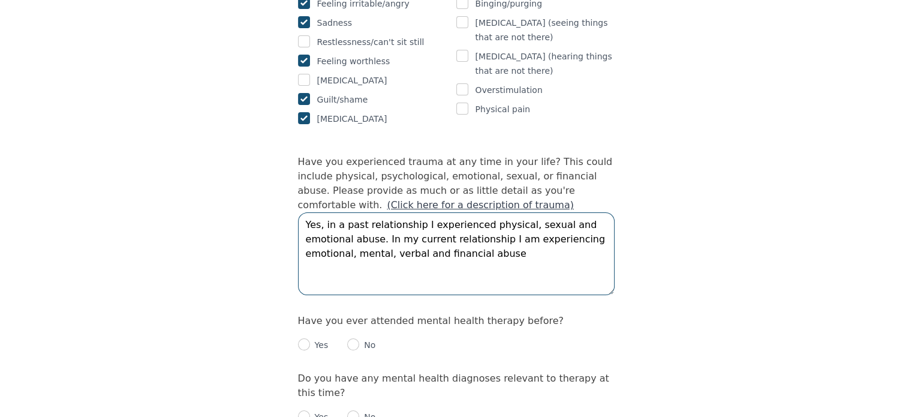
scroll to position [1072, 0]
type textarea "Yes, in a past relationship I experienced physical, sexual and emotional abuse.…"
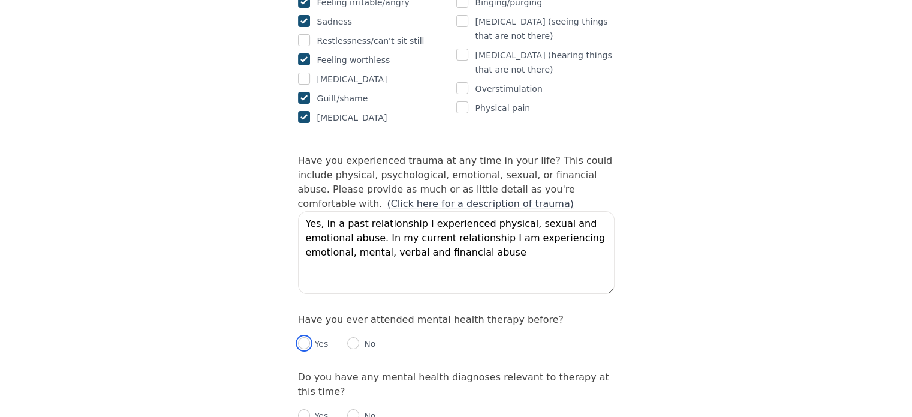
click at [301, 337] on input "radio" at bounding box center [304, 343] width 12 height 12
radio input "true"
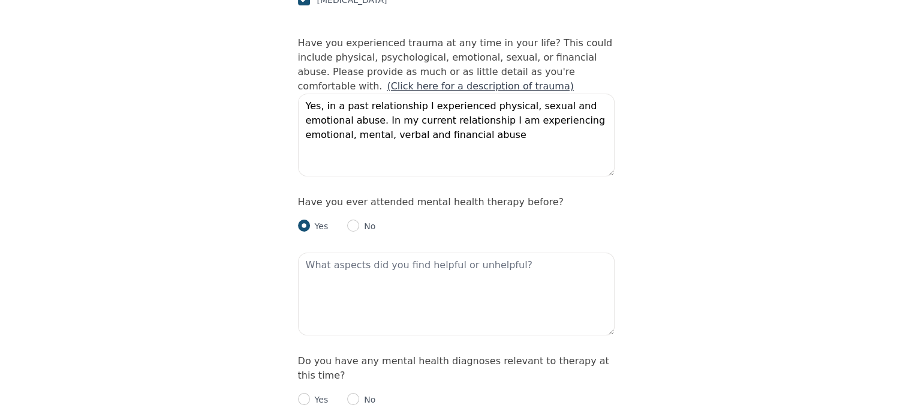
scroll to position [1191, 0]
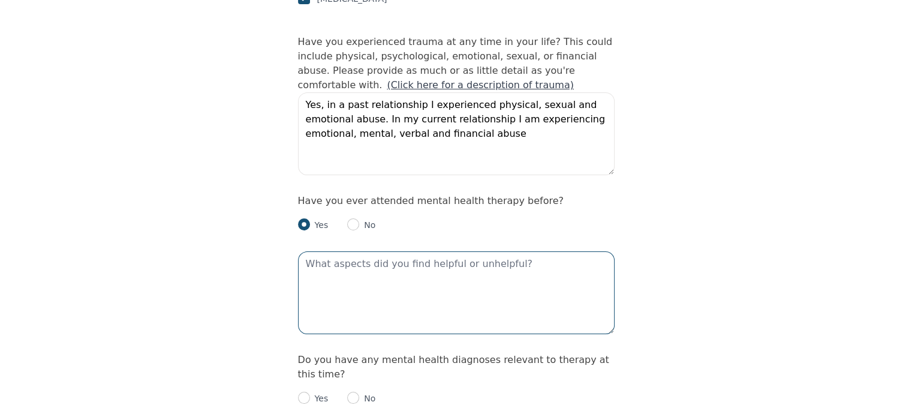
click at [335, 251] on textarea at bounding box center [456, 292] width 317 height 83
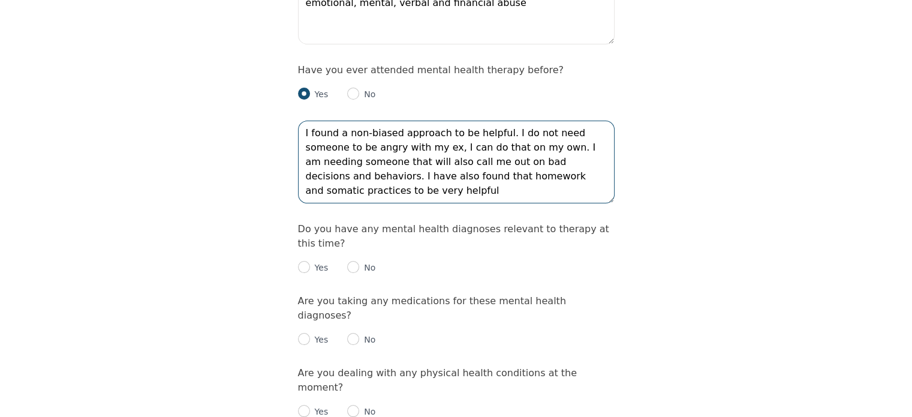
scroll to position [1328, 0]
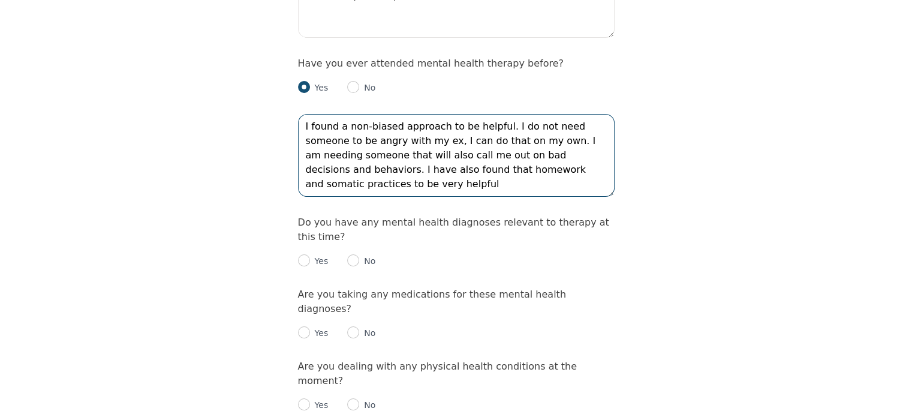
type textarea "I found a non-biased approach to be helpful. I do not need someone to be angry …"
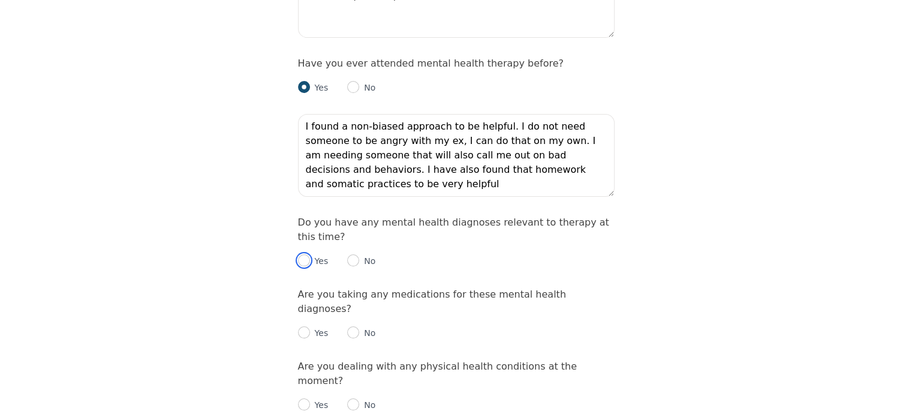
click at [301, 254] on input "radio" at bounding box center [304, 260] width 12 height 12
radio input "true"
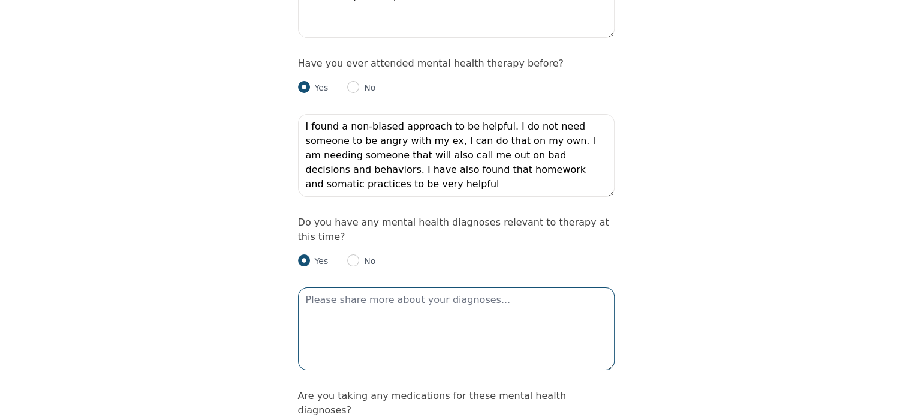
click at [314, 287] on textarea at bounding box center [456, 328] width 317 height 83
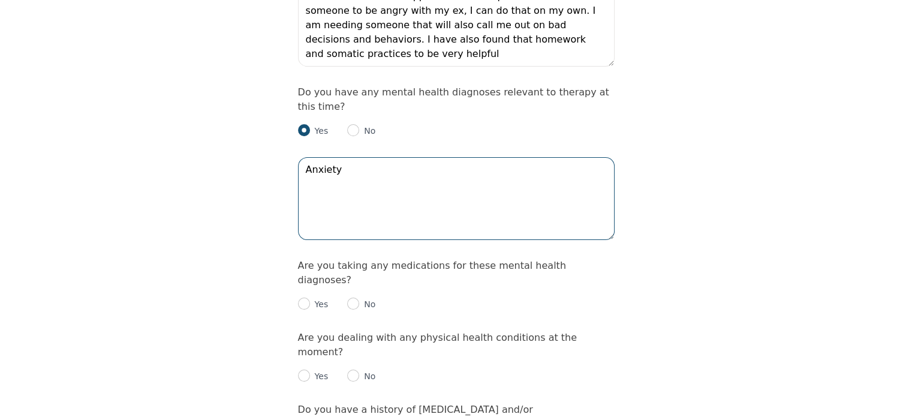
scroll to position [1482, 0]
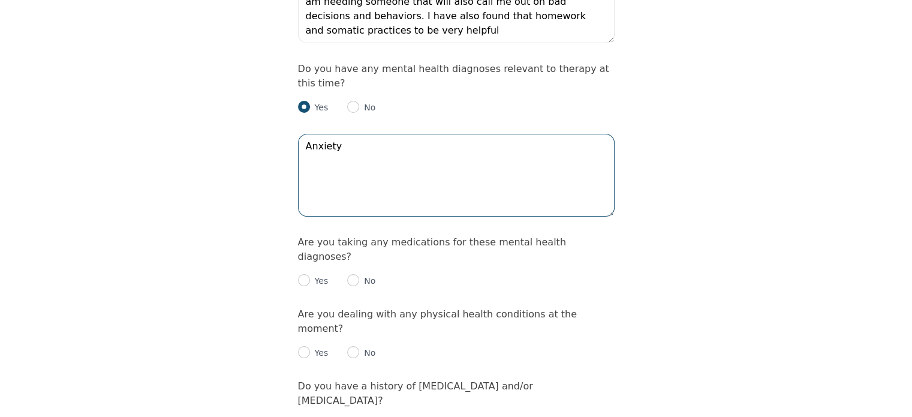
type textarea "Anxiety"
click at [351, 274] on input "radio" at bounding box center [353, 280] width 12 height 12
radio input "true"
click at [345, 336] on div "Yes No" at bounding box center [456, 348] width 317 height 24
click at [350, 346] on input "radio" at bounding box center [353, 352] width 12 height 12
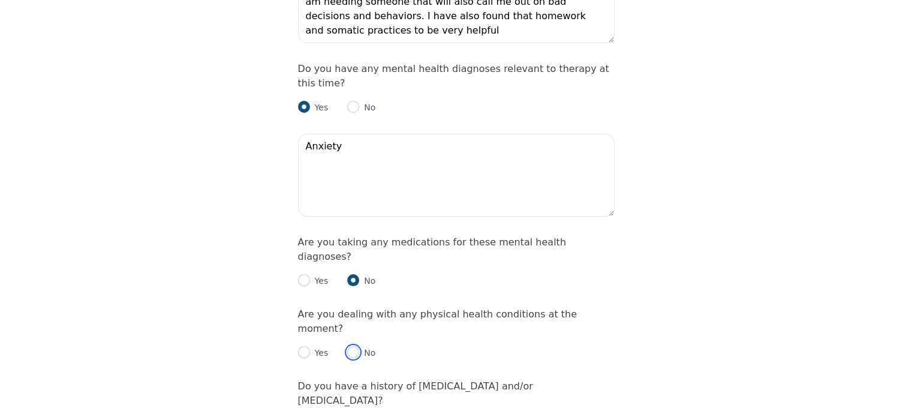
radio input "true"
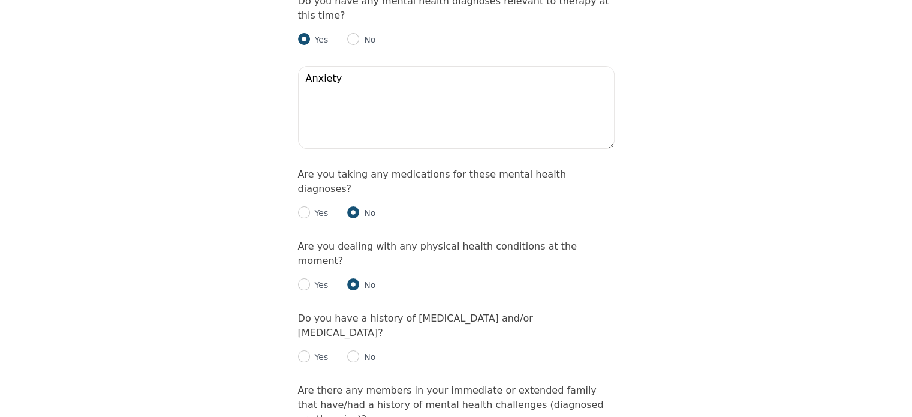
scroll to position [1590, 0]
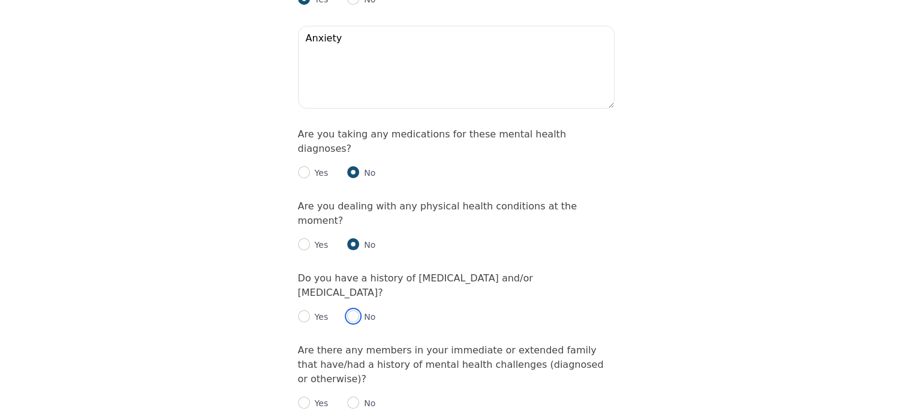
click at [353, 310] on input "radio" at bounding box center [353, 316] width 12 height 12
radio input "true"
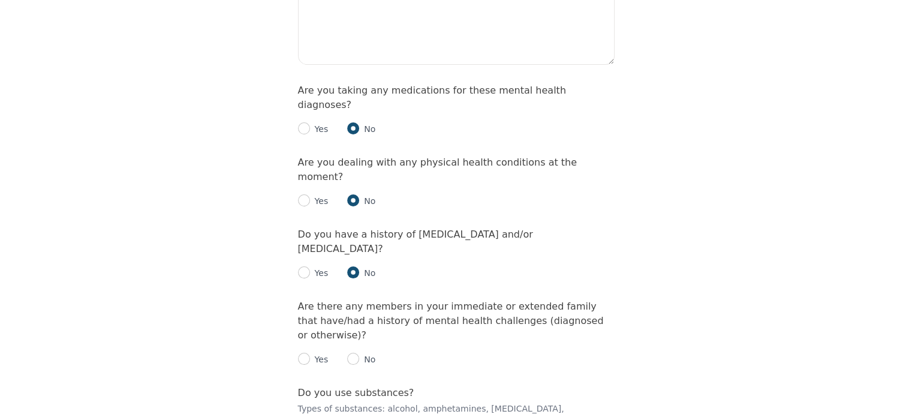
scroll to position [1645, 0]
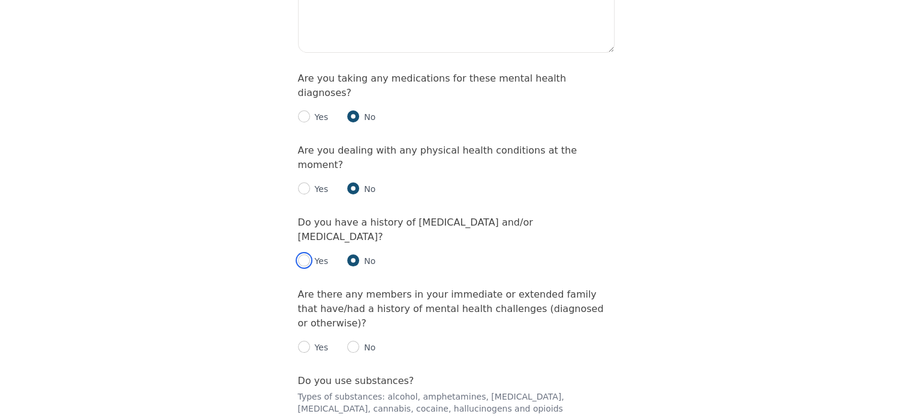
click at [303, 254] on input "radio" at bounding box center [304, 260] width 12 height 12
radio input "true"
radio input "false"
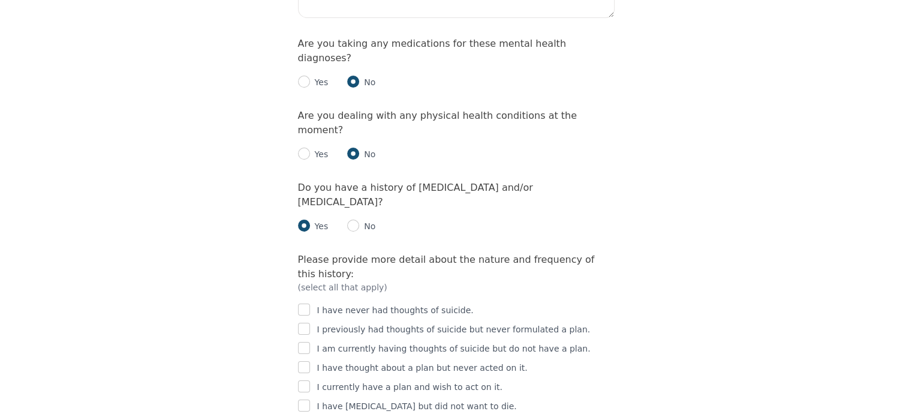
scroll to position [1687, 0]
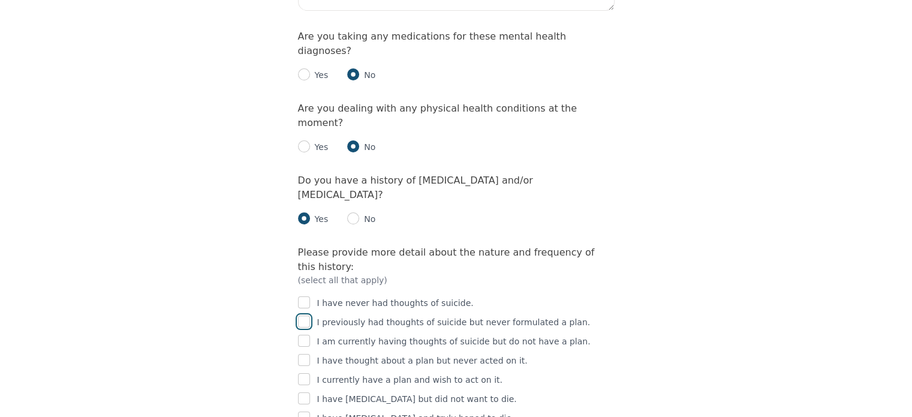
click at [303, 315] on input "checkbox" at bounding box center [304, 321] width 12 height 12
checkbox input "true"
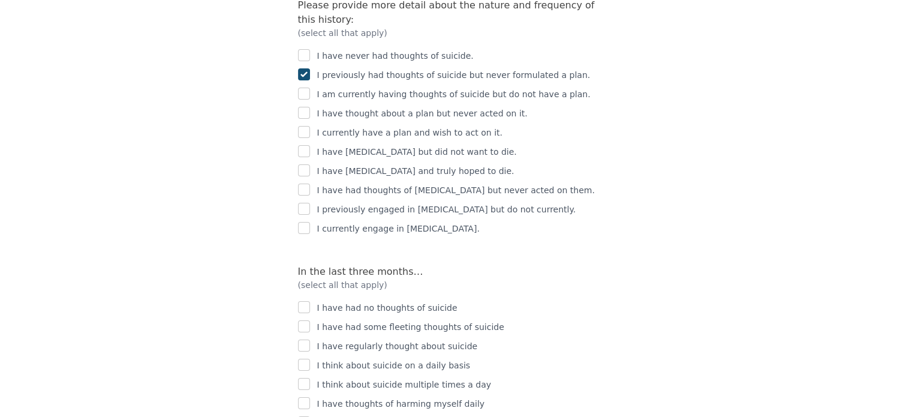
scroll to position [1936, 0]
click at [303, 319] on input "checkbox" at bounding box center [304, 325] width 12 height 12
checkbox input "true"
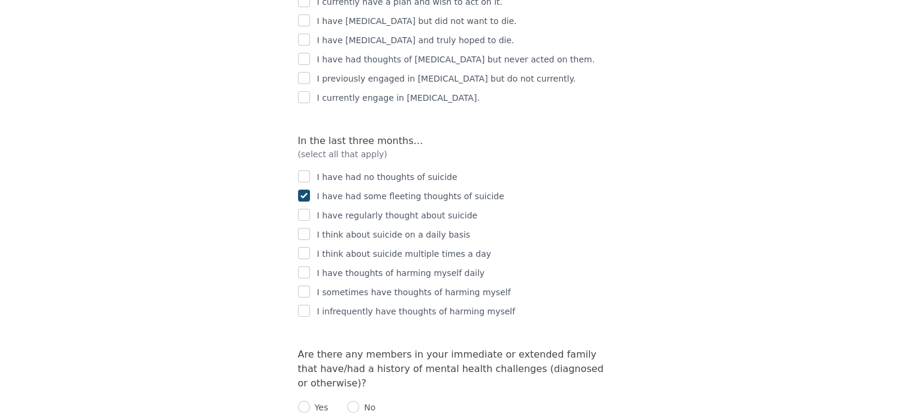
scroll to position [2067, 0]
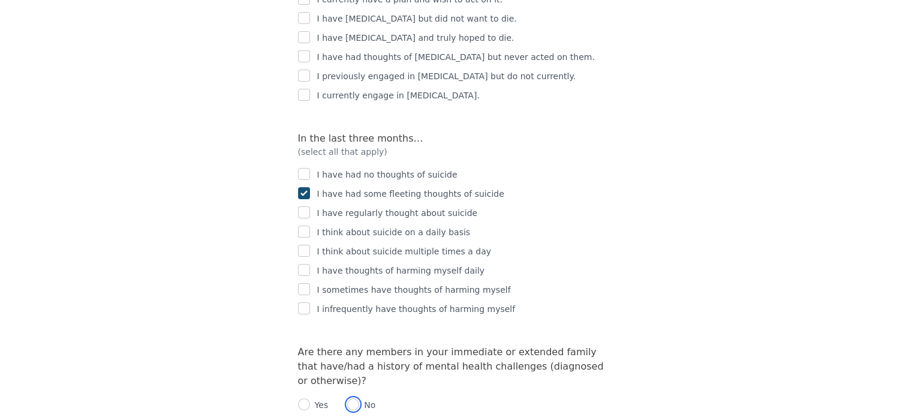
click at [353, 398] on input "radio" at bounding box center [353, 404] width 12 height 12
radio input "true"
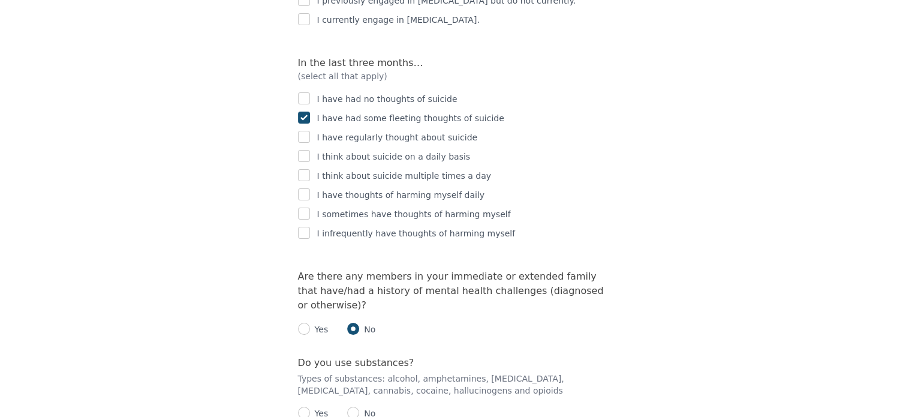
scroll to position [2145, 0]
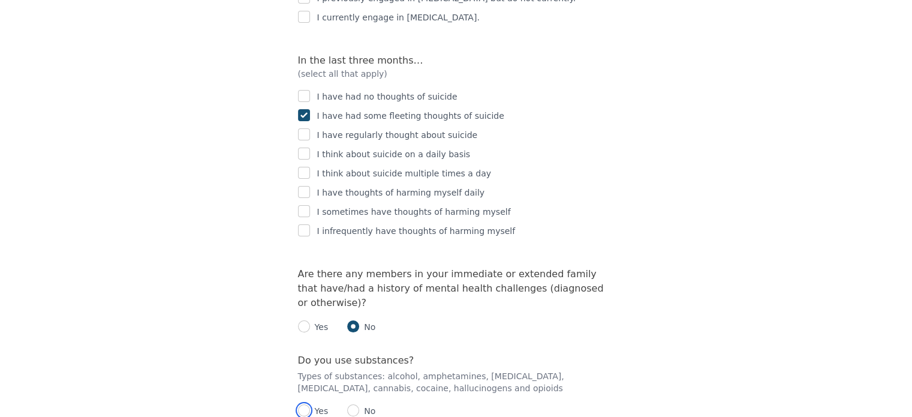
click at [307, 404] on input "radio" at bounding box center [304, 410] width 12 height 12
radio input "true"
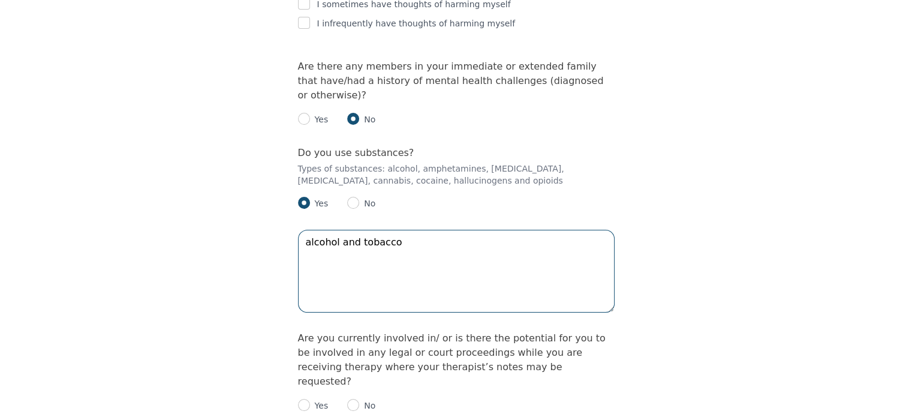
scroll to position [2360, 0]
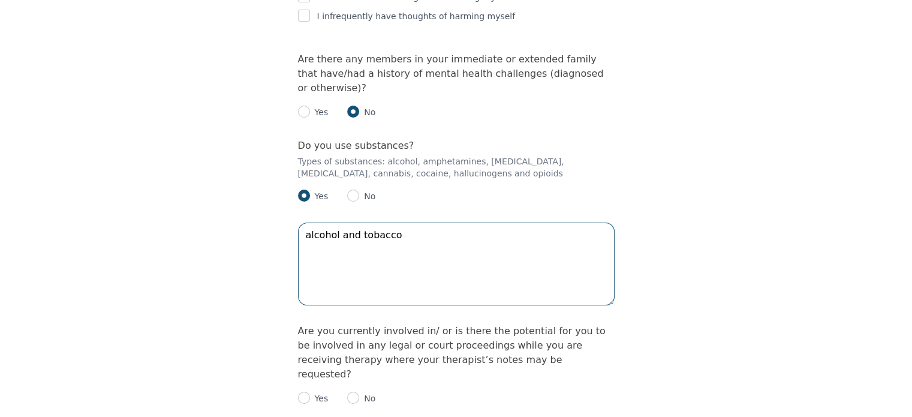
type textarea "alcohol and tobacco"
click at [303, 392] on input "radio" at bounding box center [304, 398] width 12 height 12
radio input "true"
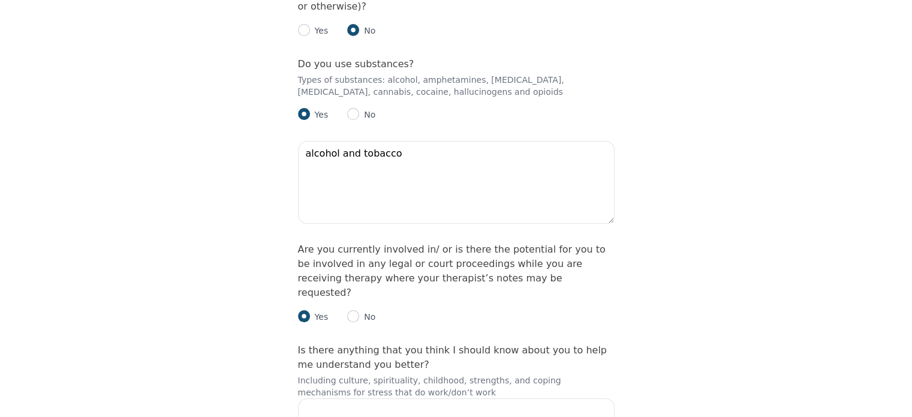
scroll to position [2443, 0]
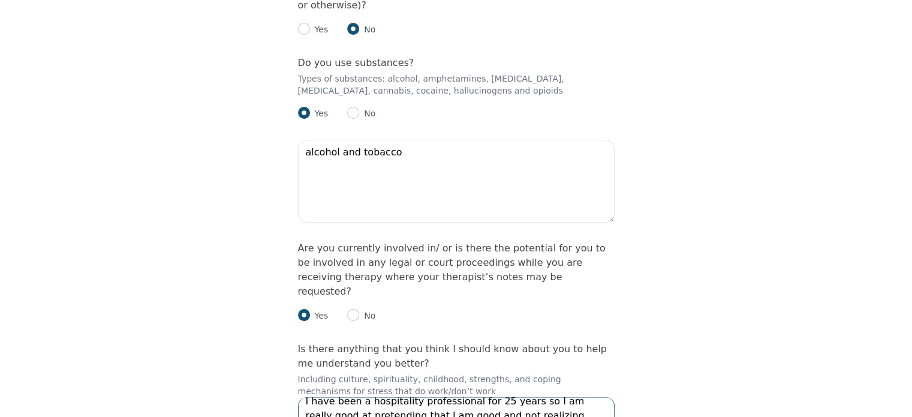
scroll to position [2509, 0]
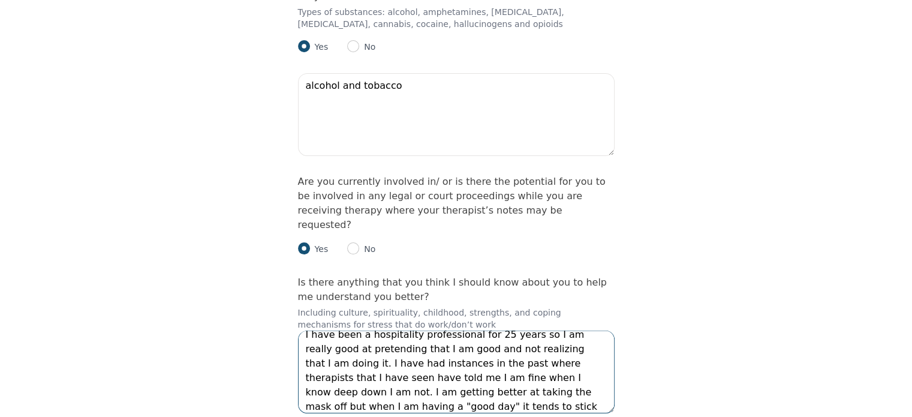
type textarea "I have been a hospitality professional for 25 years so I am really good at pret…"
checkbox input "true"
